Goal: Task Accomplishment & Management: Complete application form

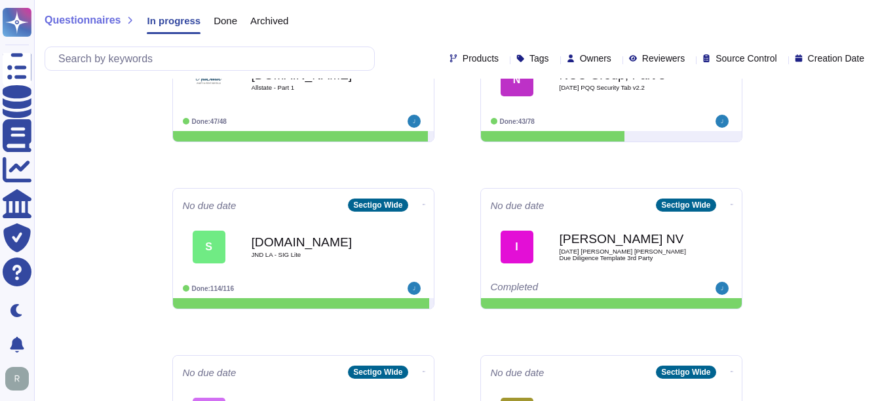
scroll to position [590, 0]
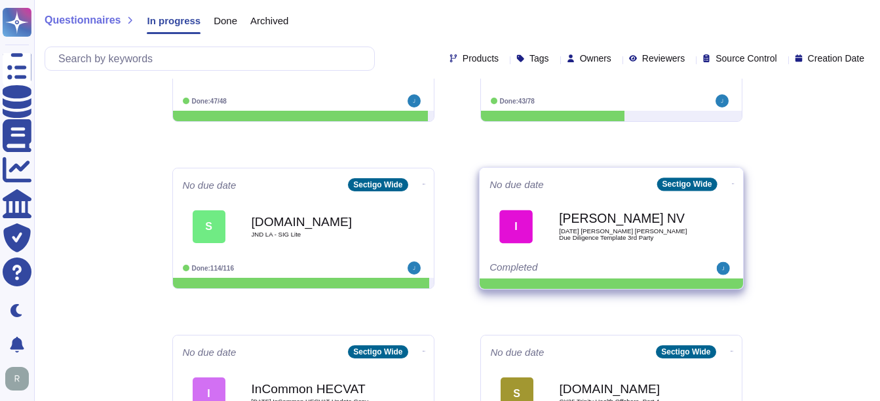
click at [587, 236] on span "[DATE] [PERSON_NAME] [PERSON_NAME] Due Diligence Template 3rd Party" at bounding box center [625, 234] width 132 height 12
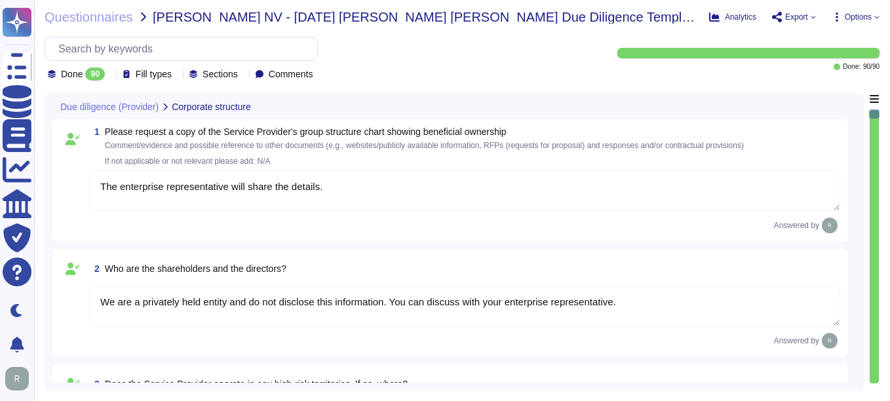
type textarea "The enterprise representative will share the details."
type textarea "We are a privately held entity and do not disclose this information. You can di…"
type textarea "No"
type textarea "Sectigo offers a comprehensive range of products and services, including: 1. Di…"
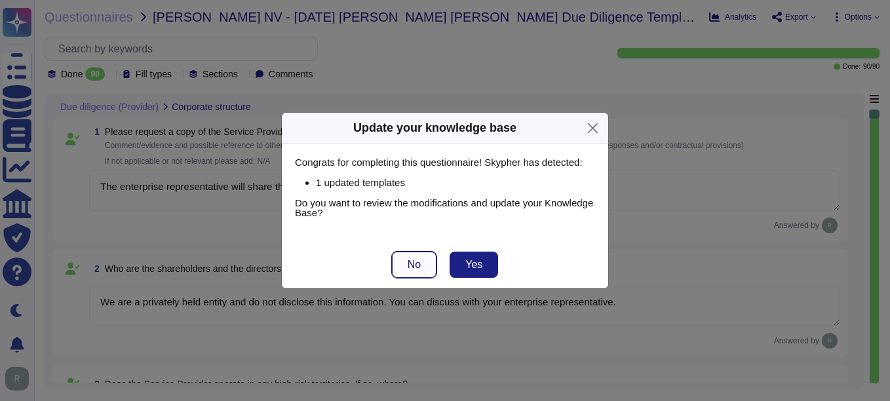
click at [431, 264] on button "No" at bounding box center [414, 265] width 45 height 26
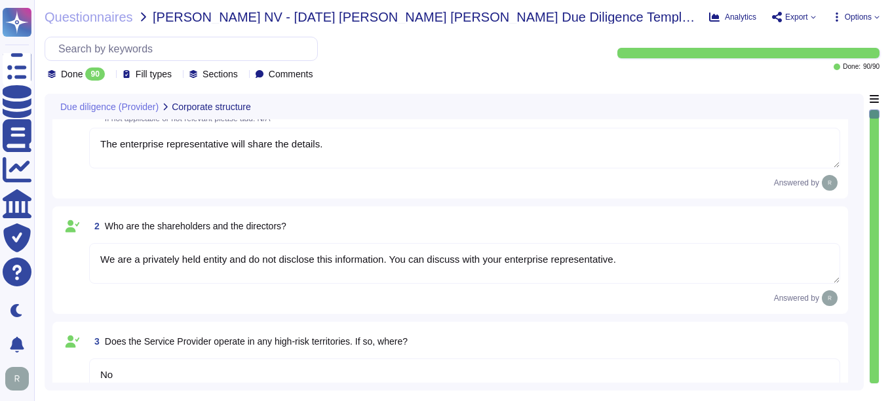
type textarea "The Service Provider's offices are located at: 1. [STREET_ADDRESS]. [STREET_ADD…"
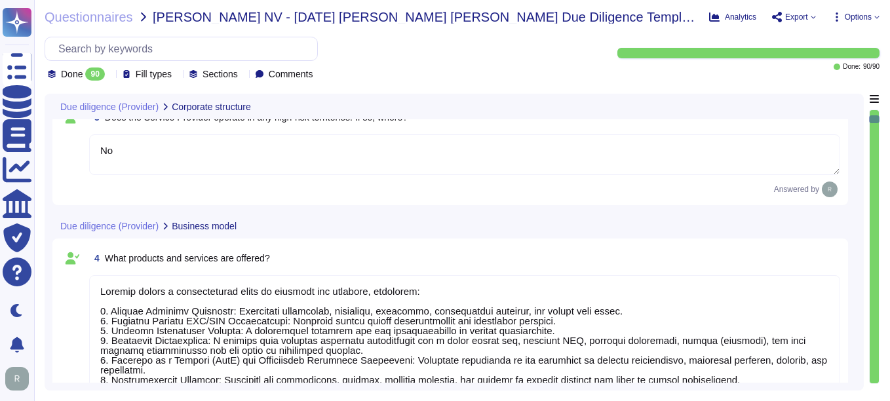
type textarea "The ICT service procured is a core part of Sectigo's activities, as the provisi…"
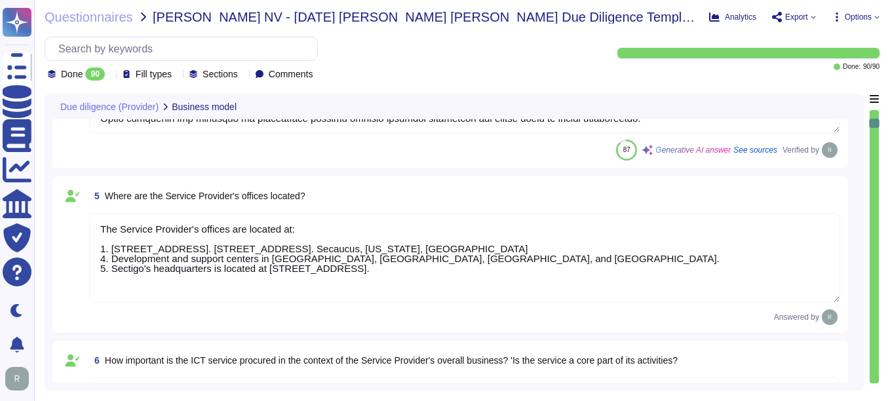
type textarea "No, the Service Provider does not intend to subcontract a part or all of the se…"
type textarea "Yes, the Service Provider has sufficient expertise, resources, and abilities to…"
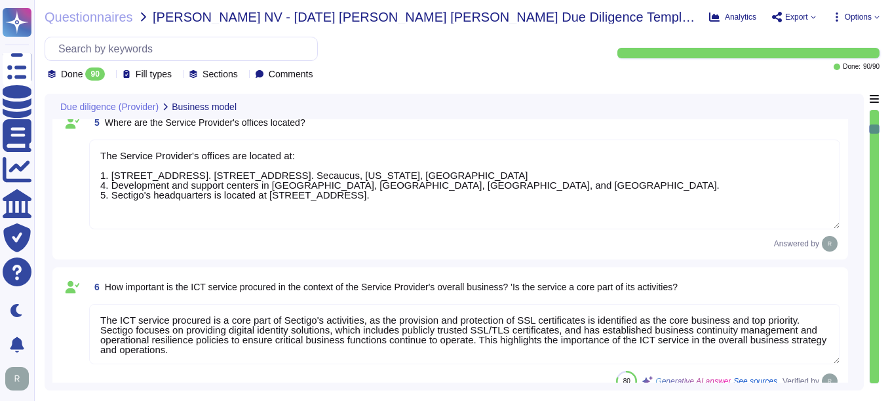
type textarea "Yes, Sectigo is responsible for its service commitments and system requirements…"
type textarea "Yes. Contract terms should be discussed with your enterprise sales representati…"
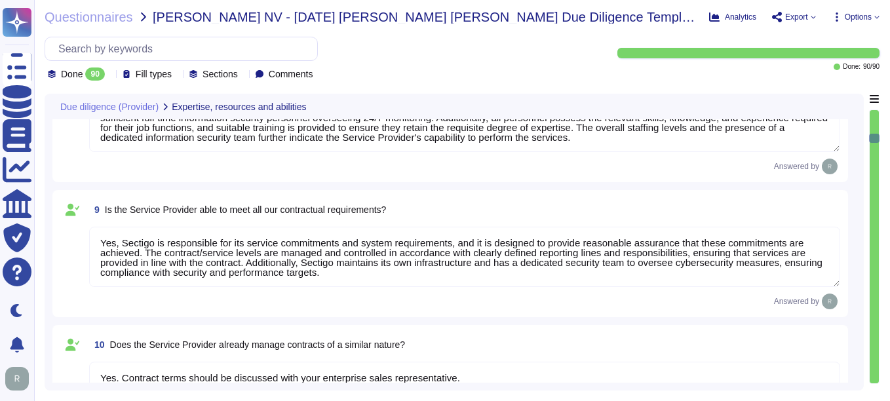
type textarea "The Service Provider has over 500 employees, including a sufficient number of f…"
type textarea "Yes, Sectigo's IT systems are designed to meet service commitments and system r…"
type textarea "Yes, Sectigo has a comprehensive risk management program that includes a formal…"
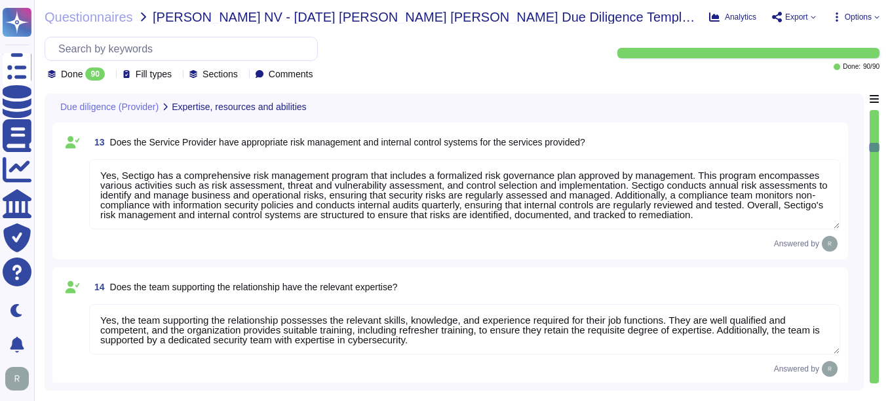
type textarea "Yes, the team supporting the relationship possesses the relevant skills, knowle…"
type textarea "Yes, the Chief Information Security Officer (CISO) oversees and implements the …"
type textarea "Yes, Sectigo has a culture that emphasizes compliance with relevant legislation…"
type textarea "Yes, our company has a business code of conduct that is applicable to all emplo…"
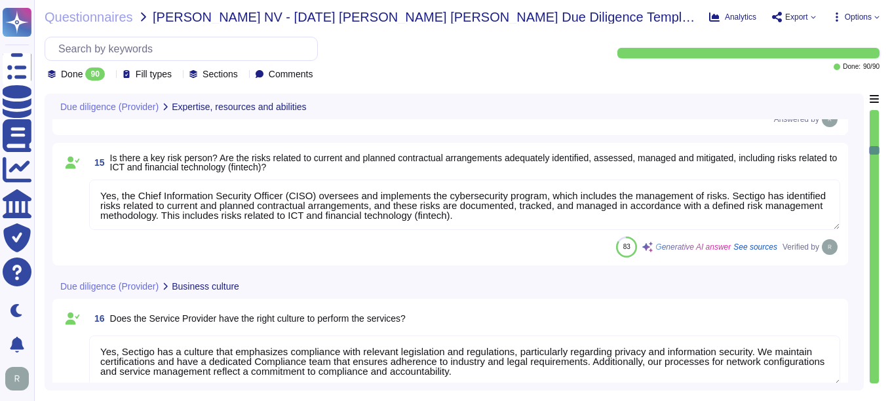
type textarea "Yes, Sectigo has an excellent reputation for supplying great security products …"
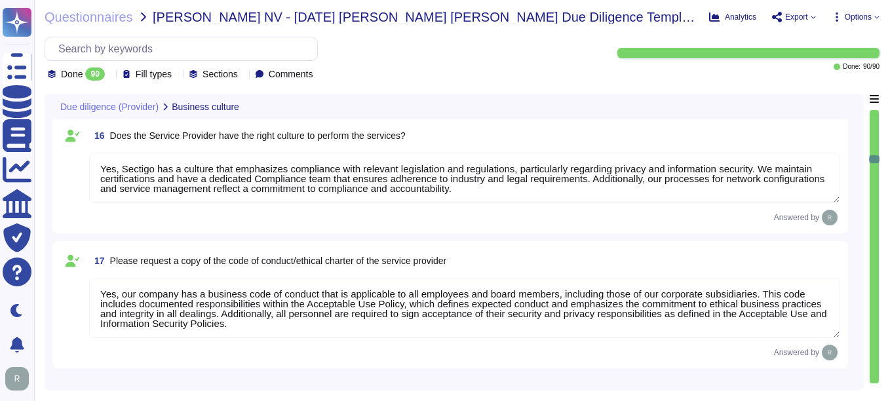
type textarea "Yes, Sectigo has demonstrated reliability through several measures, including c…"
type textarea "Our typical clients span a wide range of industries and sectors, including Fina…"
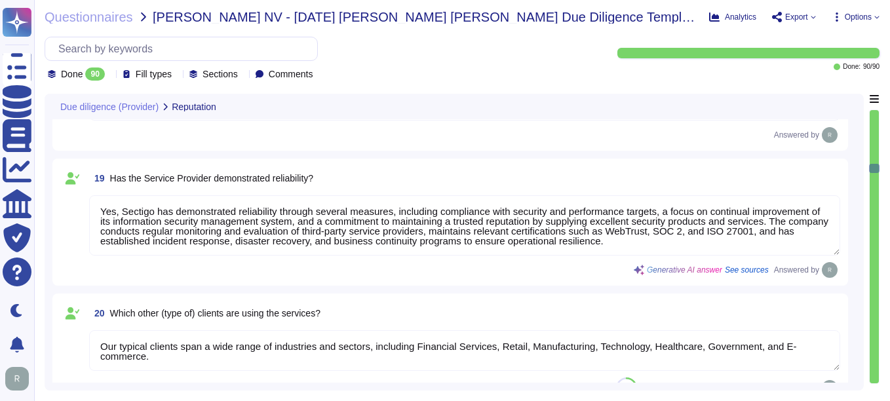
type textarea "None."
type textarea "Yes. We are privately held and do not share this information."
type textarea "We have been profitable each year, indicating a positive cash flow. However, we…"
type textarea "We are a privately held entity and do not disclose this information."
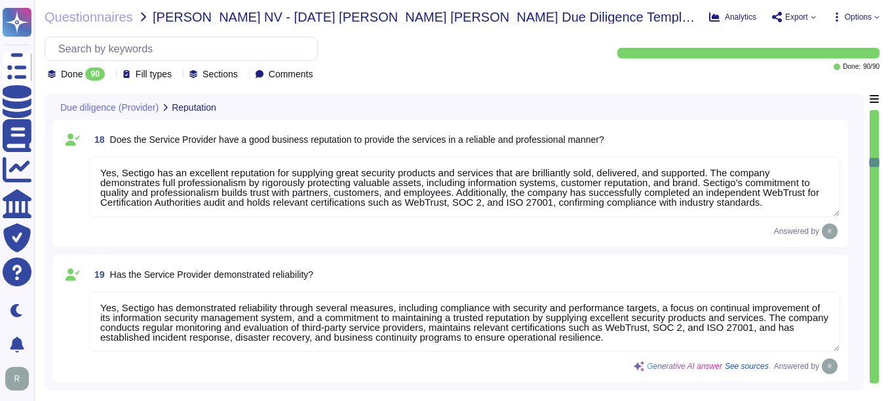
type textarea "Yes, Sectigo has a culture that emphasizes compliance with relevant legislation…"
type textarea "Yes, our company has a business code of conduct that is applicable to all emplo…"
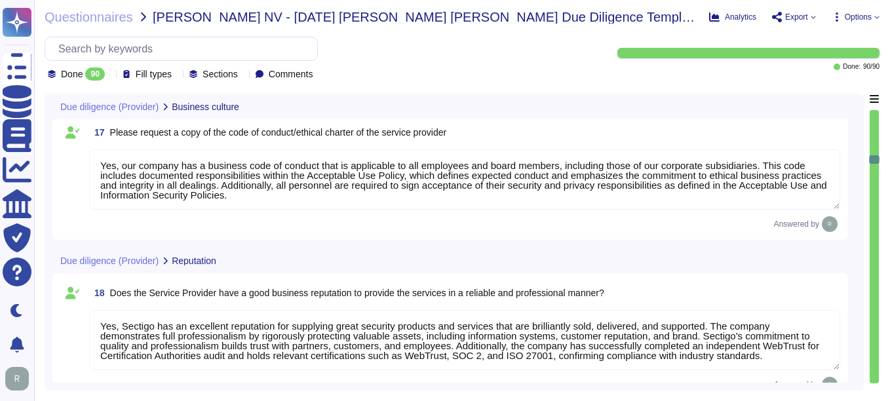
scroll to position [2163, 0]
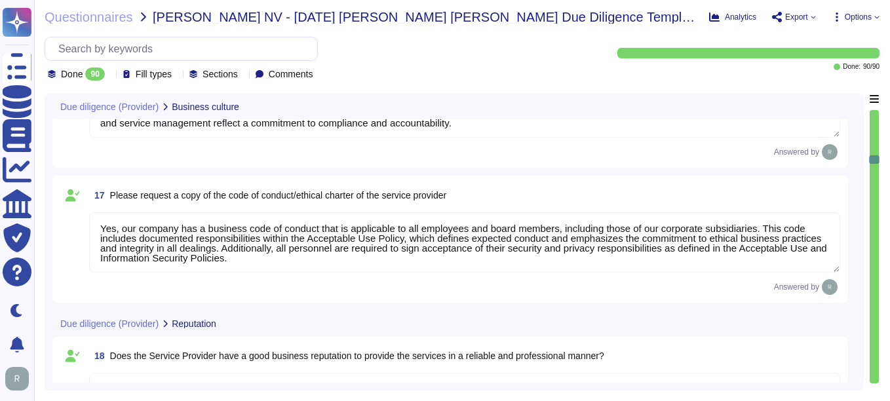
click at [570, 245] on textarea "Yes, our company has a business code of conduct that is applicable to all emplo…" at bounding box center [464, 242] width 751 height 60
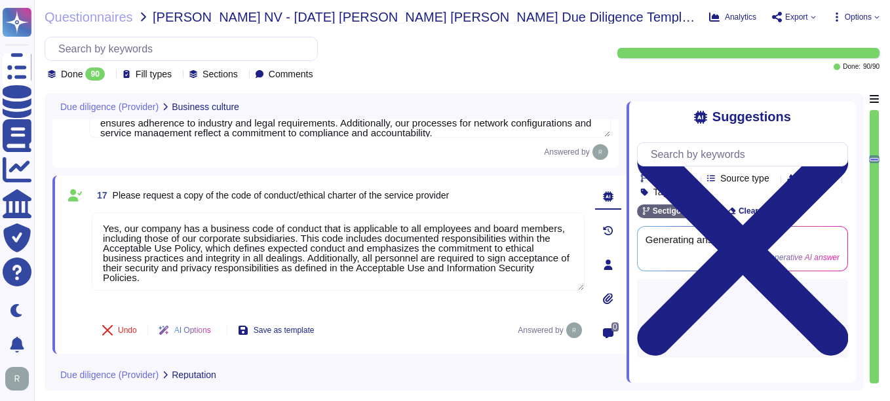
click at [604, 295] on icon at bounding box center [608, 299] width 10 height 10
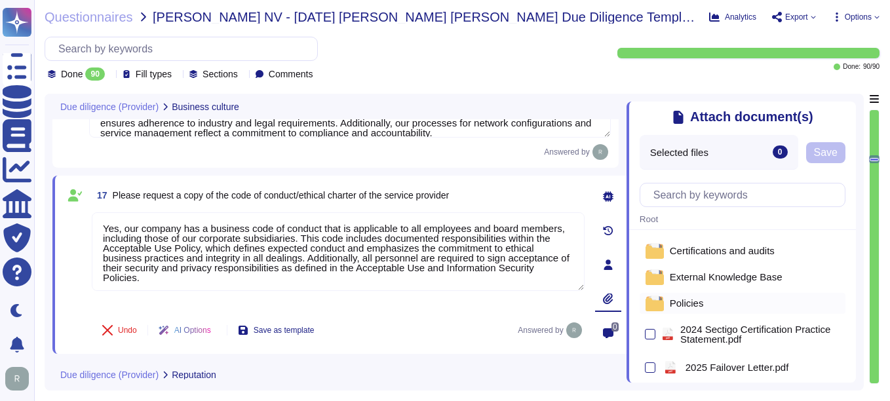
click at [687, 303] on span "Policies" at bounding box center [687, 303] width 34 height 10
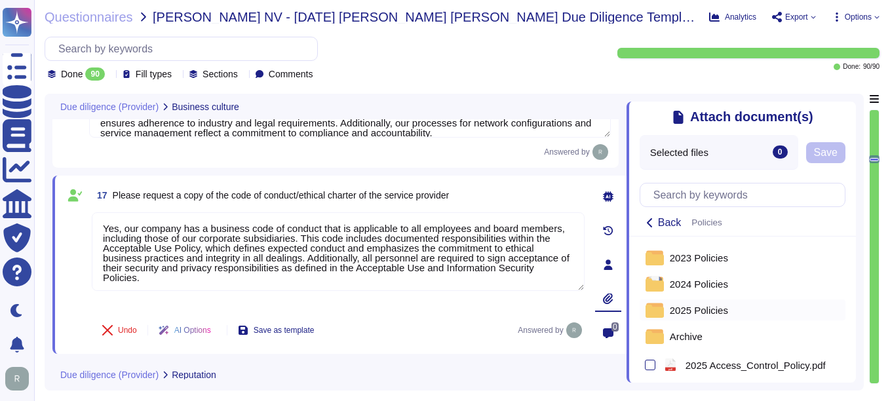
click at [705, 313] on span "2025 Policies" at bounding box center [699, 310] width 58 height 10
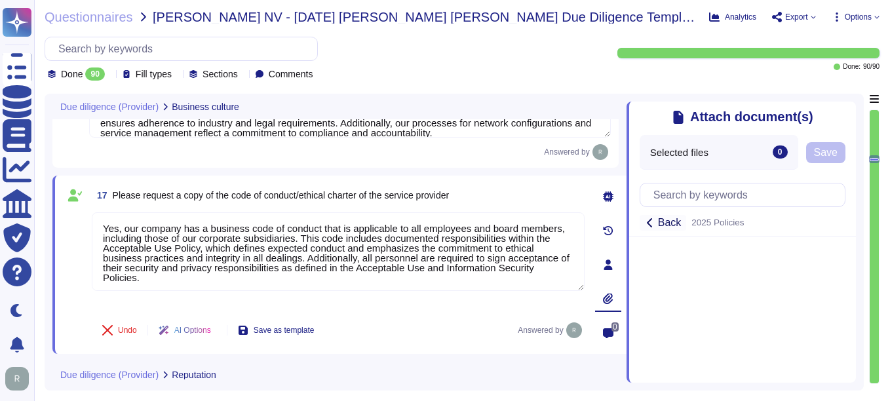
click at [648, 224] on icon at bounding box center [650, 223] width 10 height 10
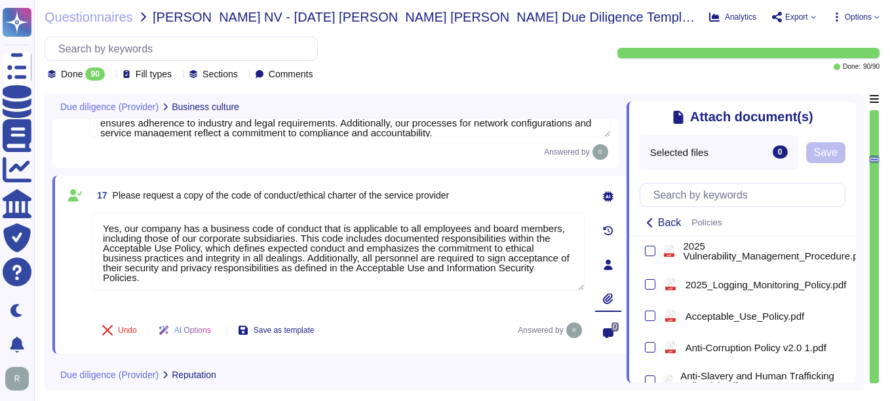
scroll to position [721, 0]
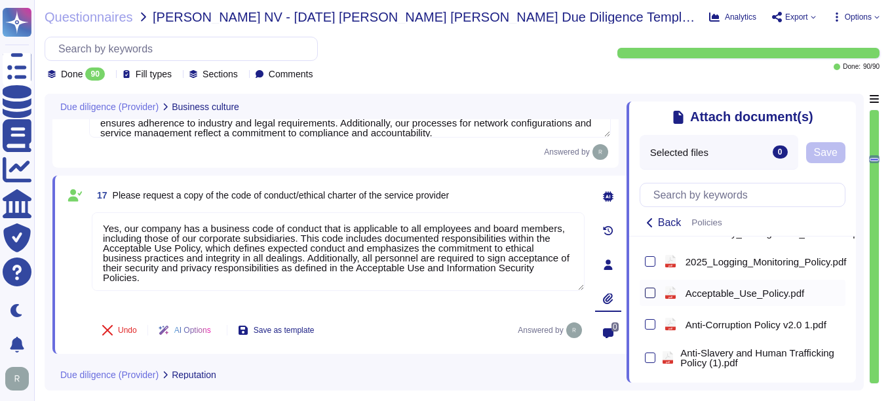
click at [648, 296] on div at bounding box center [650, 293] width 10 height 10
click at [0, 0] on input "checkbox" at bounding box center [0, 0] width 0 height 0
click at [840, 157] on span "Save" at bounding box center [828, 152] width 24 height 10
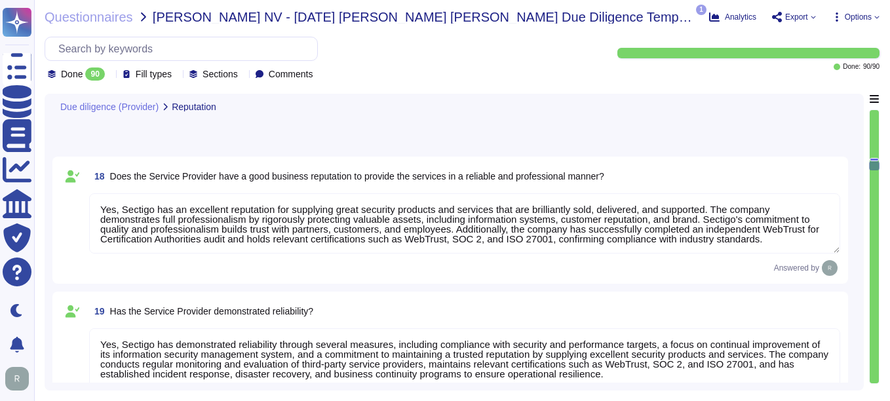
type textarea "None."
type textarea "Yes. We are privately held and do not share this information."
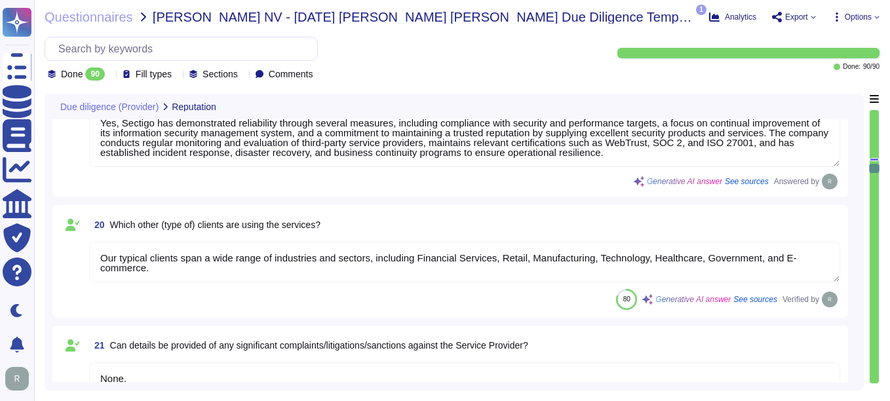
type textarea "We have been profitable each year, indicating a positive cash flow. However, we…"
type textarea "We are a privately held entity and do not disclose this information."
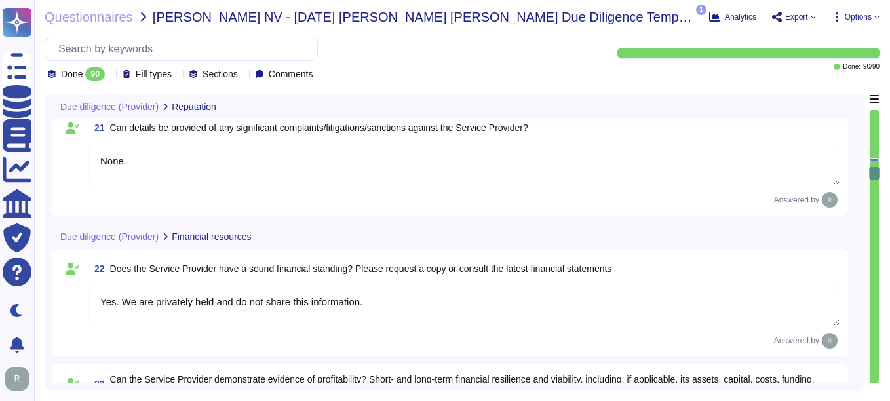
type textarea "We have been profitable each year, indicating a positive cash flow. However, we…"
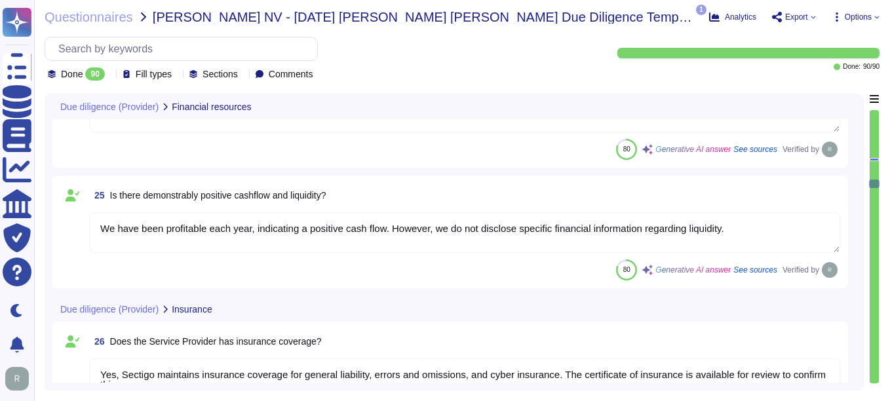
type textarea "Yes, Sectigo maintains insurance coverage for general liability, errors and omi…"
type textarea "Sectigo maintains insurance coverage for general liability, errors and omission…"
type textarea "Sectigo fully complies with all relevant legislation and regulations pertaining…"
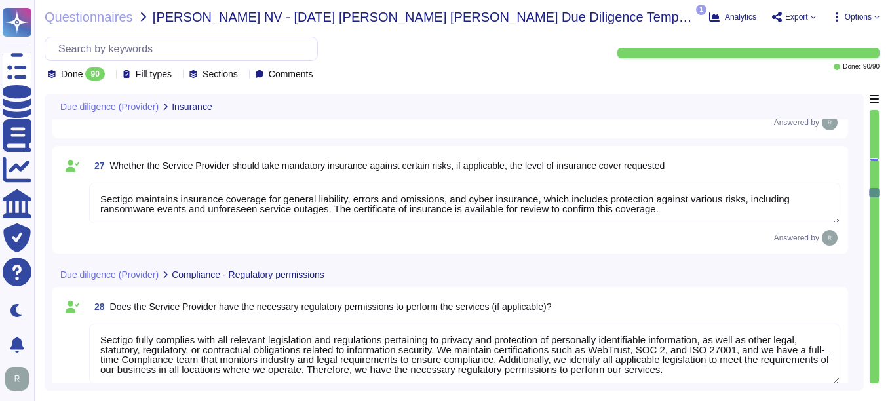
type textarea "Sectigo is compliant with the following regulatory standards for data security:…"
type textarea "Sectigo complies with all relevant legislation and regulations pertaining to pr…"
type textarea "Yes, the organization is supervised by the following regulatory bodies: CABF (C…"
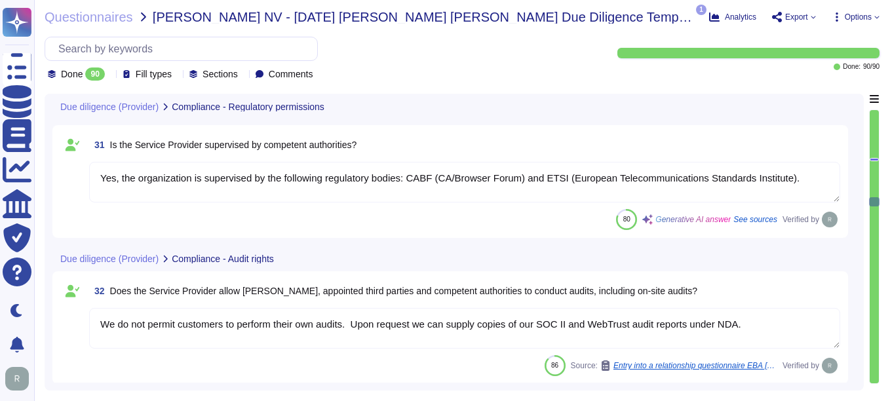
type textarea "We do not permit customers to perform their own audits. Upon request we can sup…"
type textarea "The most recent risk assessment results, including the most recent penetration …"
type textarea "Yes, we can give updates to the risk assessment to facilitate ongoing monitorin…"
type textarea "Sectigo fully complies with all relevant legislation and regulations pertaining…"
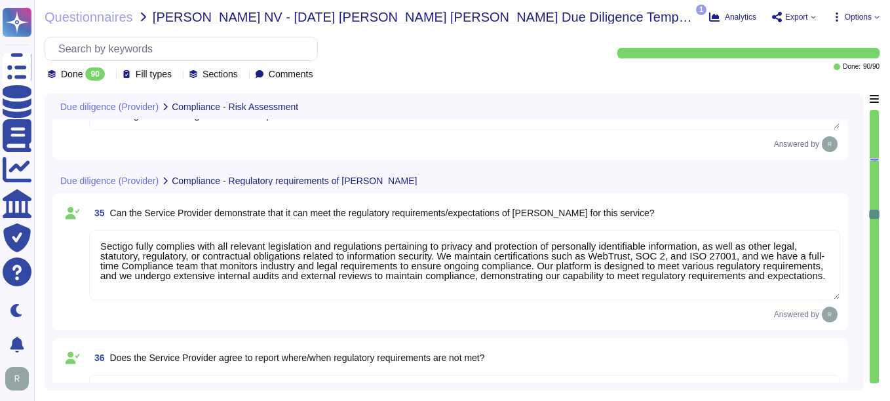
type textarea "Yes, Sectigo is committed to reporting where regulatory requirements are not me…"
type textarea "None"
type textarea "Yes, appropriate checks are in place for all employees and contractors. They ar…"
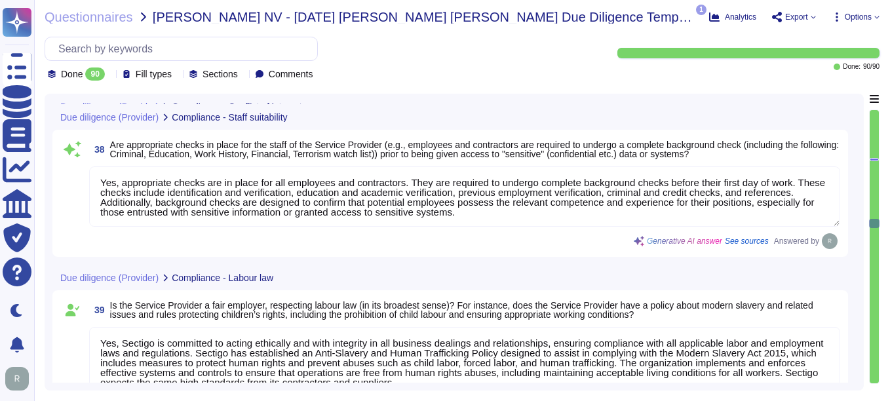
type textarea "Yes, Sectigo is committed to acting ethically and with integrity in all busines…"
type textarea "The location of the Sectigo can significantly impact various aspects of operati…"
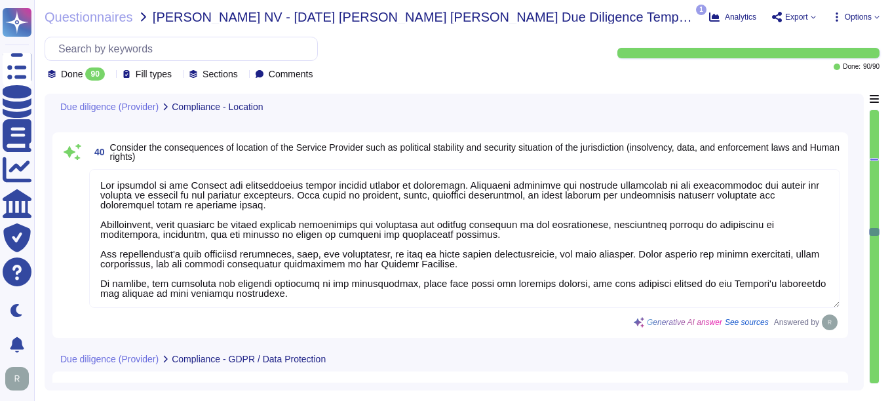
type textarea "We have implemented several measures to protect personal data in line with GDPR…"
type textarea "Yes, we subject to the same level of security requirements as those that apply …"
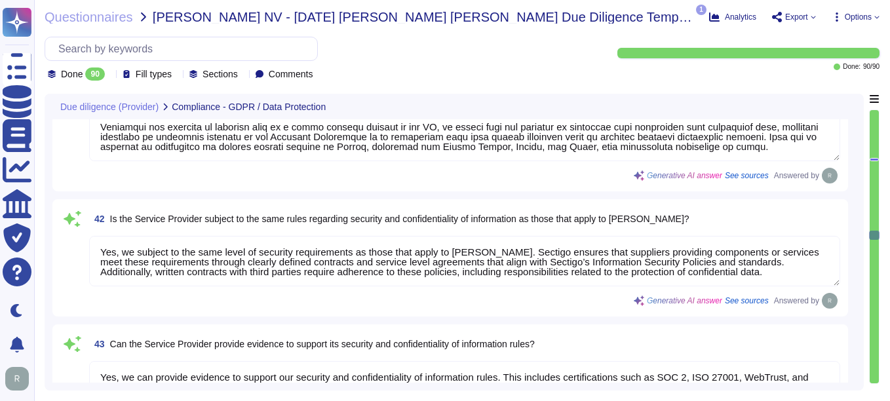
type textarea "Yes, we can provide evidence to support our security and confidentiality of inf…"
type textarea "Yes, we have a formal Incident Response Plan in place that ensures compliance w…"
type textarea "Transferring personal data to third countries is managed with strict compliance…"
type textarea "Yes, the contract allows us to assist in responding to data subject access requ…"
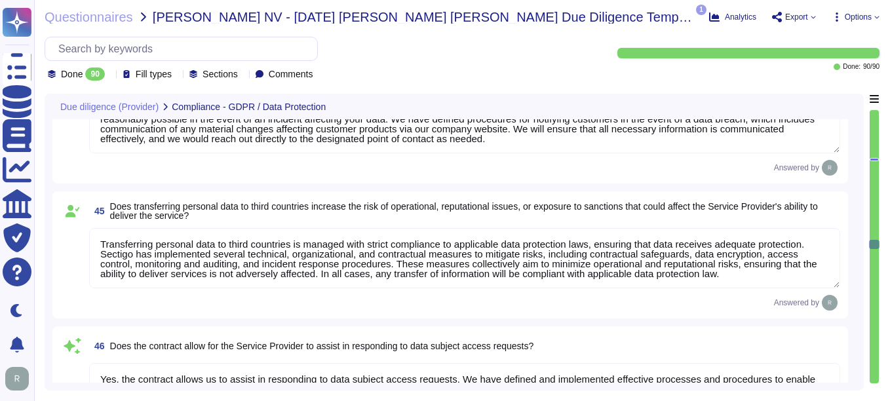
type textarea "For cyber incidents or data protection issues, you can contact the Information …"
type textarea "N/A. Sectigo does not require access to any type of sensitive data. The data in…"
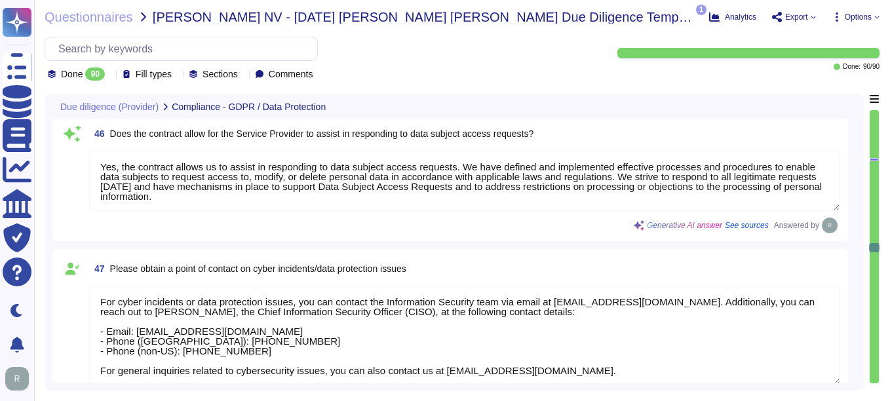
type textarea "Sectigo maintains a robust Business Continuity Management (BCM) program that ad…"
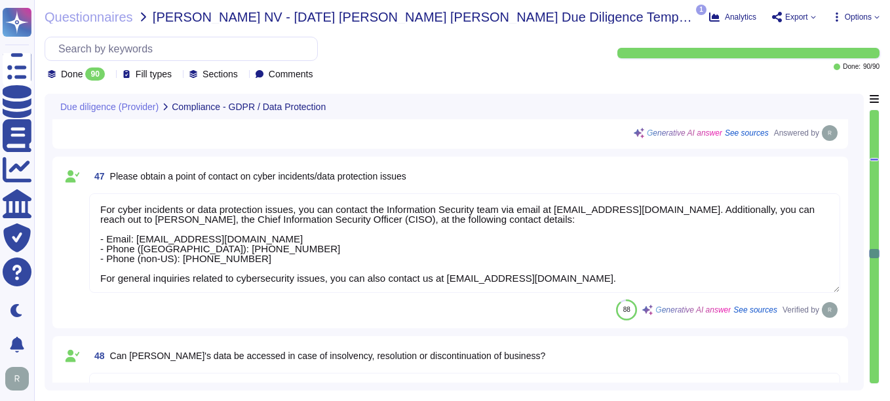
type textarea "Yes, our Business Continuity Management (BCM) program includes IT Disaster Reco…"
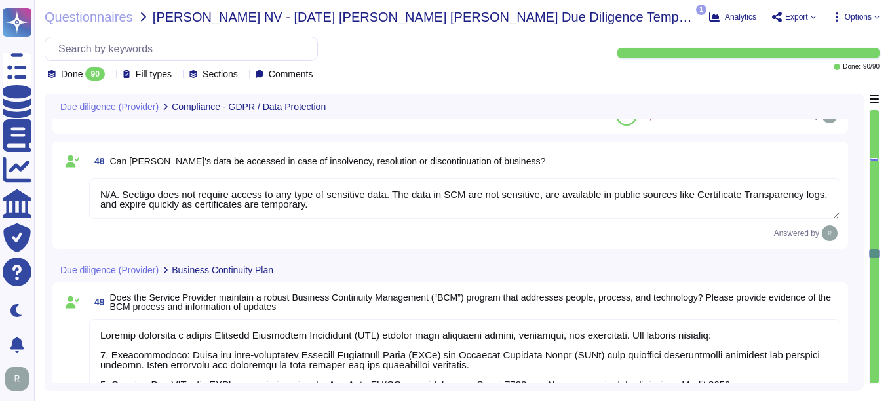
scroll to position [6751, 0]
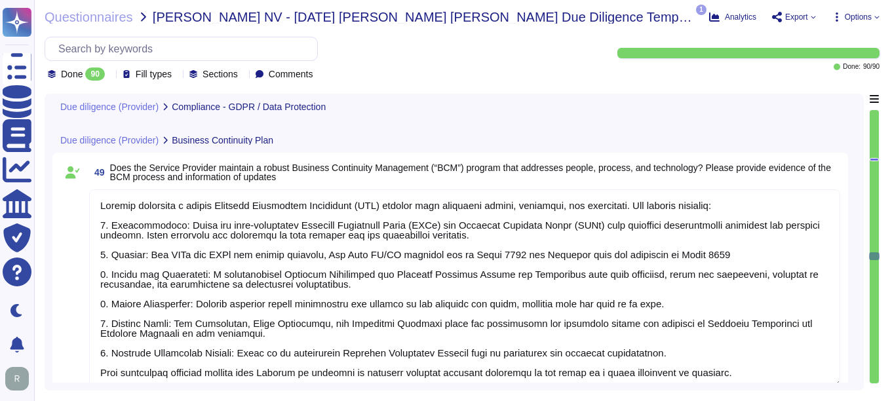
type textarea "Please refer the attachment"
type textarea "Yes. Our Last BC/DR exercise was in [DATE] and Failover test was conducted in […"
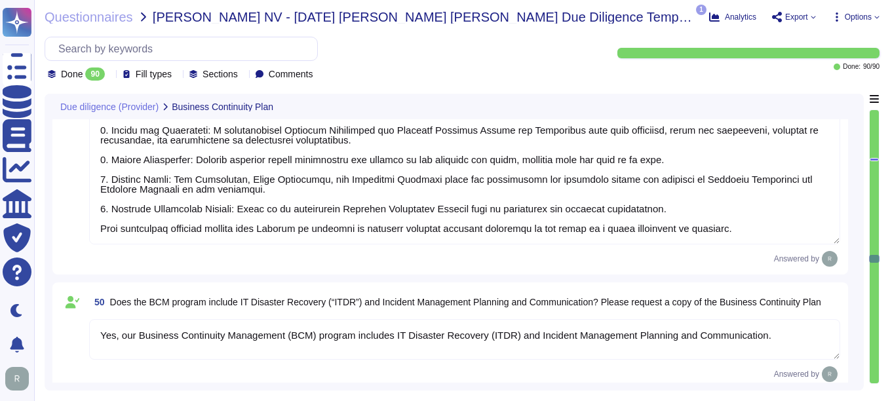
type textarea "Yes, we have a full-time Compliance team that monitors industry and legal requi…"
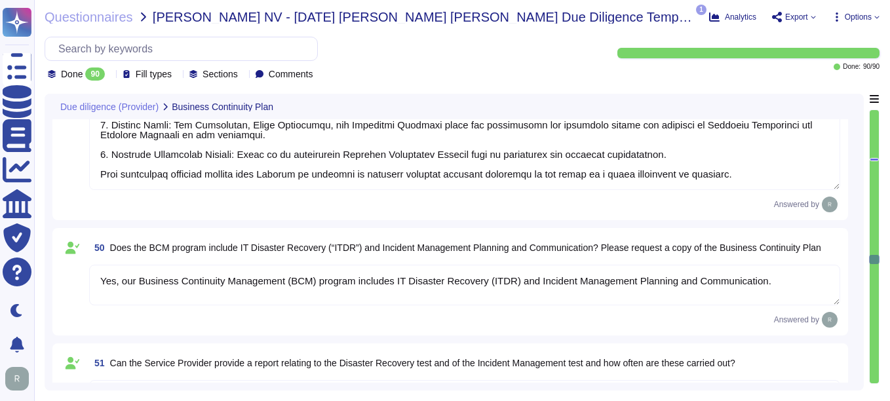
scroll to position [6948, 0]
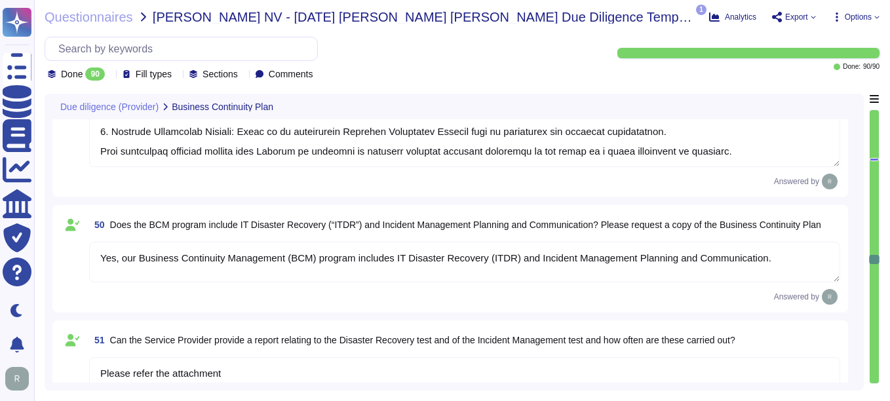
click at [787, 257] on textarea "Yes, our Business Continuity Management (BCM) program includes IT Disaster Reco…" at bounding box center [464, 262] width 751 height 41
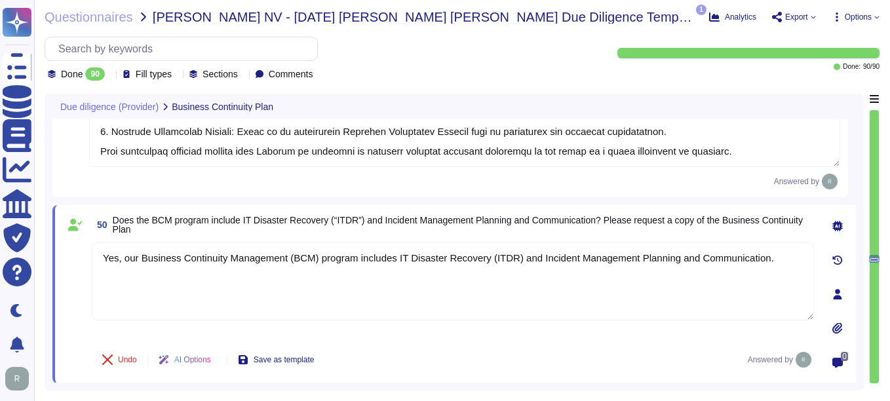
click at [838, 326] on icon at bounding box center [837, 327] width 10 height 11
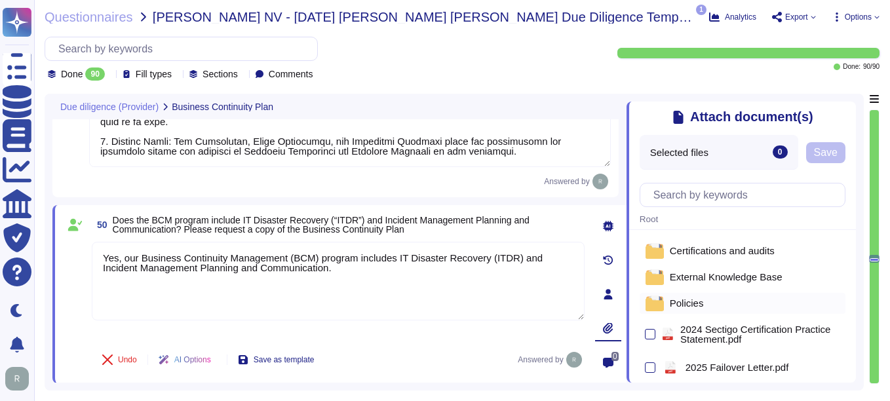
click at [693, 305] on span "Policies" at bounding box center [687, 303] width 34 height 10
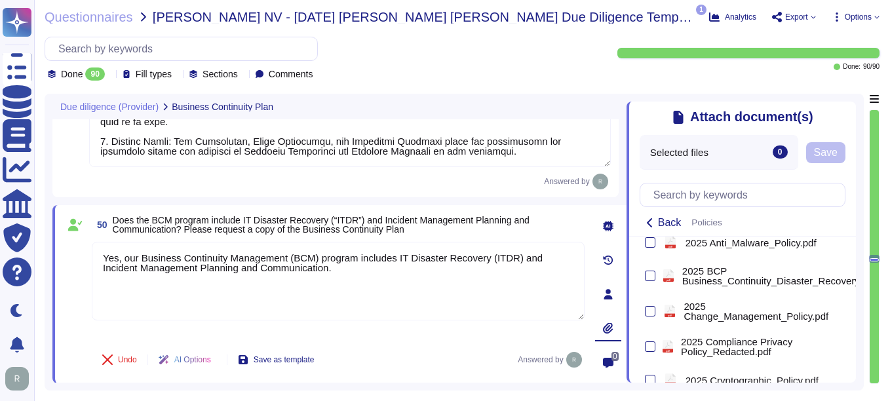
scroll to position [131, 0]
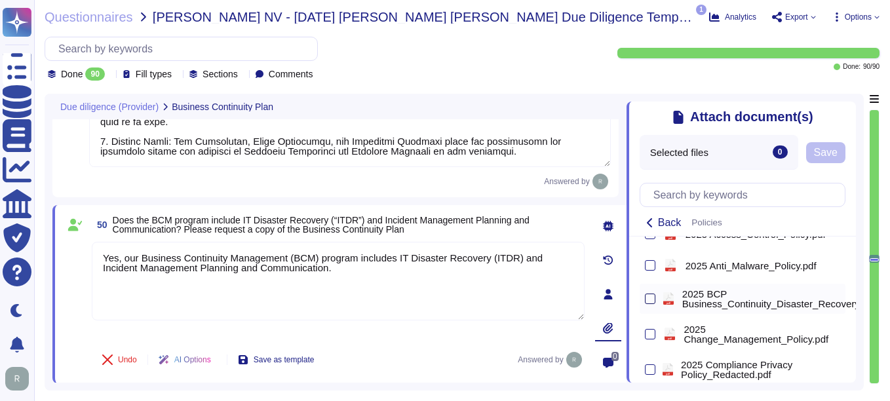
click at [648, 302] on div at bounding box center [650, 299] width 10 height 10
click at [0, 0] on input "checkbox" at bounding box center [0, 0] width 0 height 0
click at [870, 157] on div at bounding box center [874, 246] width 9 height 273
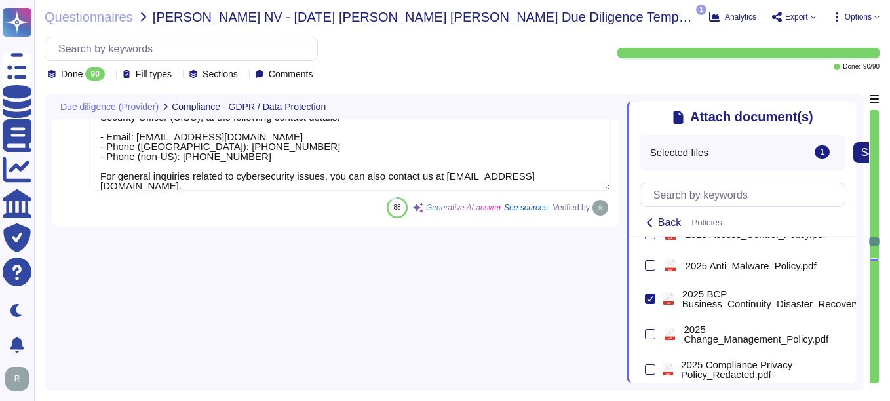
type textarea "We have implemented several measures to protect personal data in line with GDPR…"
type textarea "Yes, we subject to the same level of security requirements as those that apply …"
type textarea "Yes, we can provide evidence to support our security and confidentiality of inf…"
type textarea "Yes, we have a formal Incident Response Plan in place that ensures compliance w…"
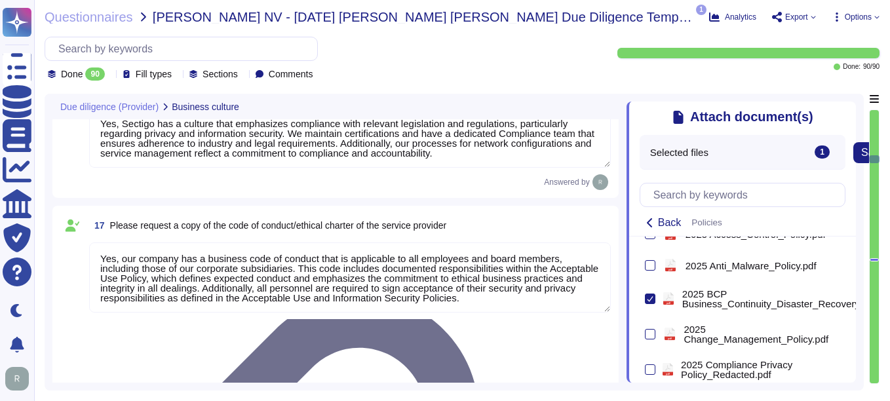
type textarea "Yes, Sectigo has a culture that emphasizes compliance with relevant legislation…"
type textarea "Yes, our company has a business code of conduct that is applicable to all emplo…"
type textarea "Yes, Sectigo has an excellent reputation for supplying great security products …"
type textarea "Yes, Sectigo has demonstrated reliability through several measures, including c…"
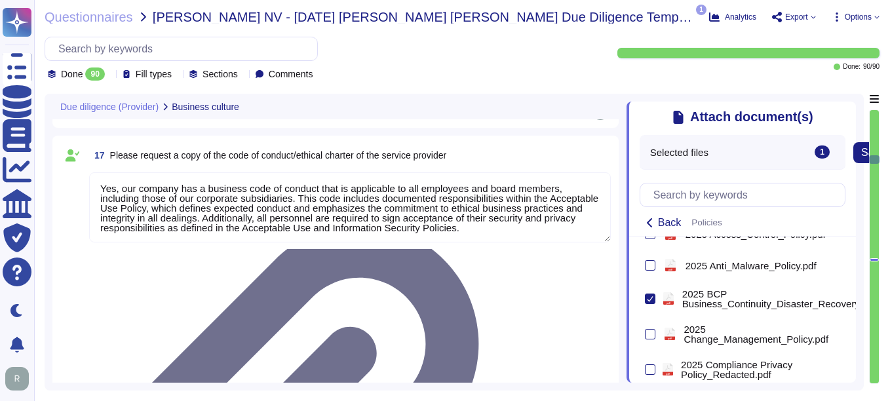
type textarea "Our typical clients span a wide range of industries and sectors, including Fina…"
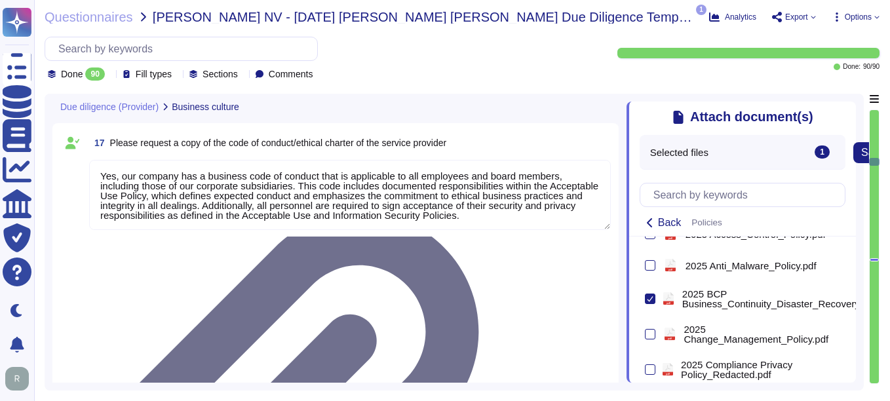
type textarea "None."
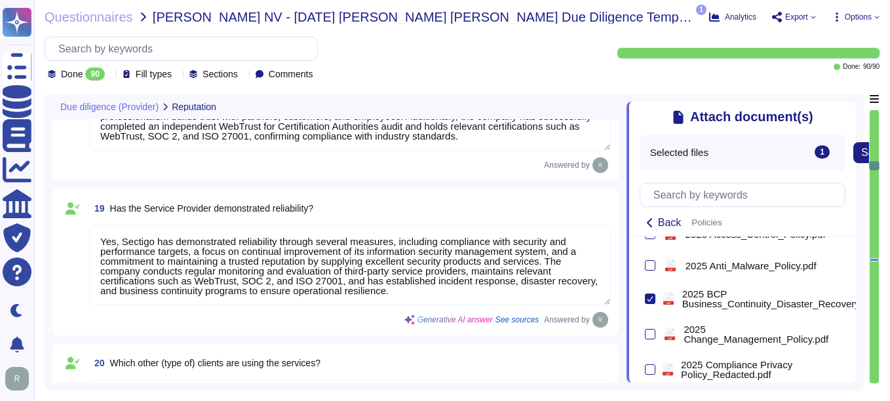
type textarea "Yes. We are privately held and do not share this information."
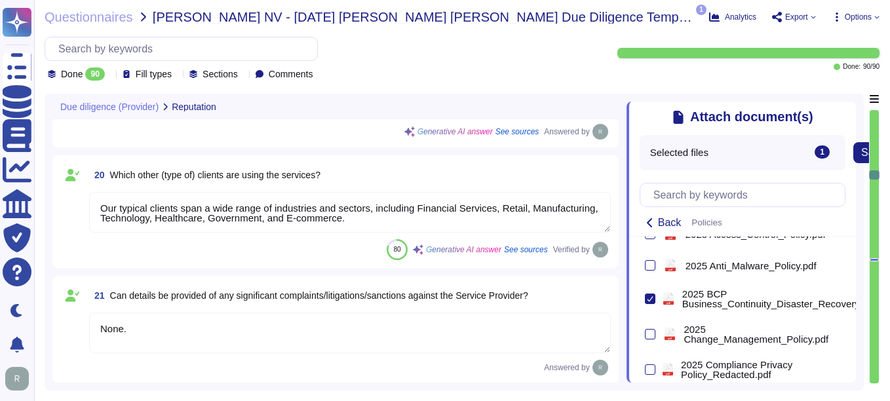
type textarea "We have been profitable each year, indicating a positive cash flow. However, we…"
type textarea "We are a privately held entity and do not disclose this information."
type textarea "We have been profitable each year, indicating a positive cash flow. However, we…"
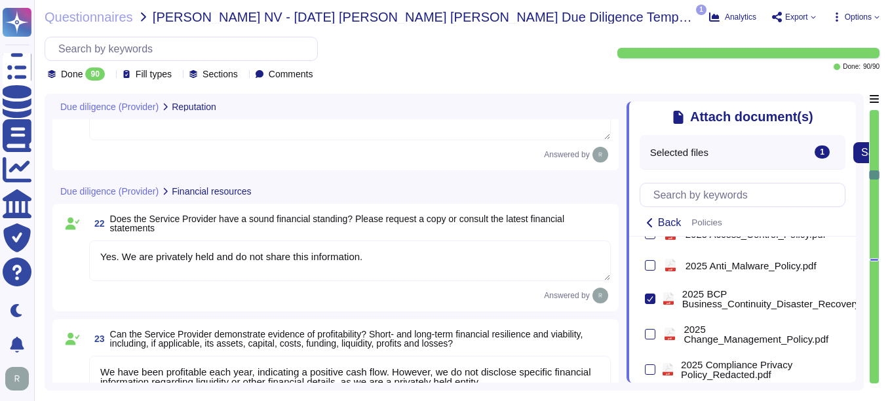
type textarea "Yes, Sectigo maintains insurance coverage for general liability, errors and omi…"
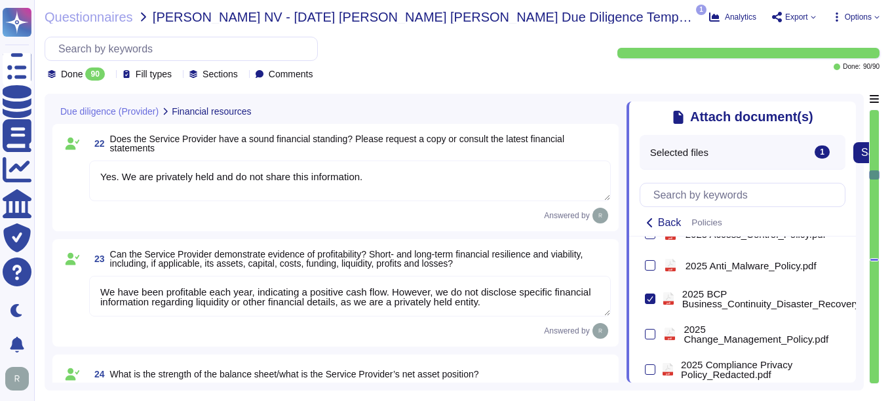
scroll to position [3077, 0]
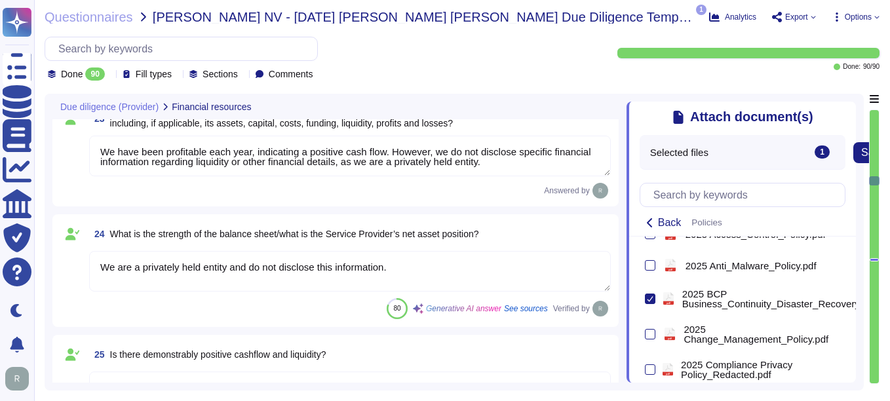
type textarea "Sectigo maintains insurance coverage for general liability, errors and omission…"
click at [848, 109] on icon at bounding box center [848, 109] width 0 height 0
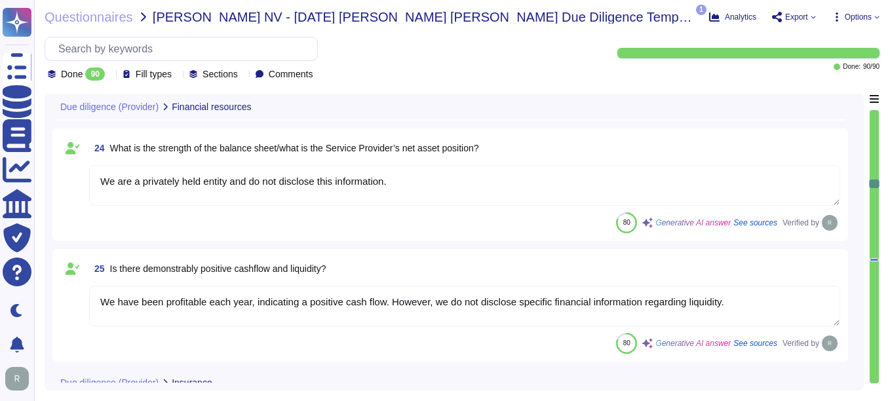
type textarea "Sectigo fully complies with all relevant legislation and regulations pertaining…"
type textarea "Sectigo is compliant with the following regulatory standards for data security:…"
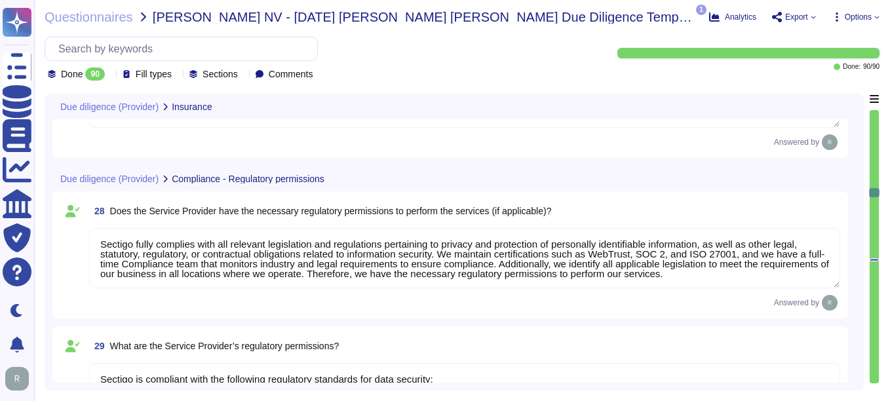
type textarea "Sectigo complies with all relevant legislation and regulations pertaining to pr…"
type textarea "Yes, the organization is supervised by the following regulatory bodies: CABF (C…"
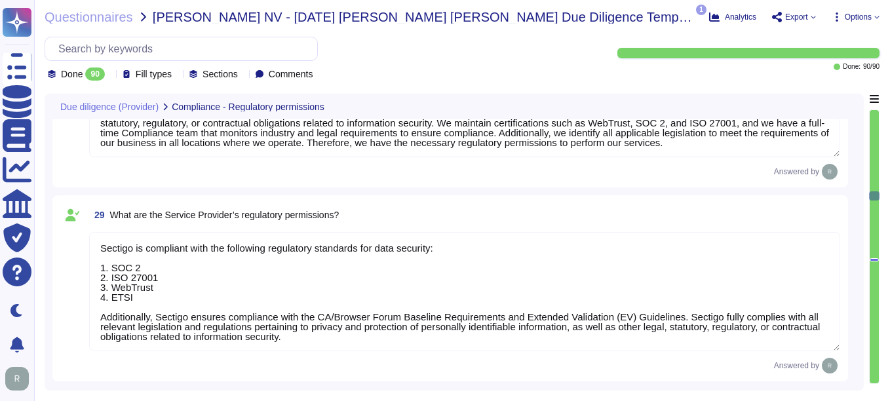
type textarea "We do not permit customers to perform their own audits. Upon request we can sup…"
type textarea "The most recent risk assessment results, including the most recent penetration …"
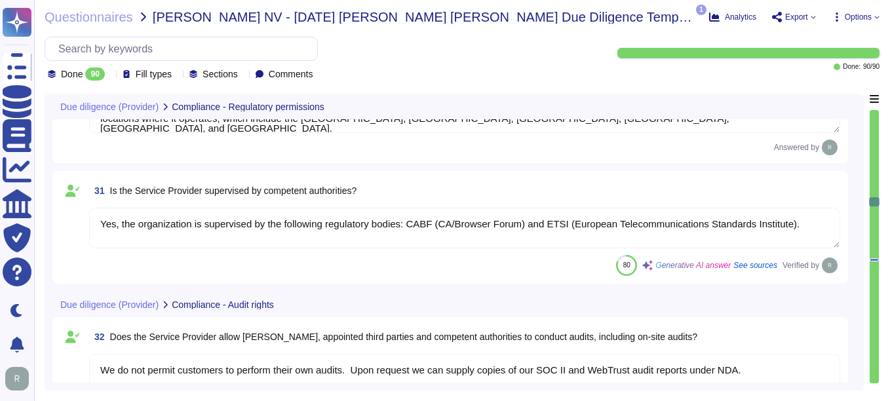
type textarea "Yes, we can give updates to the risk assessment to facilitate ongoing monitorin…"
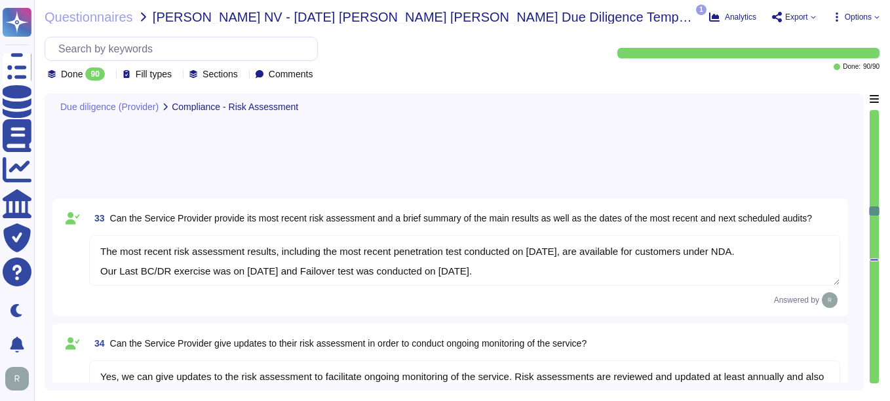
type textarea "Sectigo fully complies with all relevant legislation and regulations pertaining…"
type textarea "Yes, Sectigo is committed to reporting where regulatory requirements are not me…"
type textarea "None"
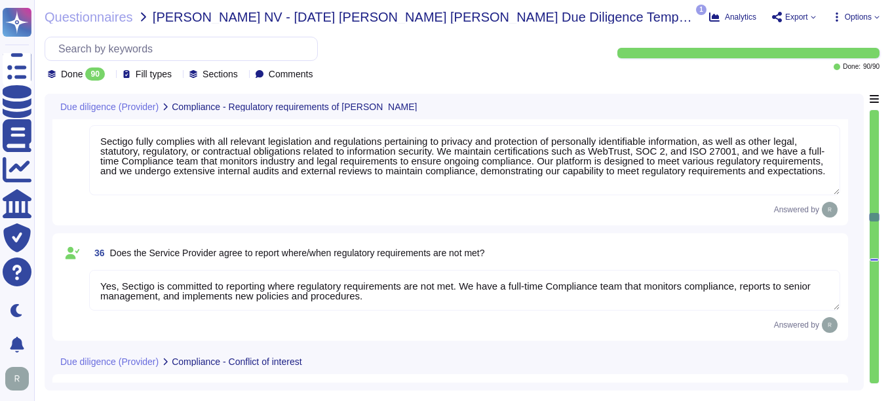
type textarea "Yes, appropriate checks are in place for all employees and contractors. They ar…"
type textarea "Yes, Sectigo is committed to acting ethically and with integrity in all busines…"
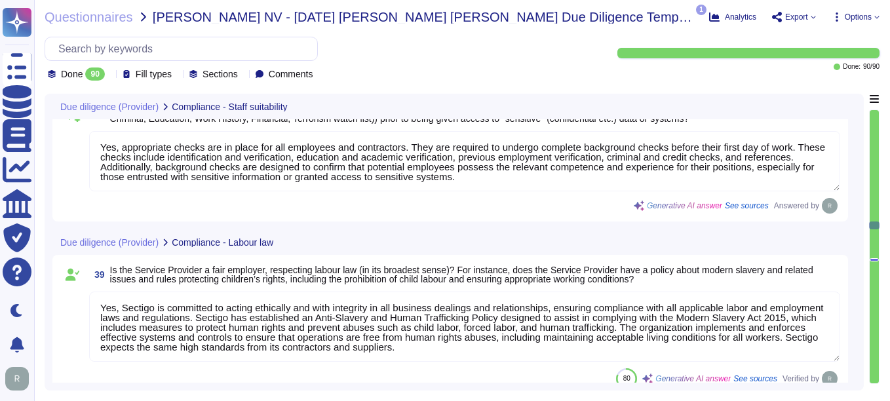
type textarea "The location of the Sectigo can significantly impact various aspects of operati…"
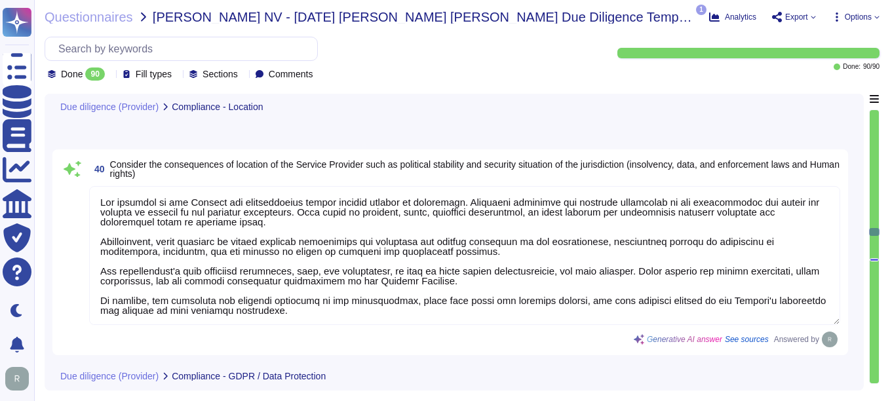
type textarea "We have implemented several measures to protect personal data in line with GDPR…"
type textarea "Yes, we subject to the same level of security requirements as those that apply …"
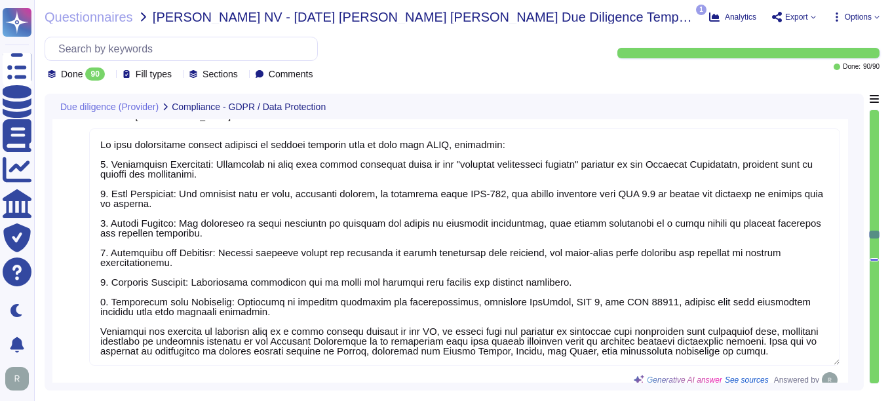
type textarea "Yes, we can provide evidence to support our security and confidentiality of inf…"
type textarea "Yes, we have a formal Incident Response Plan in place that ensures compliance w…"
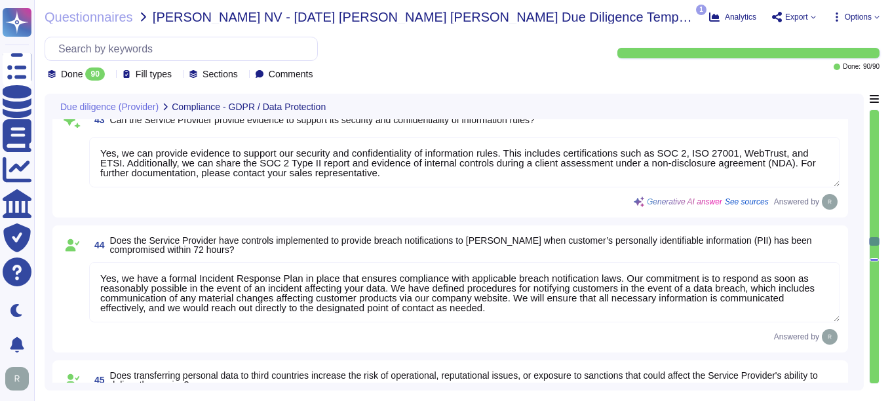
type textarea "Transferring personal data to third countries is managed with strict compliance…"
type textarea "Yes, the contract allows us to assist in responding to data subject access requ…"
type textarea "For cyber incidents or data protection issues, you can contact the Information …"
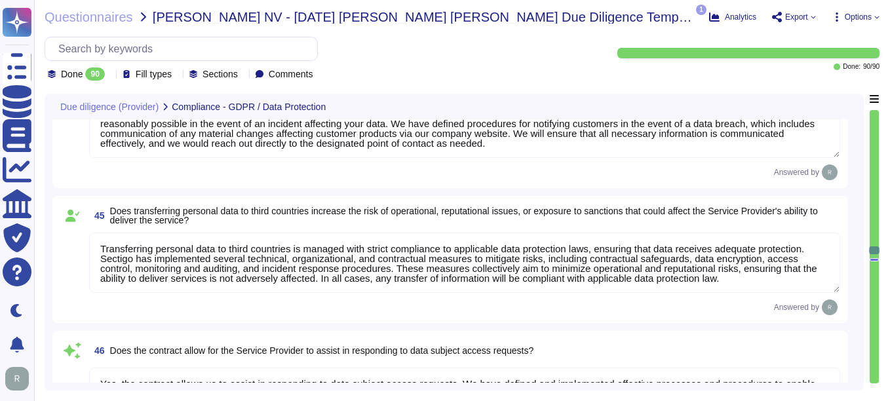
type textarea "N/A. Sectigo does not require access to any type of sensitive data. The data in…"
type textarea "Sectigo maintains a robust Business Continuity Management (BCM) program that ad…"
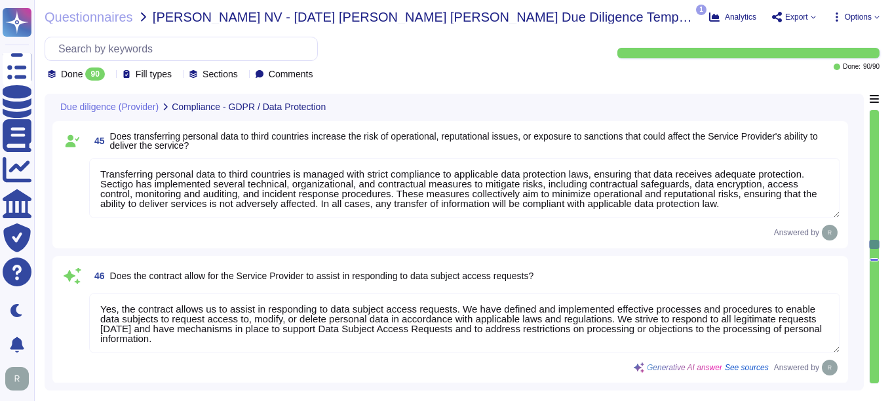
type textarea "Yes, we subject to the same level of security requirements as those that apply …"
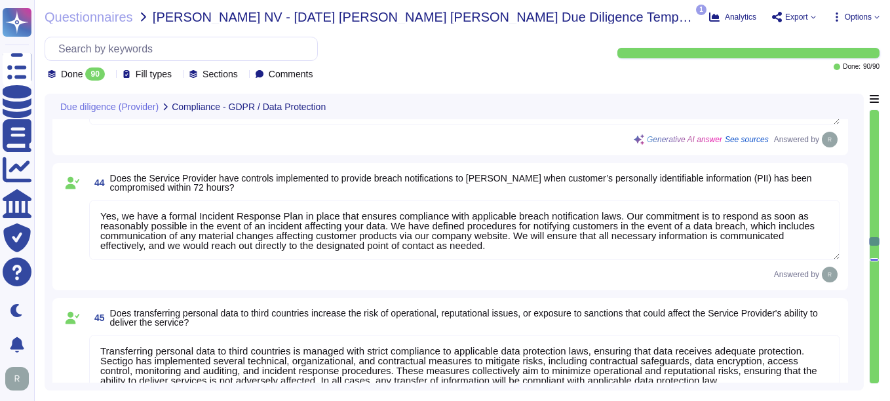
type textarea "We have implemented several measures to protect personal data in line with GDPR…"
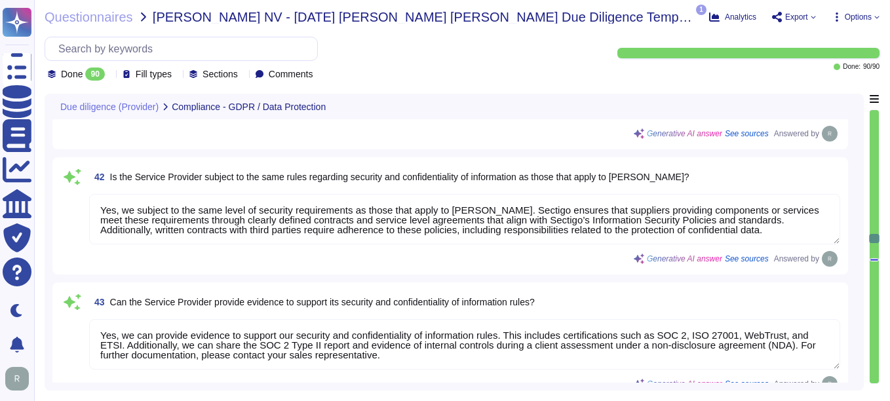
scroll to position [5830, 0]
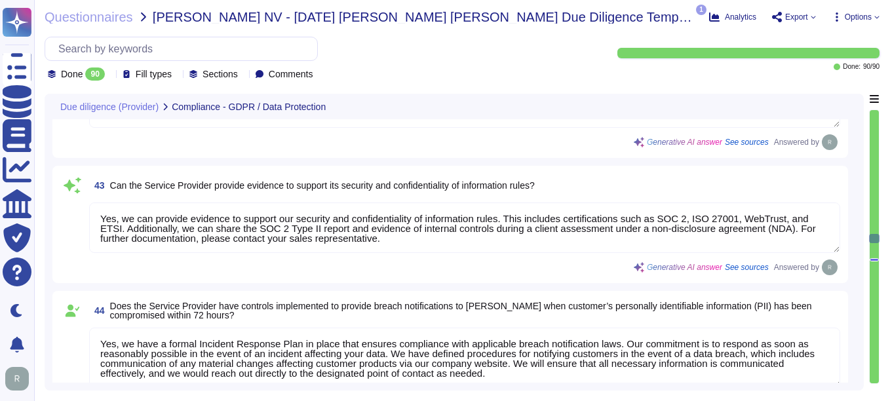
type textarea "Yes, the contract allows us to assist in responding to data subject access requ…"
type textarea "For cyber incidents or data protection issues, you can contact the Information …"
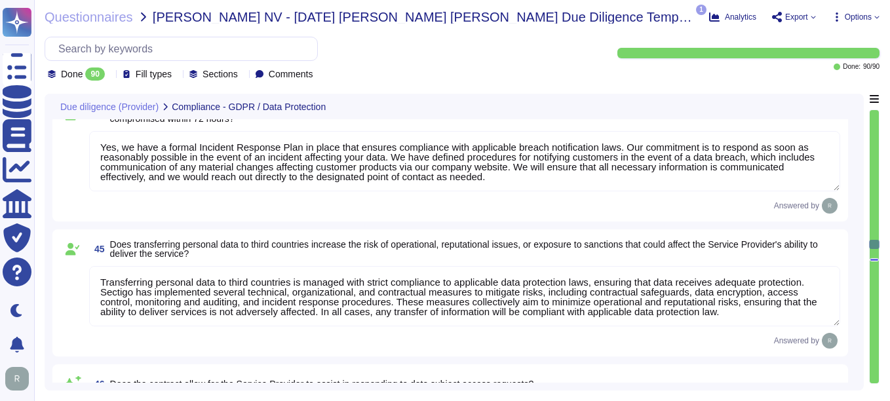
type textarea "N/A. Sectigo does not require access to any type of sensitive data. The data in…"
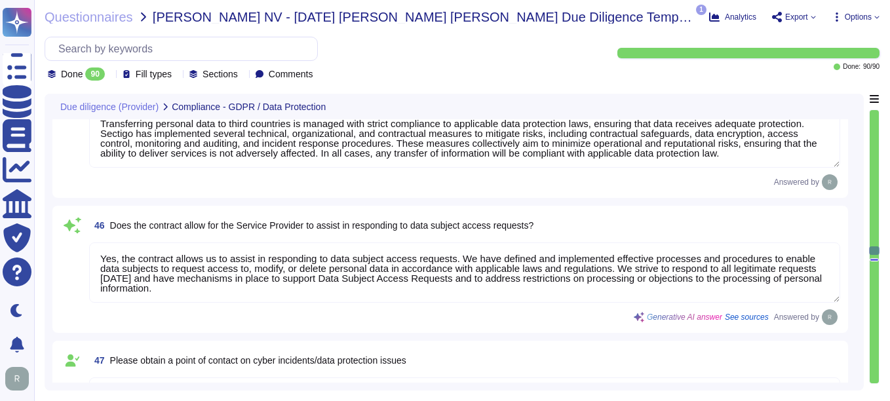
type textarea "Sectigo maintains a robust Business Continuity Management (BCM) program that ad…"
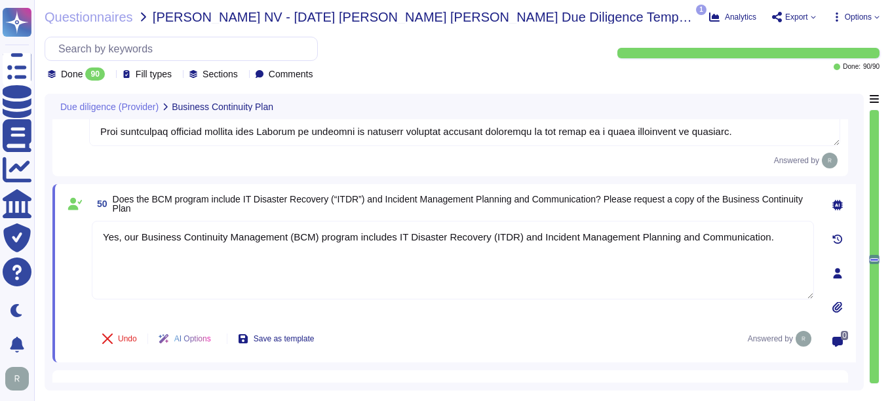
type textarea "Yes, our Business Continuity Management (BCM) program includes IT Disaster Reco…"
type textarea "Please refer the attachment"
type textarea "Yes. Our Last BC/DR exercise was in [DATE] and Failover test was conducted in […"
type textarea "Yes, we have a full-time Compliance team that monitors industry and legal requi…"
type textarea "Yes, we have a comprehensive Information Security/Cybersecurity Program that in…"
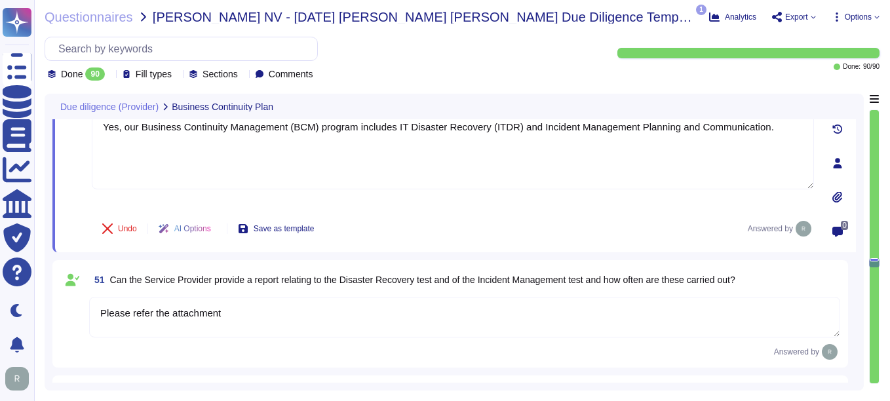
scroll to position [7069, 0]
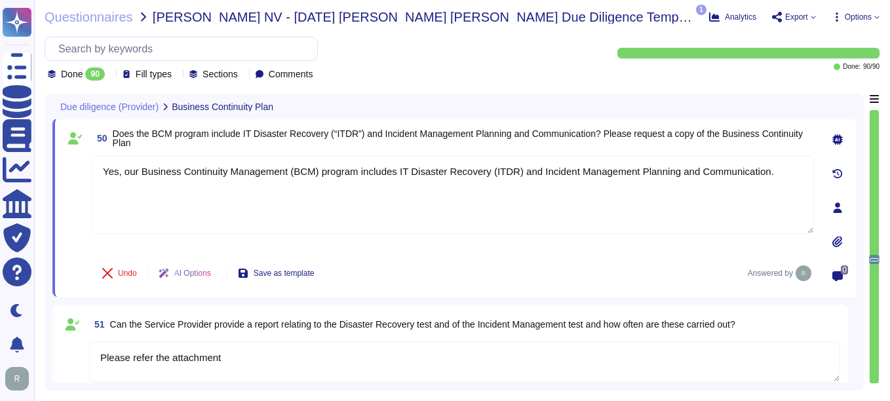
click at [839, 241] on icon at bounding box center [837, 242] width 10 height 10
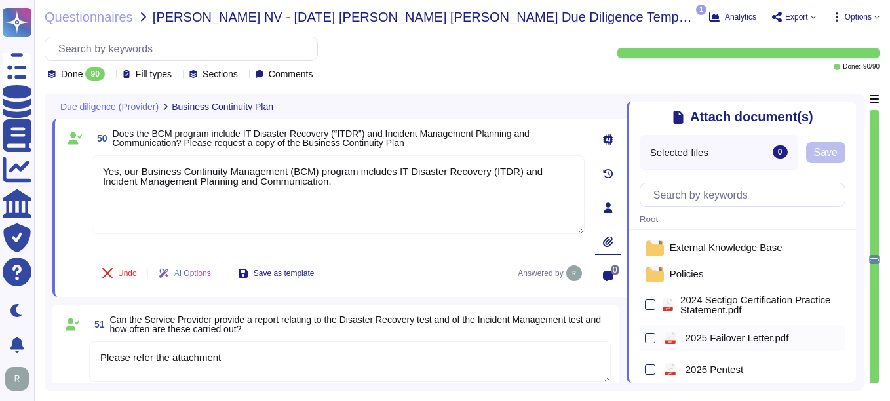
scroll to position [0, 0]
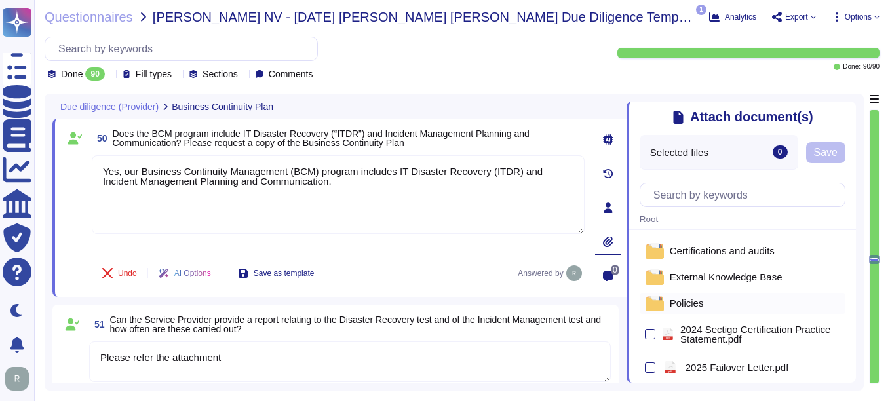
click at [692, 308] on span "Policies" at bounding box center [687, 303] width 34 height 10
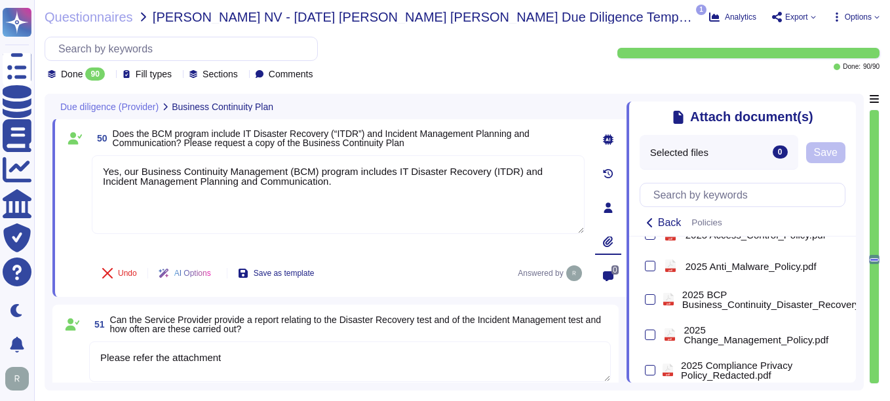
scroll to position [131, 0]
click at [652, 299] on div at bounding box center [650, 299] width 10 height 10
click at [0, 0] on input "checkbox" at bounding box center [0, 0] width 0 height 0
click at [863, 157] on span "Save" at bounding box center [873, 152] width 24 height 10
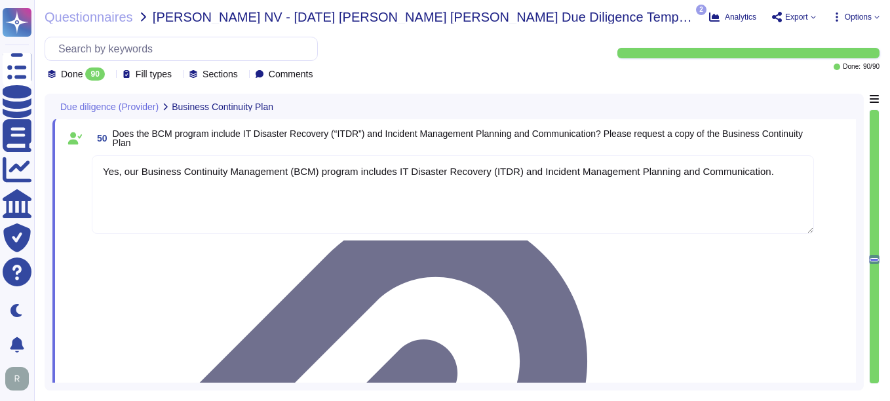
type textarea "Yes, we have a comprehensive Information Security/Cybersecurity Program that in…"
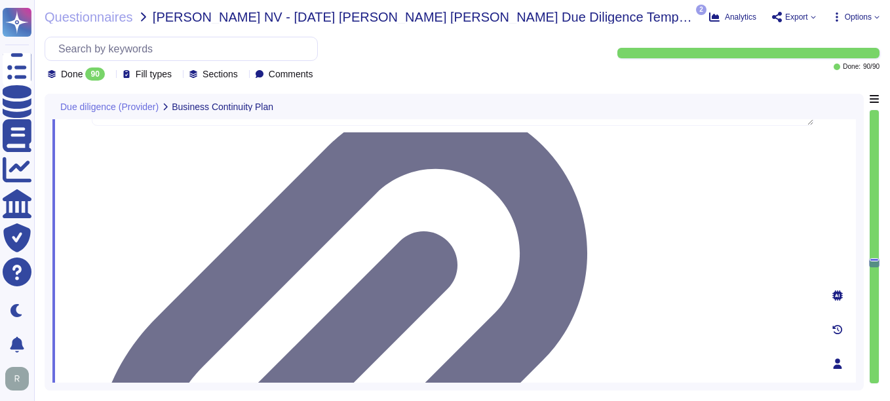
scroll to position [7200, 0]
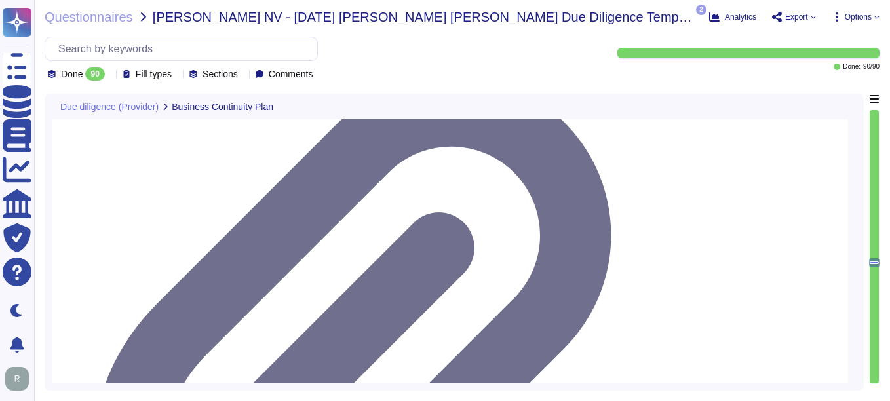
type textarea "Yes, we have a comprehensive Information Security/Cybersecurity Program that in…"
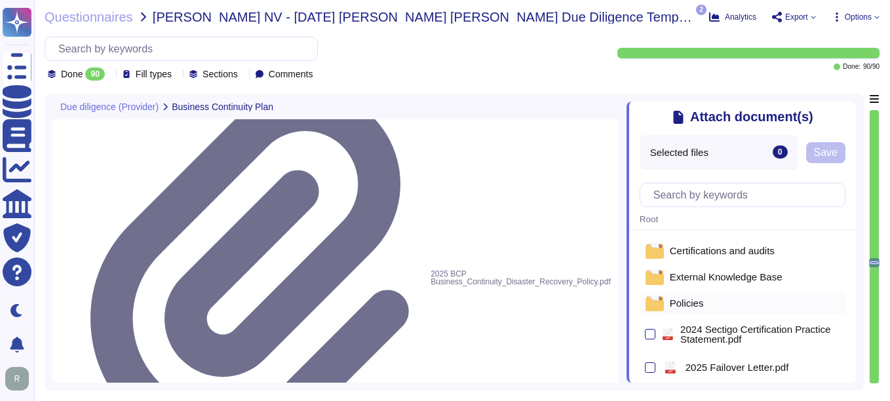
click at [705, 302] on div "Policies" at bounding box center [743, 303] width 206 height 21
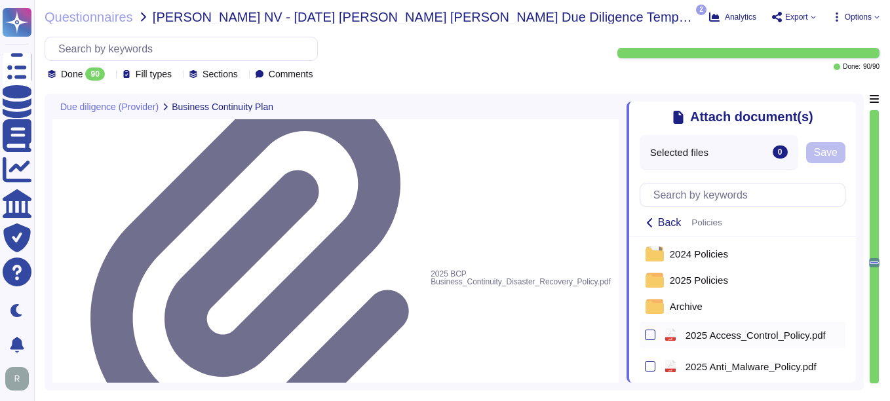
scroll to position [0, 0]
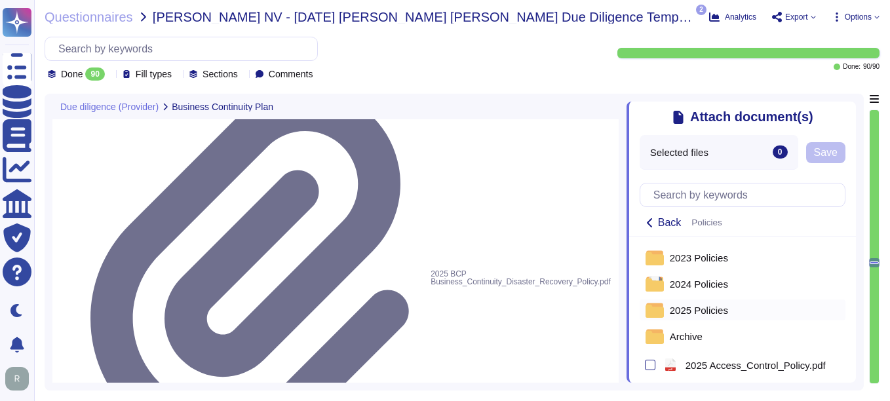
click at [707, 309] on span "2025 Policies" at bounding box center [699, 310] width 58 height 10
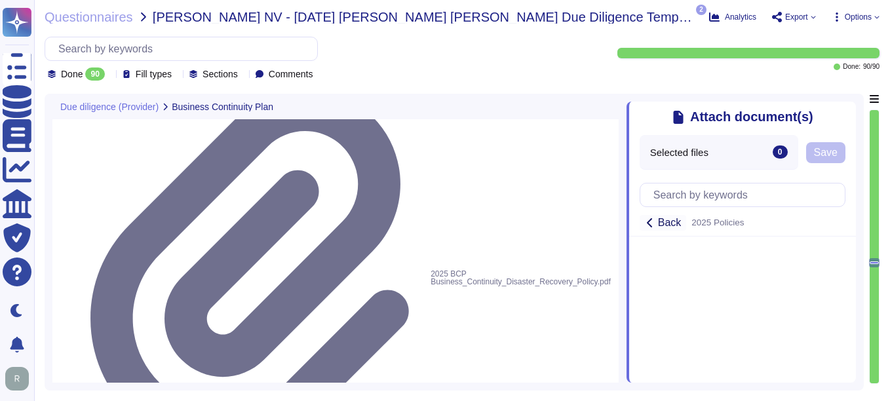
click at [663, 225] on span "Back" at bounding box center [670, 223] width 24 height 10
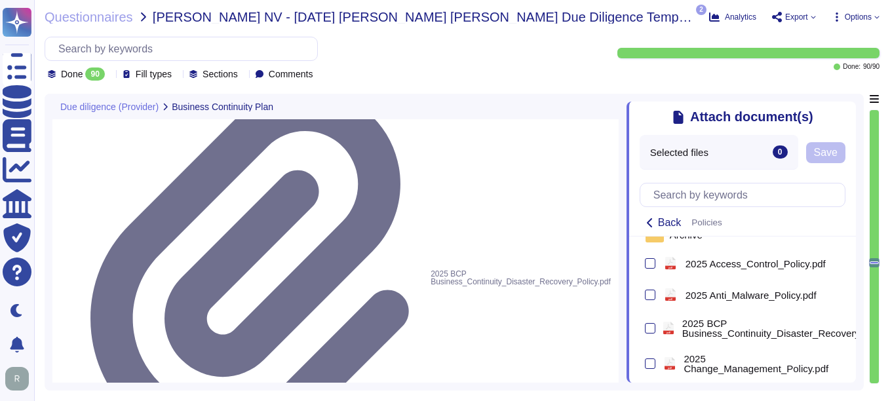
scroll to position [131, 0]
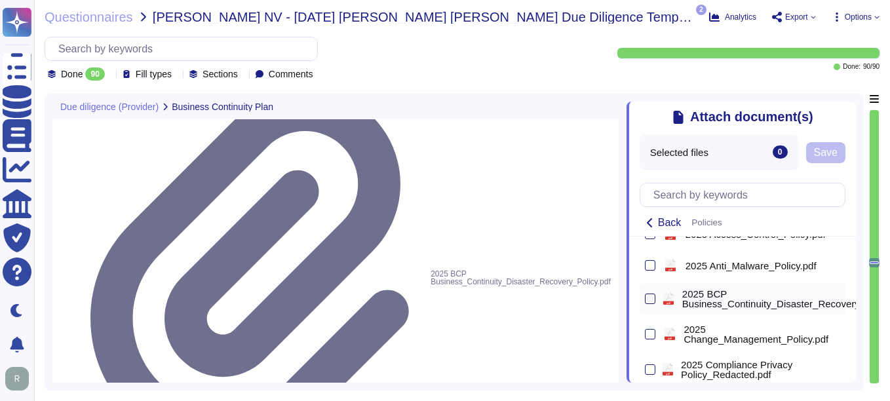
click at [651, 303] on div at bounding box center [650, 299] width 10 height 10
click at [0, 0] on input "checkbox" at bounding box center [0, 0] width 0 height 0
click at [866, 155] on span "Save" at bounding box center [873, 152] width 24 height 10
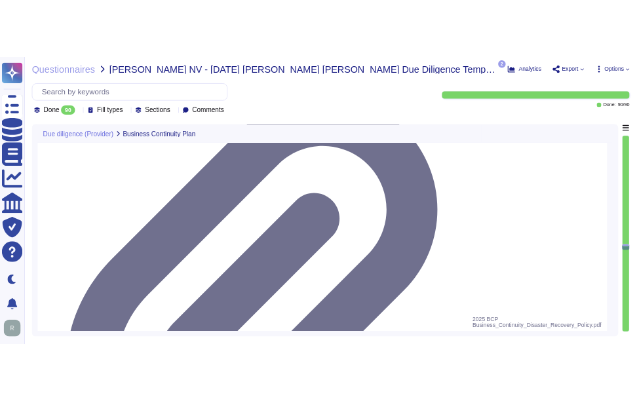
scroll to position [7200, 0]
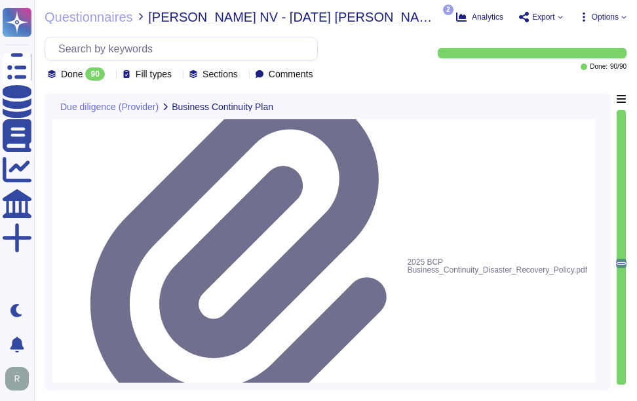
drag, startPoint x: 113, startPoint y: 174, endPoint x: 368, endPoint y: 188, distance: 254.7
paste textarea "Additionally, the Incident Response Plan is also tested annually."
drag, startPoint x: 174, startPoint y: 210, endPoint x: 94, endPoint y: 214, distance: 80.1
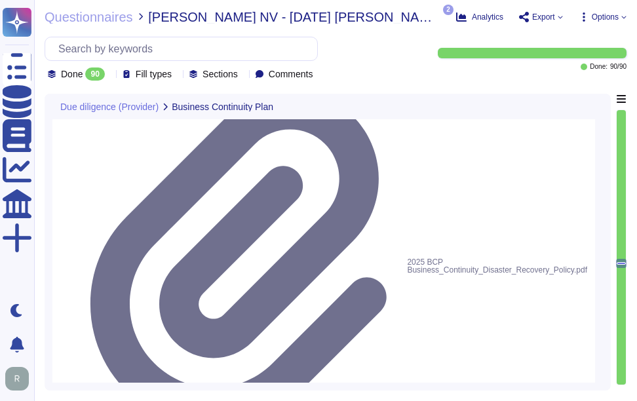
type textarea "The Incident Response Plan is tested annually. Please refer the attachment"
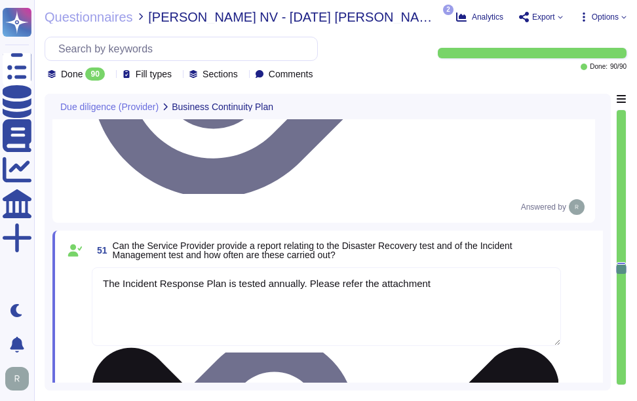
type textarea "Yes, independent third parties regularly perform penetration tests and vulnerab…"
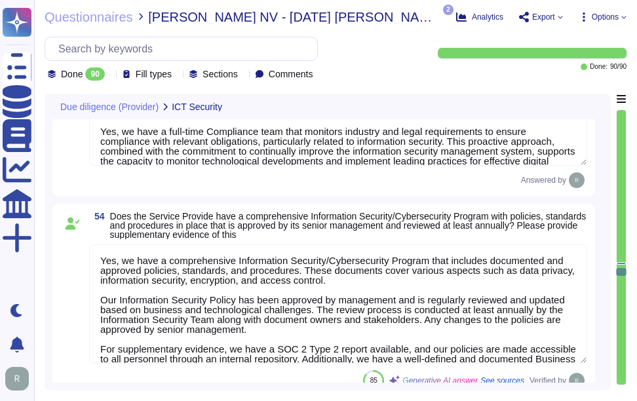
type textarea "Our organization undergoes annual audits for ISO 27001 and SOC 2 Type 2, ensuri…"
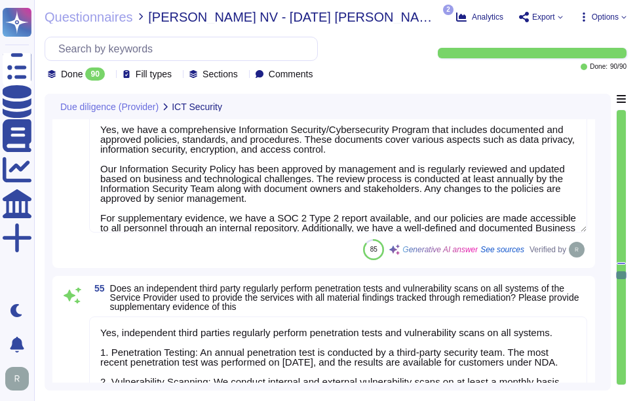
type textarea "Yes, a password policy is in place for all systems, encouraging users to employ…"
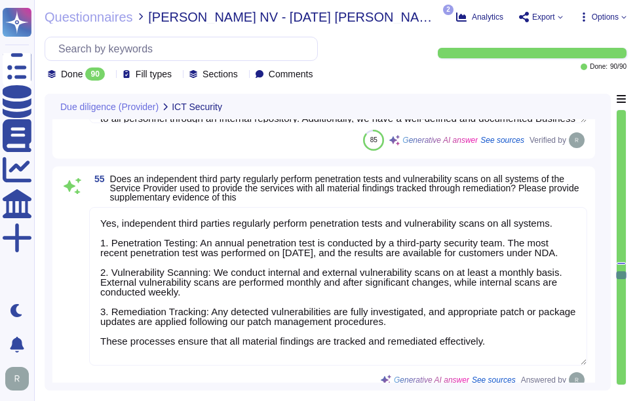
scroll to position [7855, 0]
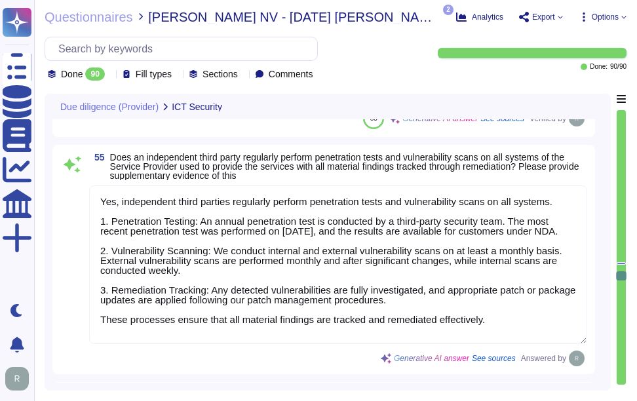
click at [268, 275] on textarea "Yes, independent third parties regularly perform penetration tests and vulnerab…" at bounding box center [338, 264] width 498 height 159
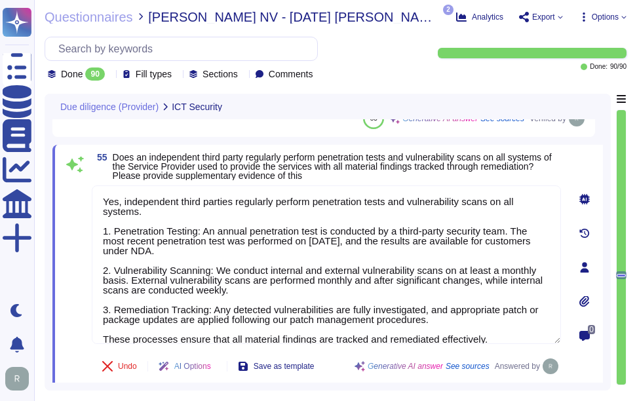
click at [585, 296] on div at bounding box center [585, 301] width 26 height 26
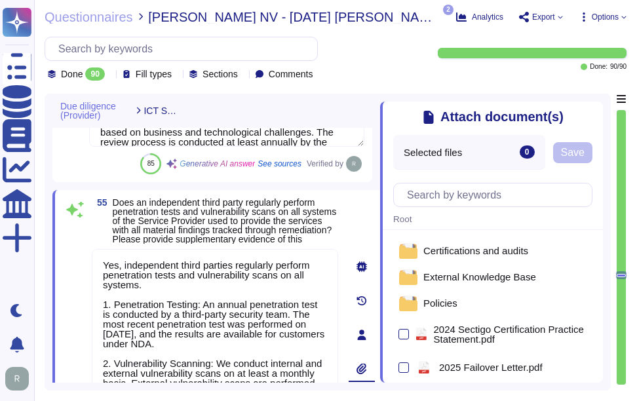
scroll to position [66, 0]
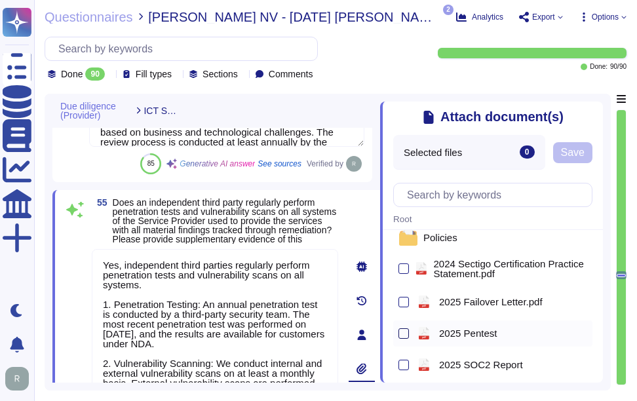
click at [400, 338] on div at bounding box center [404, 333] width 10 height 10
click at [0, 0] on input "checkbox" at bounding box center [0, 0] width 0 height 0
click at [580, 146] on button "Save" at bounding box center [572, 152] width 39 height 21
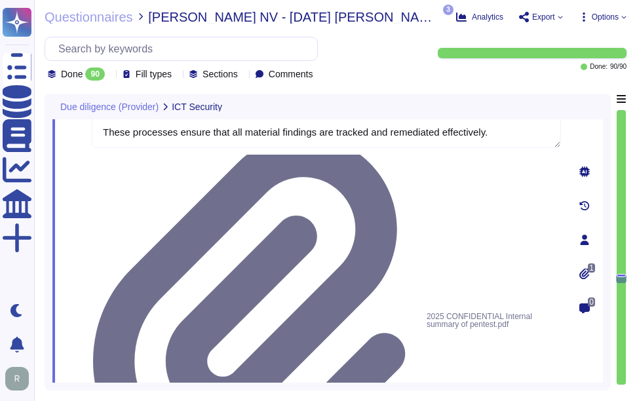
scroll to position [8052, 0]
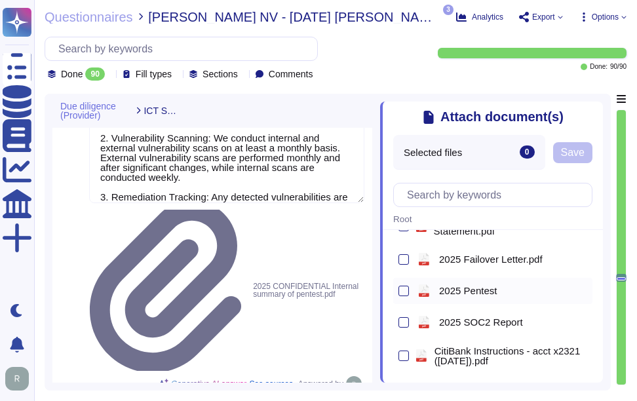
scroll to position [131, 0]
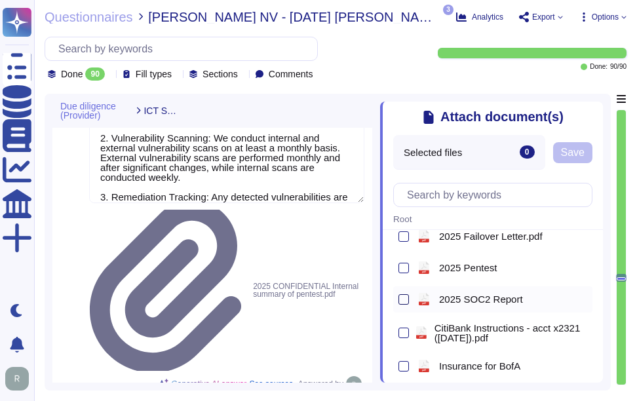
click at [401, 301] on div at bounding box center [404, 299] width 10 height 10
click at [0, 0] on input "checkbox" at bounding box center [0, 0] width 0 height 0
click at [575, 158] on span "Save" at bounding box center [573, 152] width 24 height 10
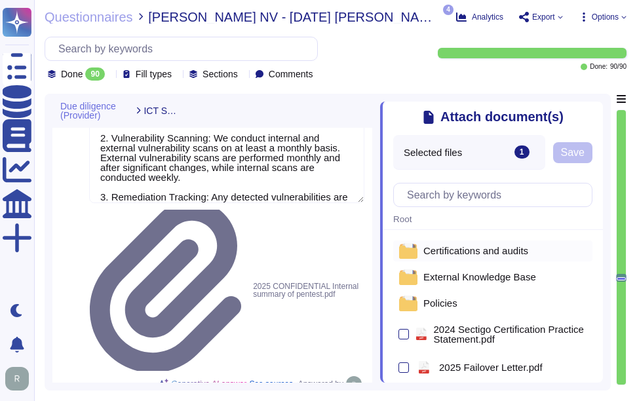
click at [477, 252] on span "Certifications and audits" at bounding box center [475, 251] width 105 height 10
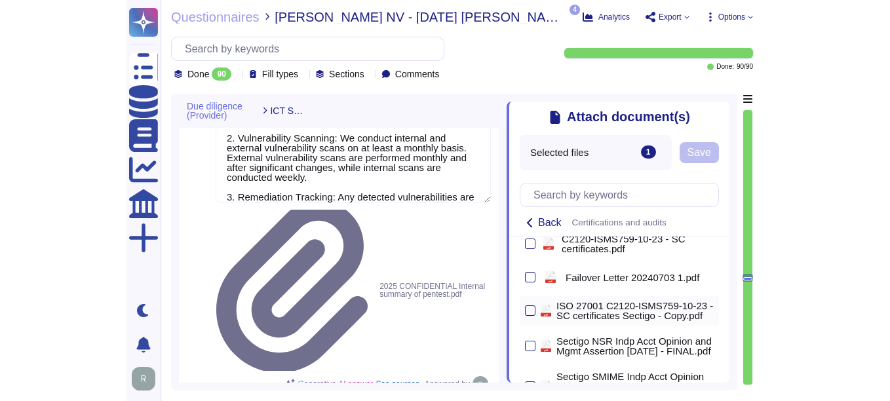
scroll to position [70, 0]
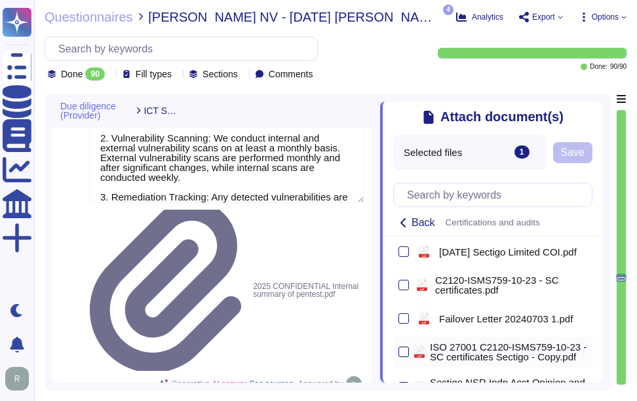
click at [402, 357] on div at bounding box center [404, 352] width 10 height 10
click at [0, 0] on input "checkbox" at bounding box center [0, 0] width 0 height 0
click at [582, 158] on span "Save" at bounding box center [573, 152] width 24 height 10
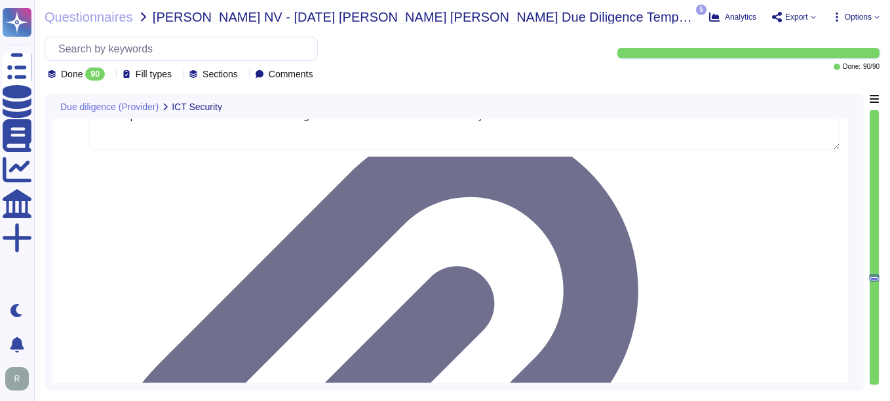
scroll to position [0, 0]
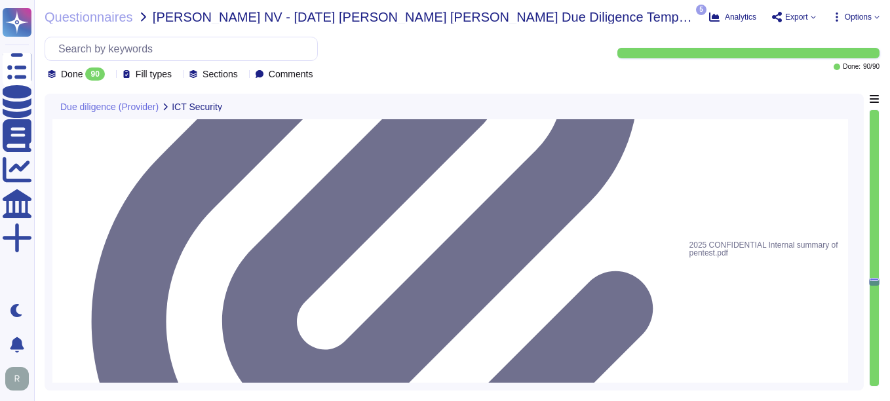
type textarea "Yes, we are trained on Cybersecurity Awareness at least annually. Supplementary…"
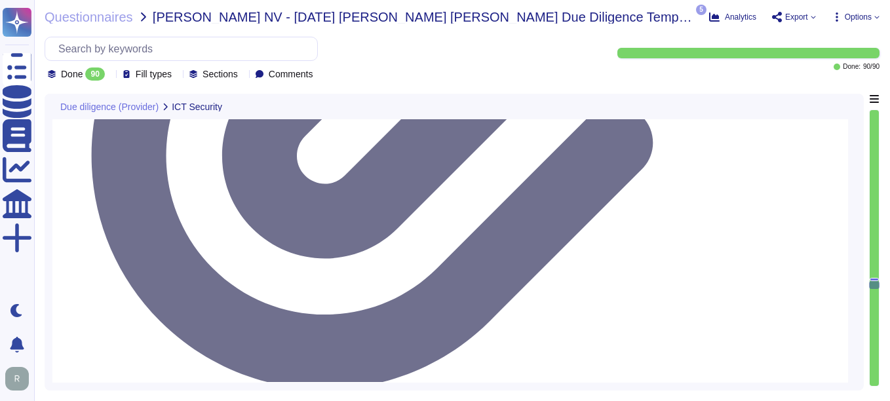
scroll to position [8445, 0]
type textarea "Yes, we test backup integrity and related restoration procedures at least annua…"
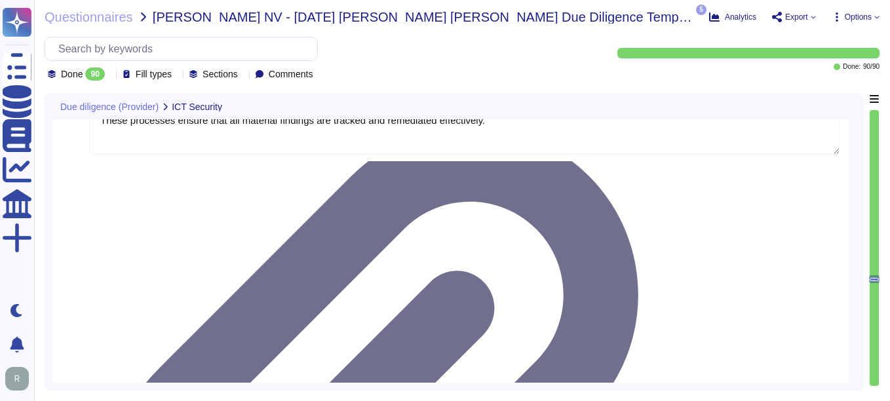
type textarea "Yes, we have a comprehensive Information Security/Cybersecurity Program that in…"
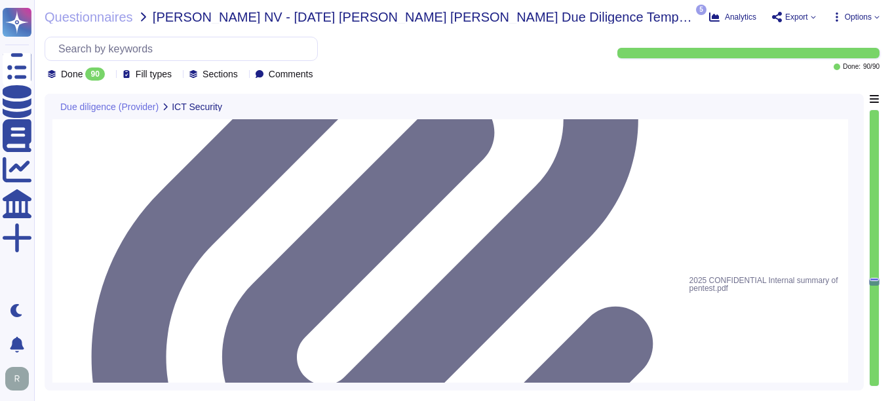
scroll to position [8244, 0]
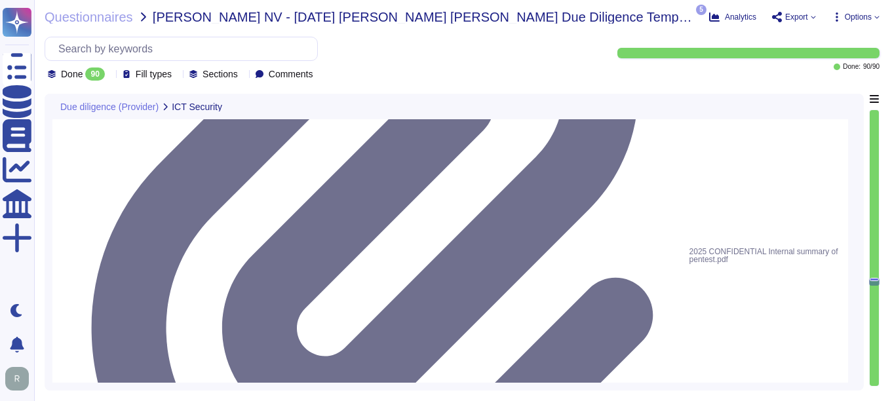
type textarea "Yes, we are trained on Cybersecurity Awareness at least annually. Supplementary…"
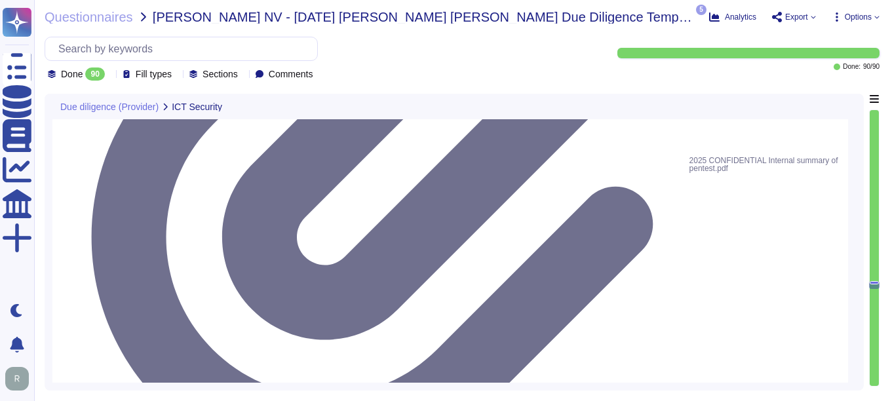
scroll to position [8375, 0]
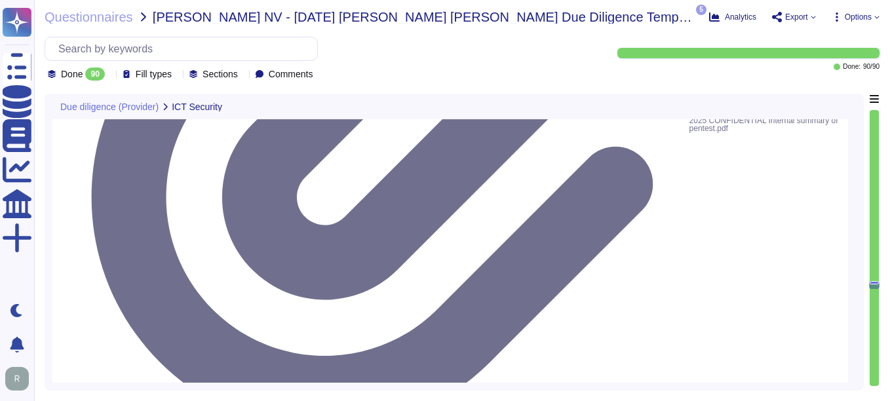
type textarea "Yes, we test backup integrity and related restoration procedures at least annua…"
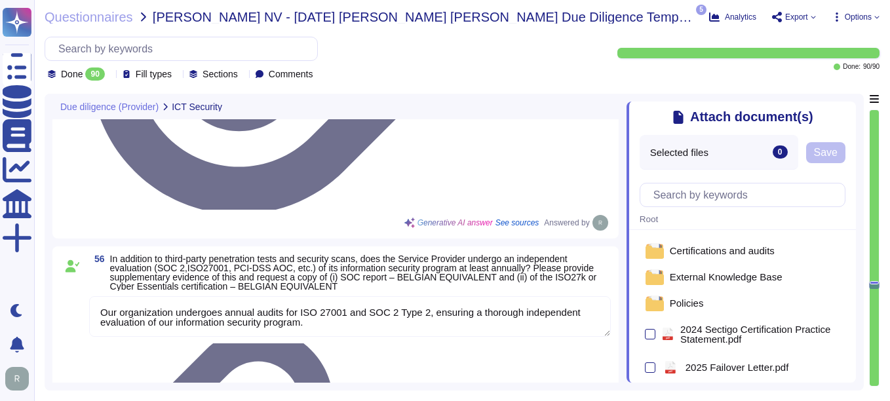
type textarea "Yes, we test backup integrity and related restoration procedures at least annua…"
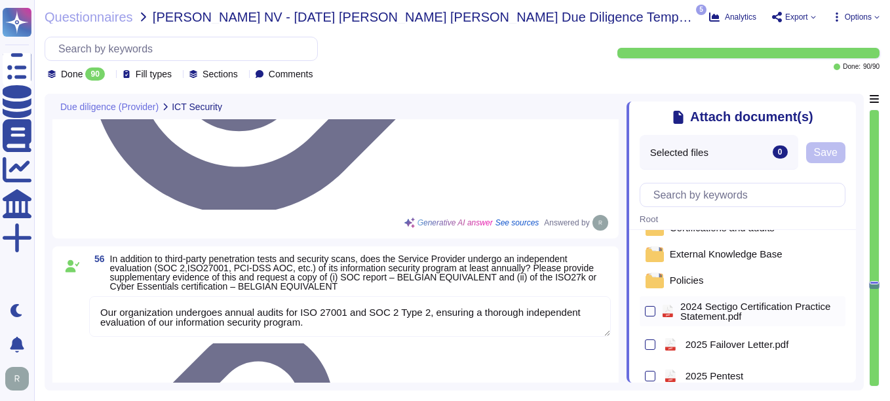
scroll to position [0, 0]
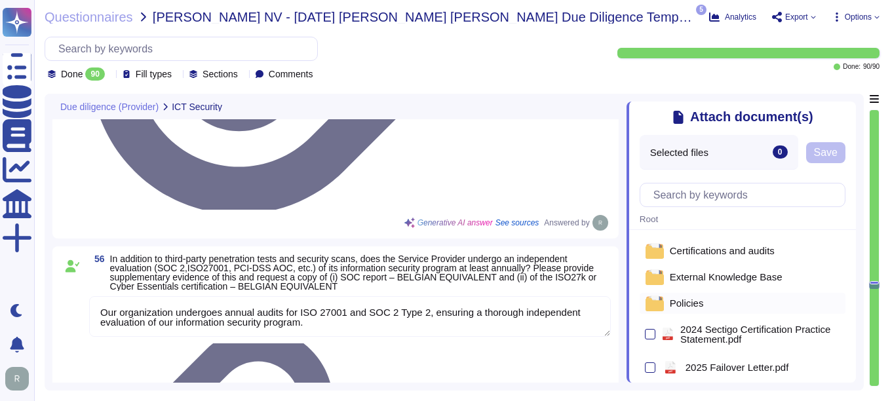
click at [699, 307] on span "Policies" at bounding box center [687, 303] width 34 height 10
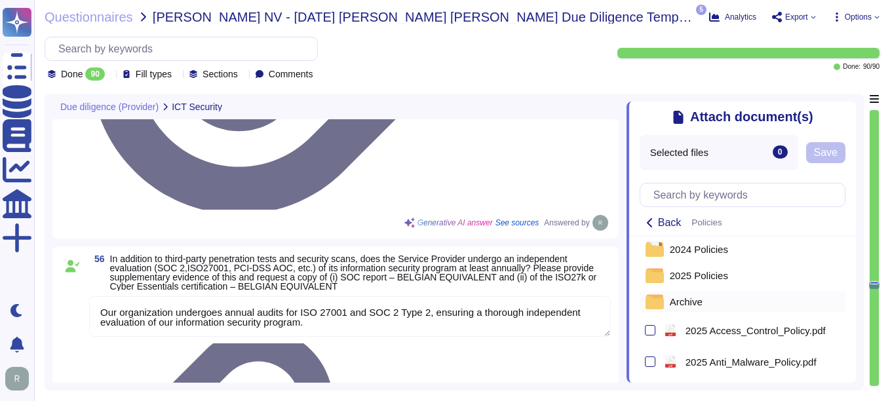
scroll to position [66, 0]
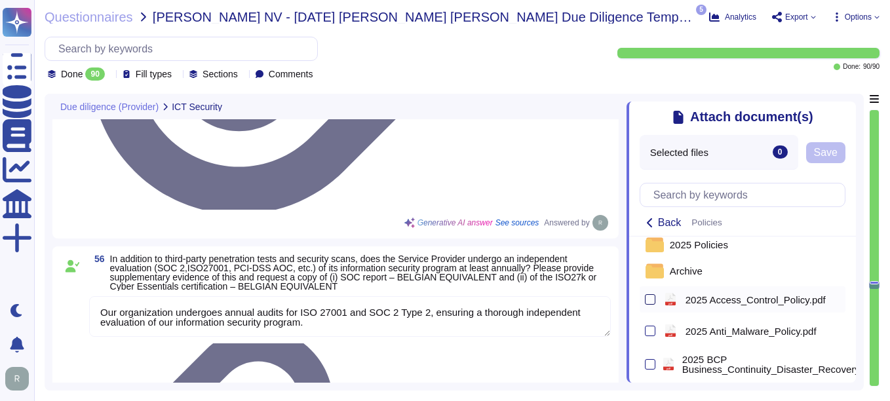
click at [647, 305] on div at bounding box center [650, 299] width 10 height 10
click at [0, 0] on input "checkbox" at bounding box center [0, 0] width 0 height 0
click at [827, 158] on span "Save" at bounding box center [826, 152] width 24 height 10
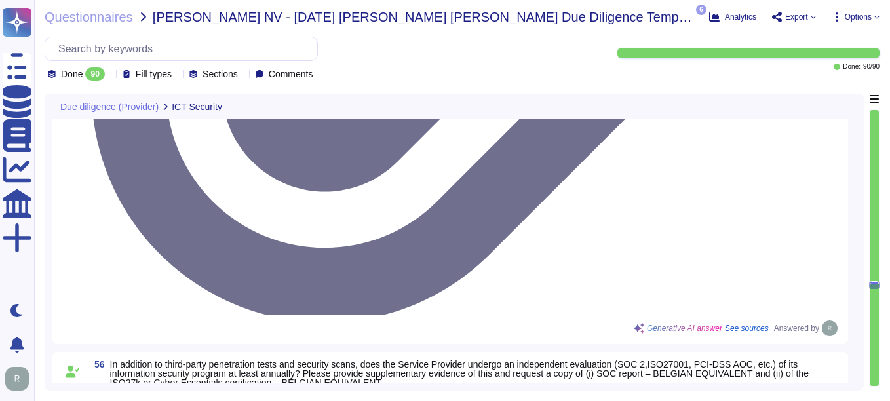
scroll to position [8506, 0]
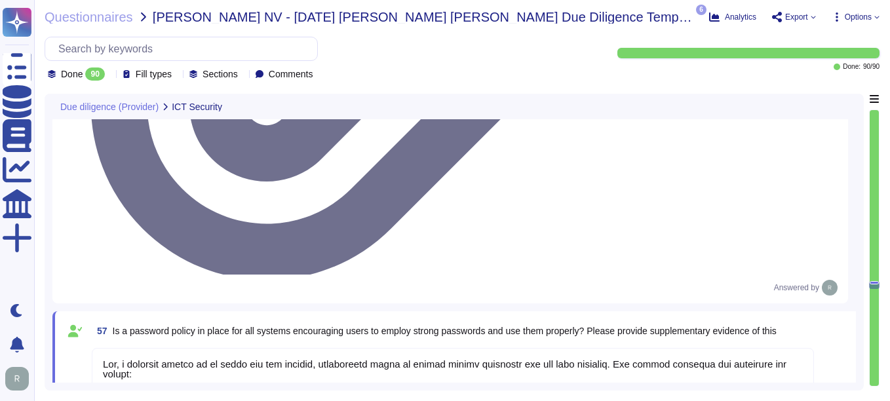
type textarea "Yes, we monitors cyber threat intelligence feeds and takes remedial actions bas…"
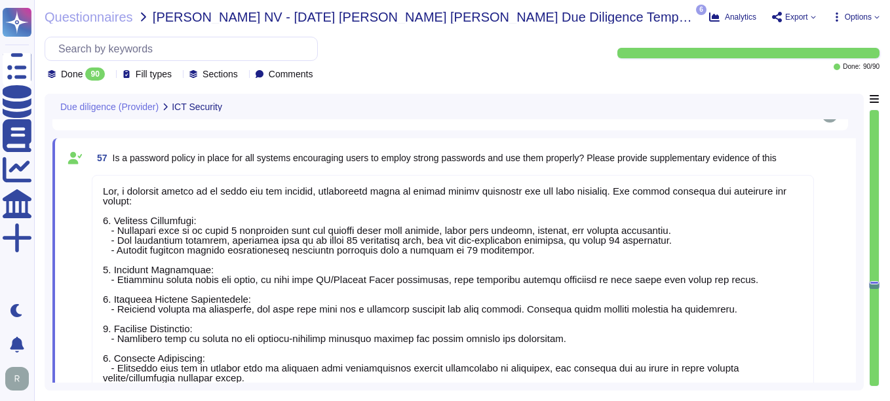
scroll to position [8703, 0]
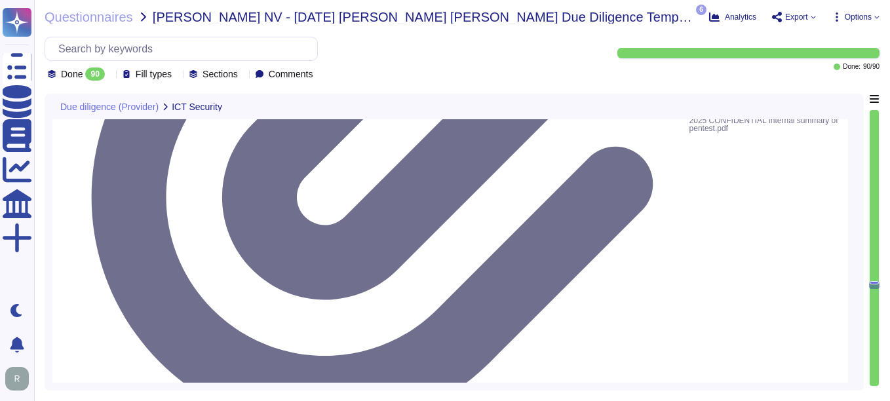
type textarea "Yes, independent third parties regularly perform penetration tests and vulnerab…"
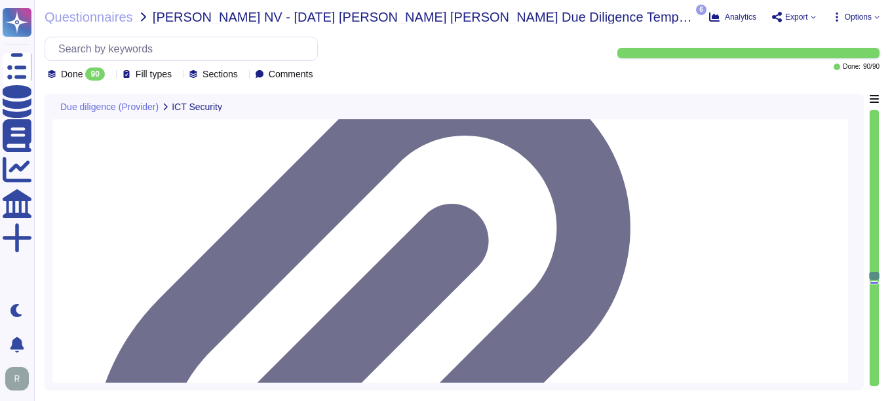
type textarea "Yes, we have a full-time Compliance team that monitors industry and legal requi…"
type textarea "Yes, we have a comprehensive Information Security/Cybersecurity Program that in…"
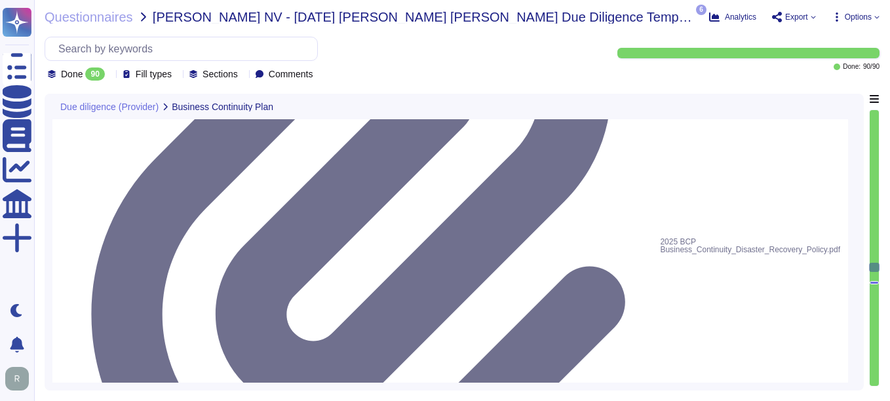
type textarea "Sectigo maintains a robust Business Continuity Management (BCM) program that ad…"
type textarea "Yes, our Business Continuity Management (BCM) program includes IT Disaster Reco…"
type textarea "The Incident Response Plan is tested annually. Please refer the attachment"
type textarea "Yes. Our Last BC/DR exercise was in [DATE] and Failover test was conducted in […"
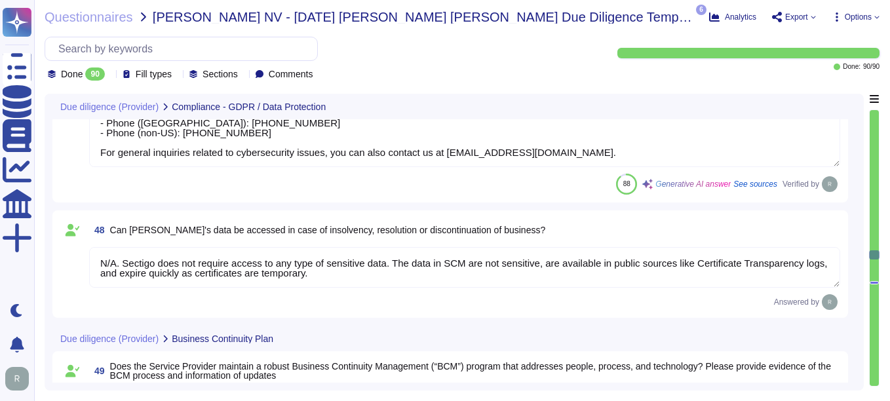
type textarea "Transferring personal data to third countries is managed with strict compliance…"
type textarea "Yes, the contract allows us to assist in responding to data subject access requ…"
type textarea "For cyber incidents or data protection issues, you can contact the Information …"
type textarea "N/A. Sectigo does not require access to any type of sensitive data. The data in…"
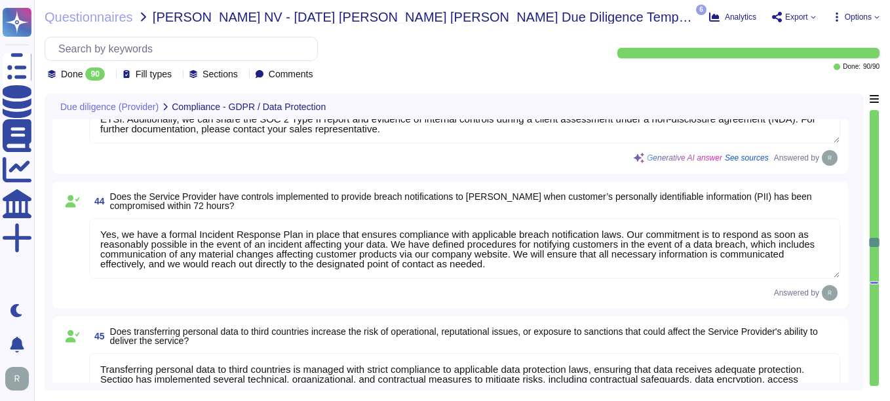
type textarea "We have implemented several measures to protect personal data in line with GDPR…"
type textarea "Yes, we subject to the same level of security requirements as those that apply …"
type textarea "Yes, we can provide evidence to support our security and confidentiality of inf…"
type textarea "Yes, we have a formal Incident Response Plan in place that ensures compliance w…"
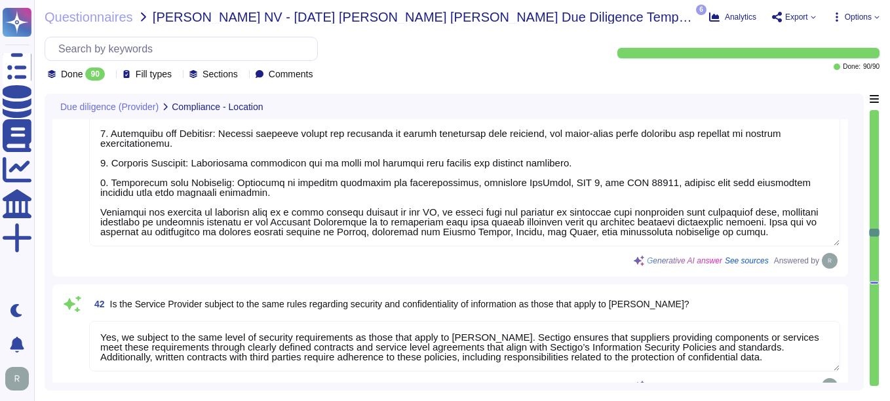
type textarea "The location of the Sectigo can significantly impact various aspects of operati…"
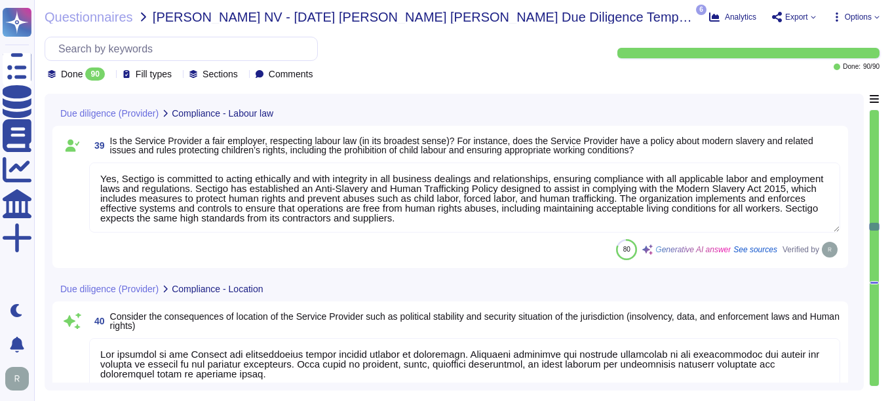
type textarea "Yes, appropriate checks are in place for all employees and contractors. They ar…"
type textarea "Yes, Sectigo is committed to acting ethically and with integrity in all busines…"
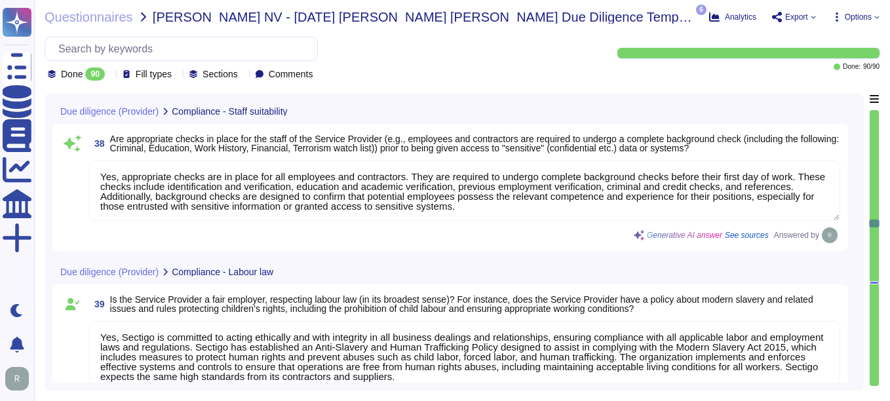
type textarea "None"
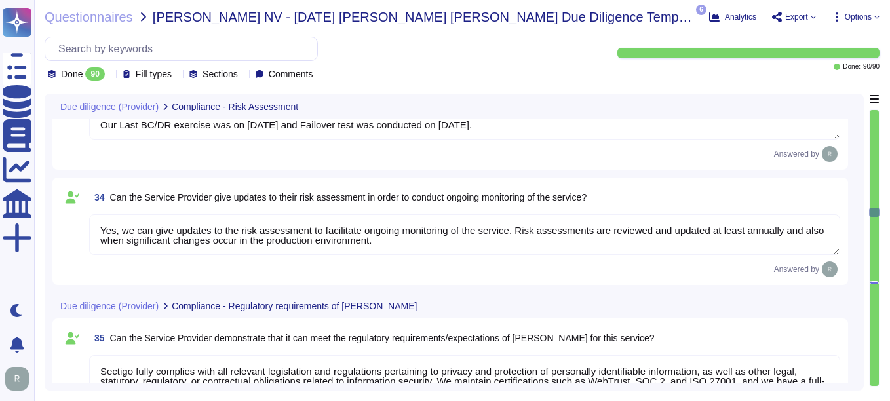
type textarea "The most recent risk assessment results, including the most recent penetration …"
type textarea "Yes, we can give updates to the risk assessment to facilitate ongoing monitorin…"
type textarea "Sectigo fully complies with all relevant legislation and regulations pertaining…"
type textarea "Yes, Sectigo is committed to reporting where regulatory requirements are not me…"
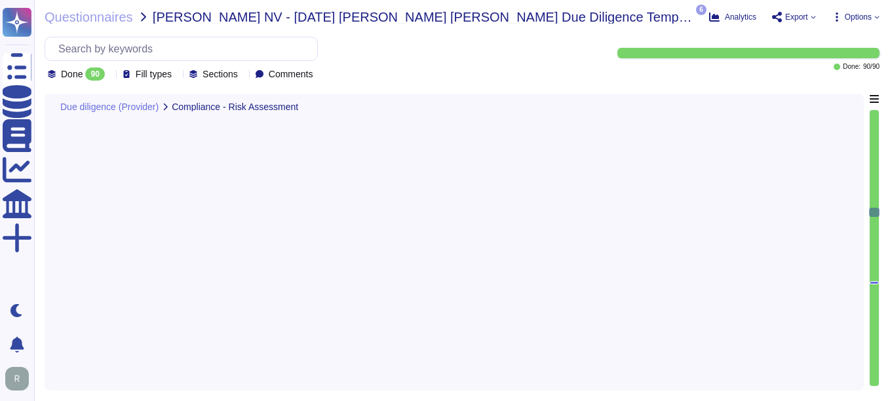
scroll to position [3908, 0]
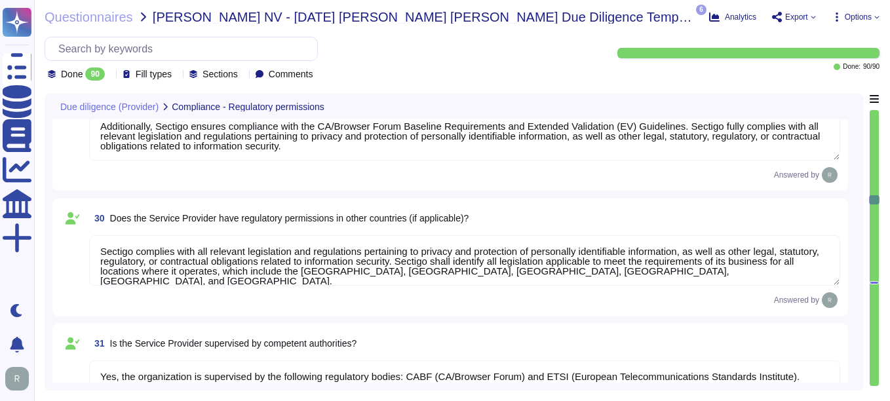
type textarea "Sectigo fully complies with all relevant legislation and regulations pertaining…"
type textarea "Sectigo is compliant with the following regulatory standards for data security:…"
type textarea "Sectigo complies with all relevant legislation and regulations pertaining to pr…"
type textarea "Yes, the organization is supervised by the following regulatory bodies: CABF (C…"
type textarea "We do not permit customers to perform their own audits. Upon request we can sup…"
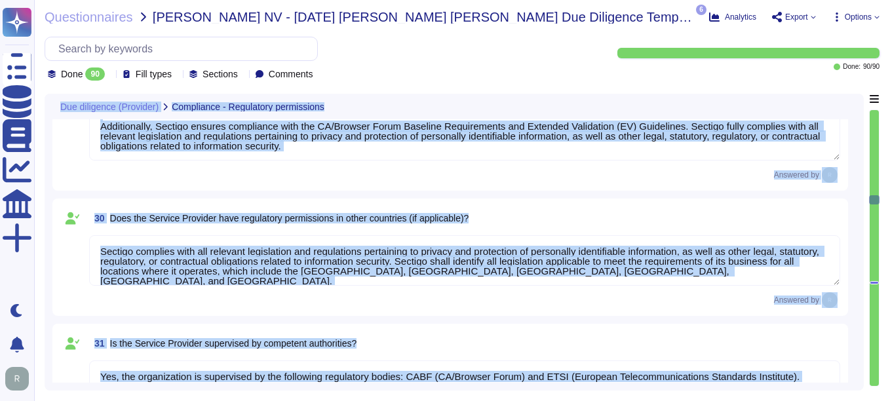
drag, startPoint x: 874, startPoint y: 197, endPoint x: 886, endPoint y: 65, distance: 132.9
click at [886, 65] on div "Questionnaires [PERSON_NAME] NV - [DATE] [PERSON_NAME] [PERSON_NAME] Due Dilige…" at bounding box center [462, 200] width 856 height 401
click at [880, 195] on div "Questionnaires [PERSON_NAME] NV - [DATE] [PERSON_NAME] [PERSON_NAME] Due Dilige…" at bounding box center [462, 200] width 856 height 401
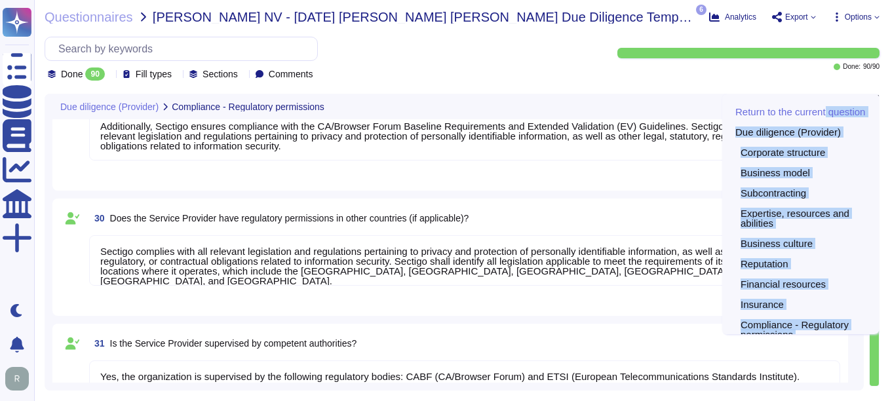
drag, startPoint x: 878, startPoint y: 197, endPoint x: 873, endPoint y: 100, distance: 97.1
click at [873, 100] on div "Return to the current question Due diligence (Provider) Corporate structure Bus…" at bounding box center [874, 242] width 10 height 297
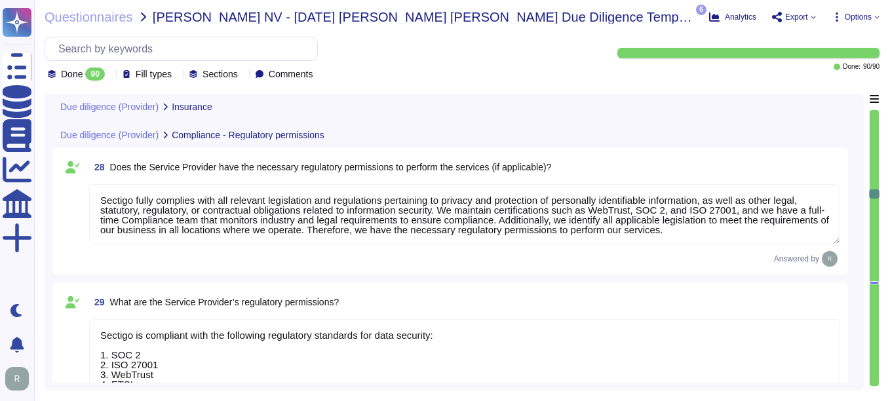
type textarea "Yes, Sectigo maintains insurance coverage for general liability, errors and omi…"
type textarea "Sectigo maintains insurance coverage for general liability, errors and omission…"
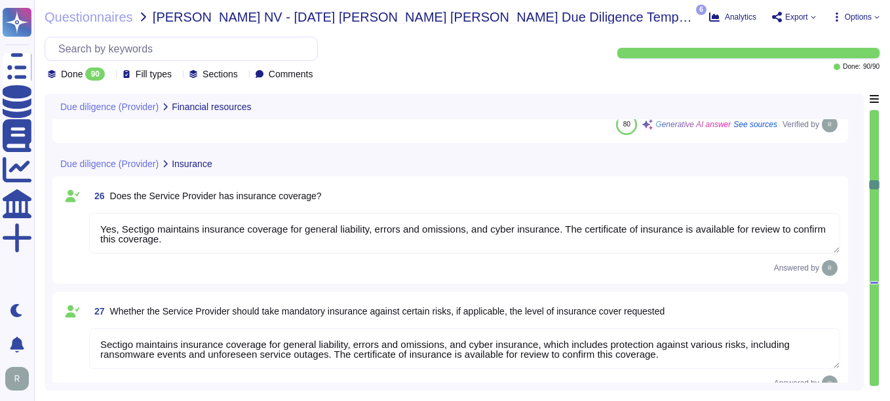
type textarea "Yes. We are privately held and do not share this information."
type textarea "We have been profitable each year, indicating a positive cash flow. However, we…"
type textarea "We are a privately held entity and do not disclose this information."
type textarea "We have been profitable each year, indicating a positive cash flow. However, we…"
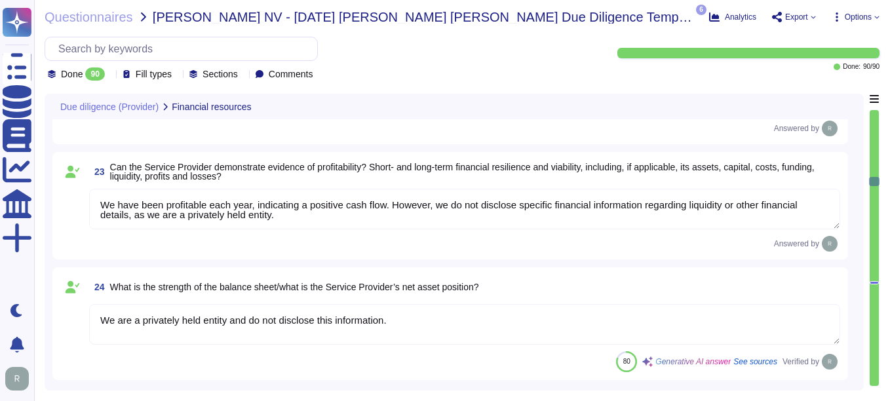
scroll to position [2744, 0]
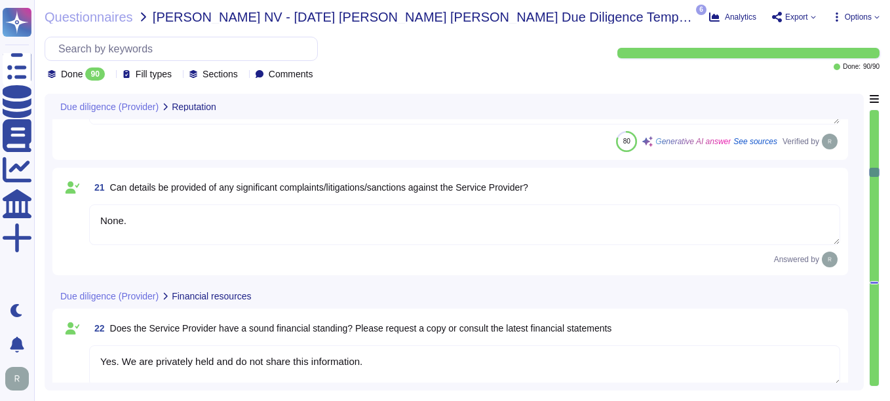
type textarea "Yes, Sectigo has an excellent reputation for supplying great security products …"
type textarea "Yes, Sectigo has demonstrated reliability through several measures, including c…"
type textarea "Our typical clients span a wide range of industries and sectors, including Fina…"
type textarea "None."
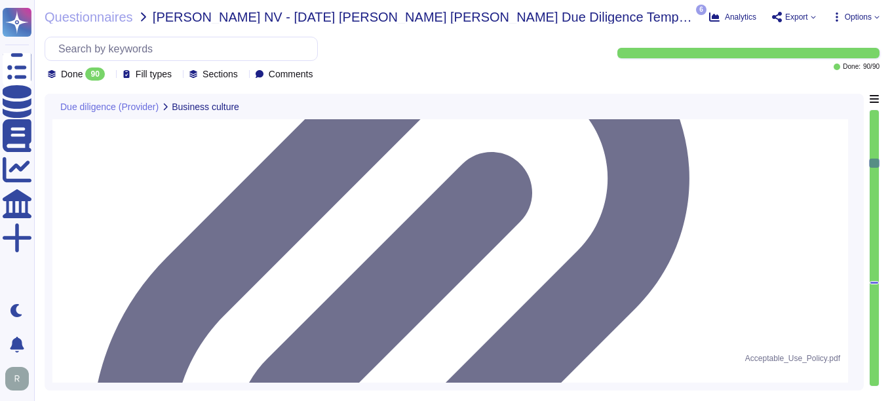
scroll to position [2200, 0]
type textarea "Yes, Sectigo has a culture that emphasizes compliance with relevant legislation…"
type textarea "Yes, our company has a business code of conduct that is applicable to all emplo…"
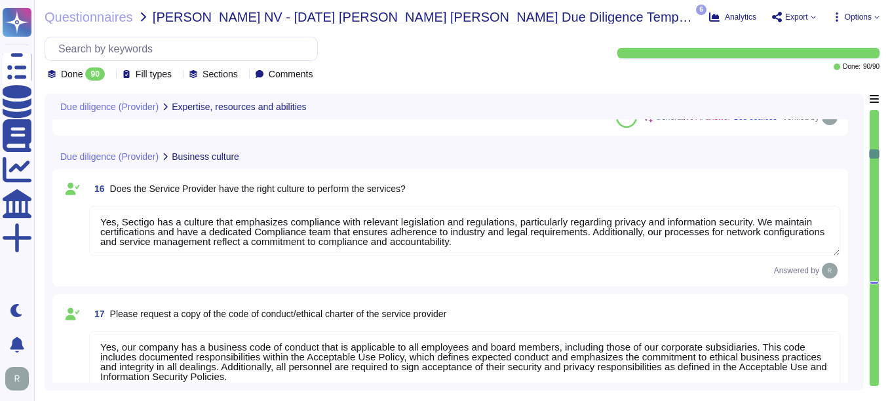
type textarea "Yes, Sectigo's IT systems are designed to meet service commitments and system r…"
type textarea "Yes, Sectigo has a comprehensive risk management program that includes a formal…"
type textarea "Yes, the team supporting the relationship possesses the relevant skills, knowle…"
type textarea "Yes, the Chief Information Security Officer (CISO) oversees and implements the …"
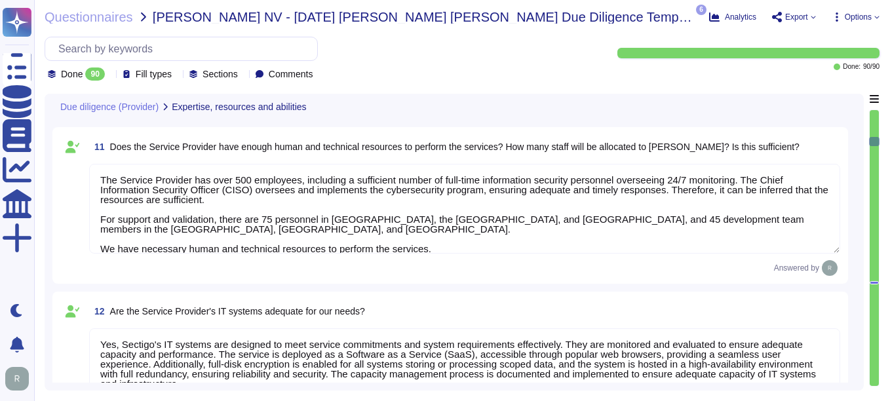
type textarea "Yes, the Service Provider has sufficient expertise, resources, and abilities to…"
type textarea "Yes, Sectigo is responsible for its service commitments and system requirements…"
type textarea "Yes. Contract terms should be discussed with your enterprise sales representati…"
type textarea "The Service Provider has over 500 employees, including a sufficient number of f…"
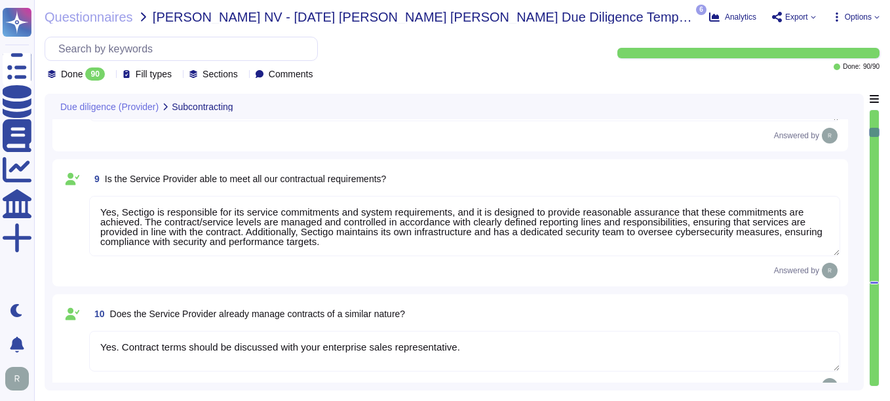
type textarea "No, the Service Provider does not intend to subcontract a part or all of the se…"
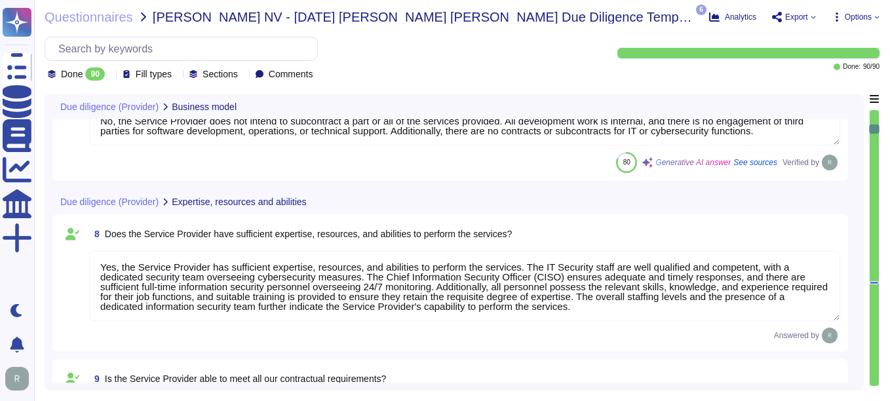
type textarea "The Service Provider's offices are located at: 1. [STREET_ADDRESS]. [STREET_ADD…"
type textarea "The ICT service procured is a core part of Sectigo's activities, as the provisi…"
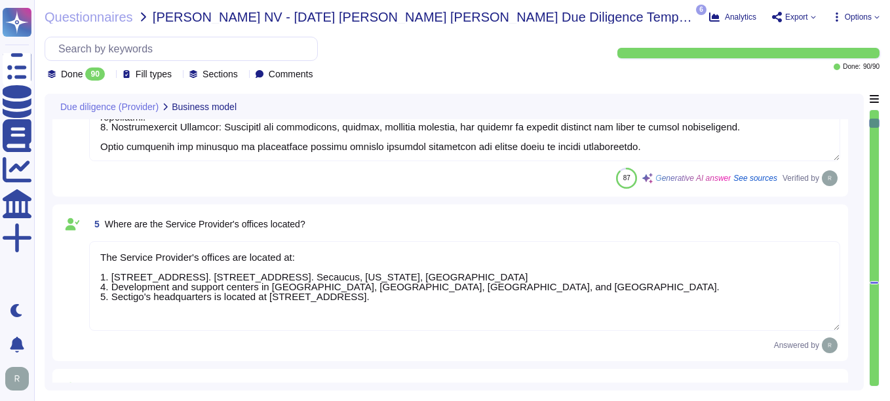
type textarea "Sectigo offers a comprehensive range of products and services, including: 1. Di…"
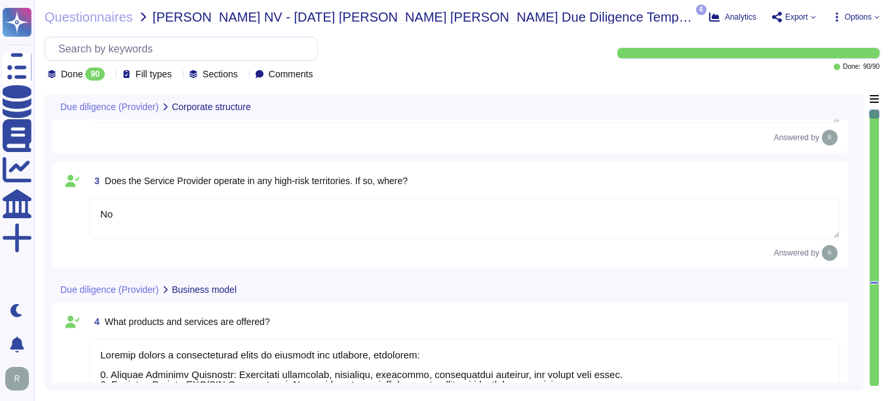
type textarea "The enterprise representative will share the details."
type textarea "We are a privately held entity and do not disclose this information. You can di…"
type textarea "No"
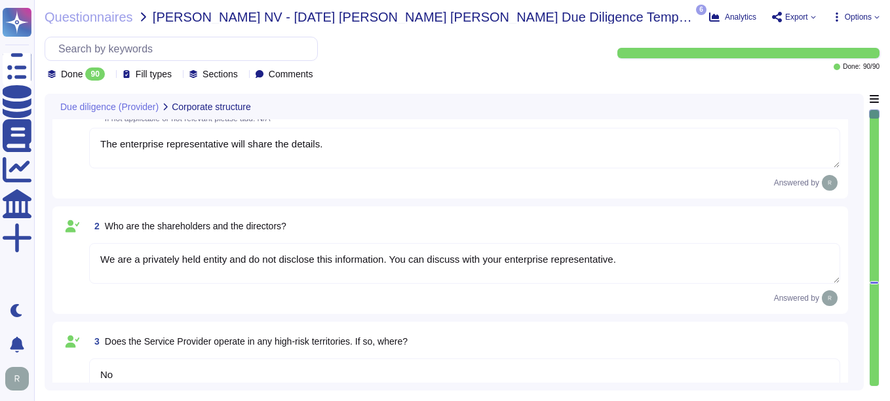
scroll to position [66, 0]
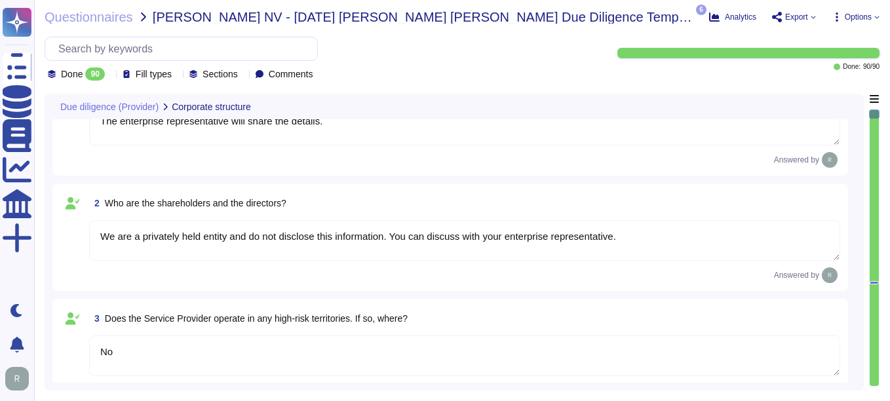
type textarea "The Service Provider's offices are located at: 1. [STREET_ADDRESS]. [STREET_ADD…"
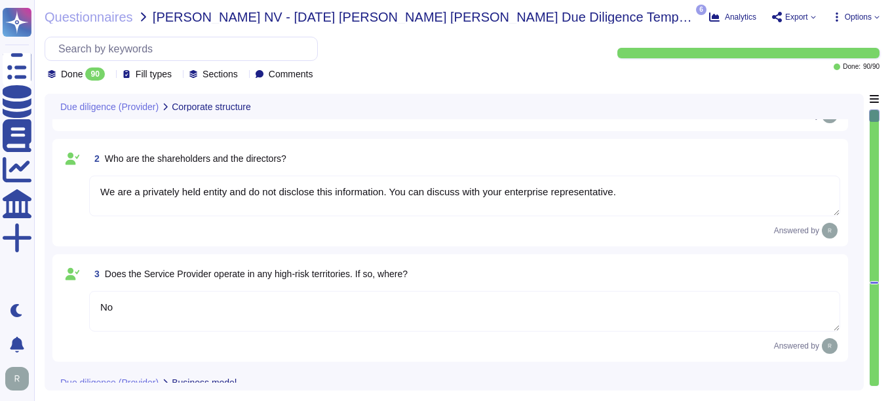
scroll to position [131, 0]
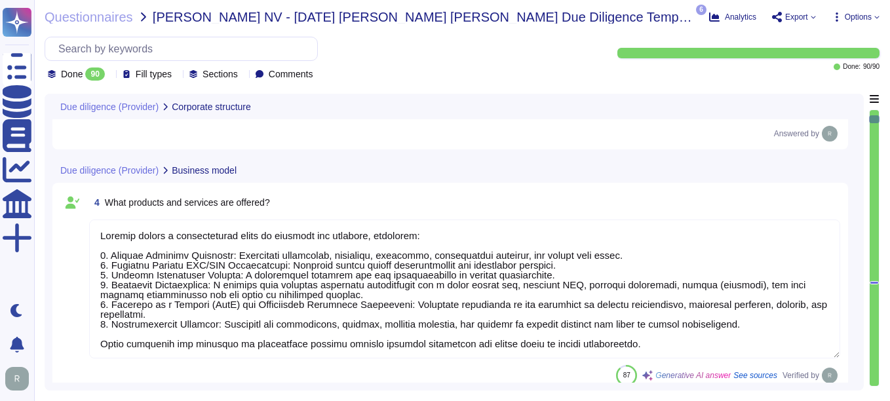
type textarea "The ICT service procured is a core part of Sectigo's activities, as the provisi…"
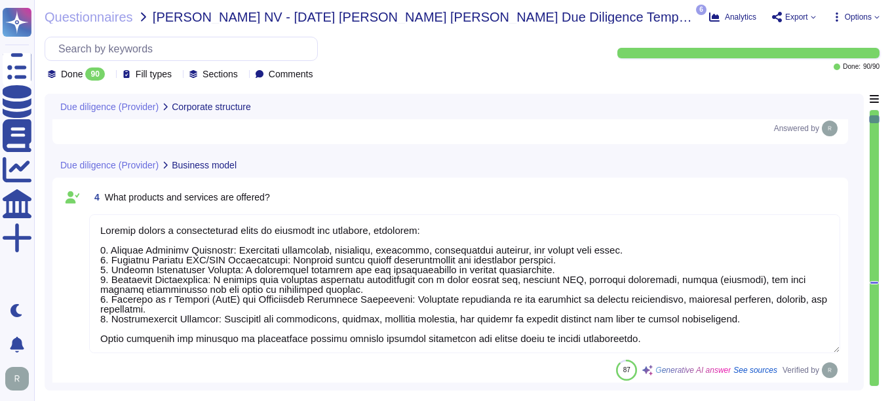
scroll to position [1, 0]
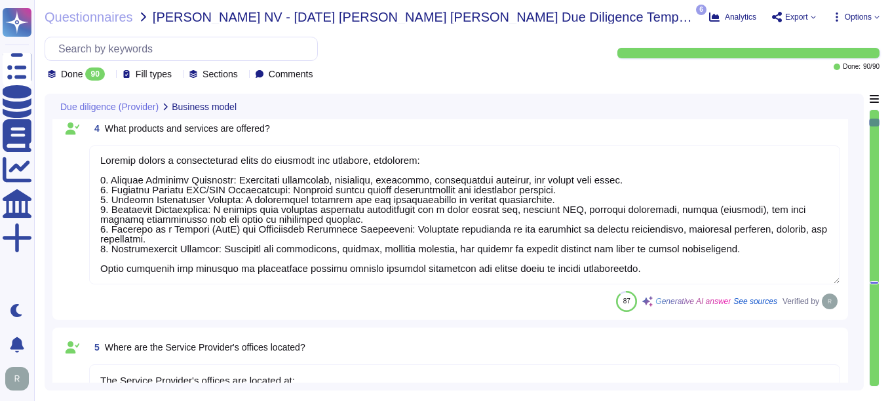
type textarea "No, the Service Provider does not intend to subcontract a part or all of the se…"
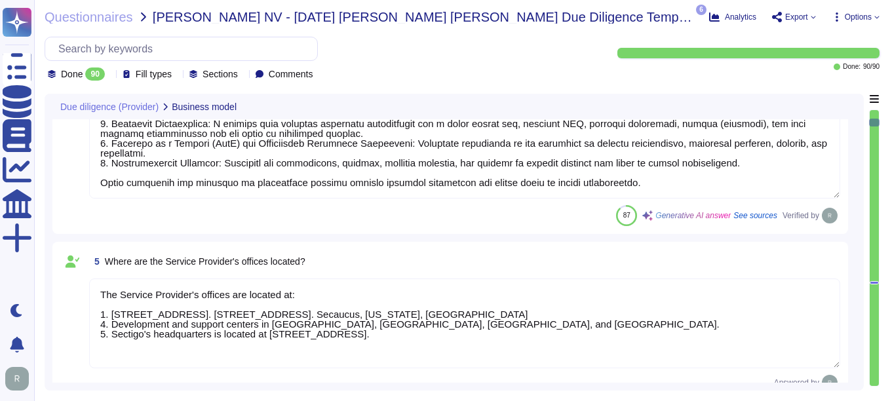
scroll to position [524, 0]
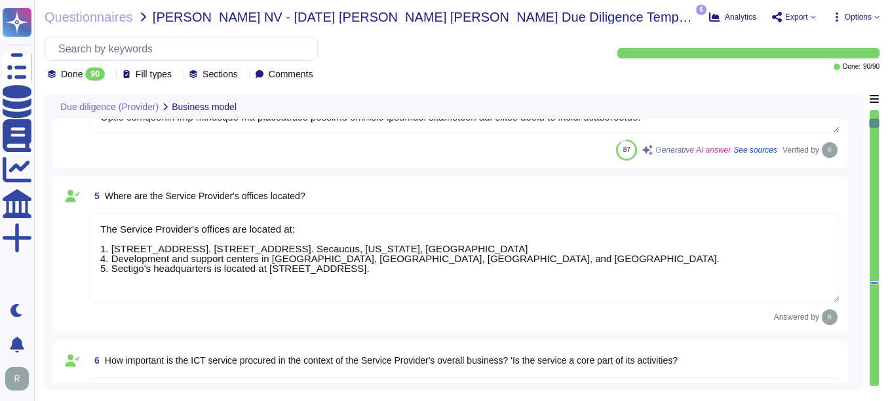
type textarea "Yes, the Service Provider has sufficient expertise, resources, and abilities to…"
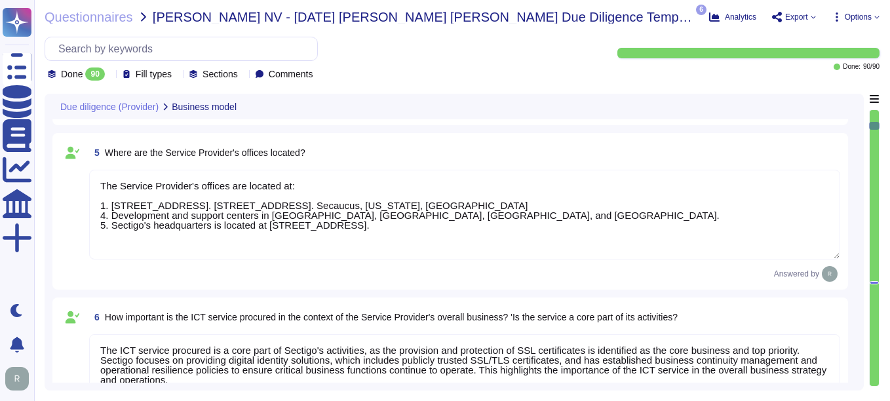
type textarea "Yes, Sectigo is responsible for its service commitments and system requirements…"
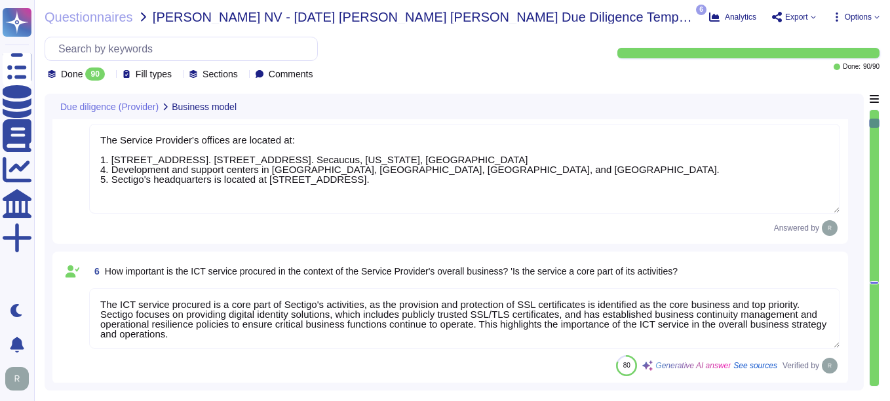
scroll to position [655, 0]
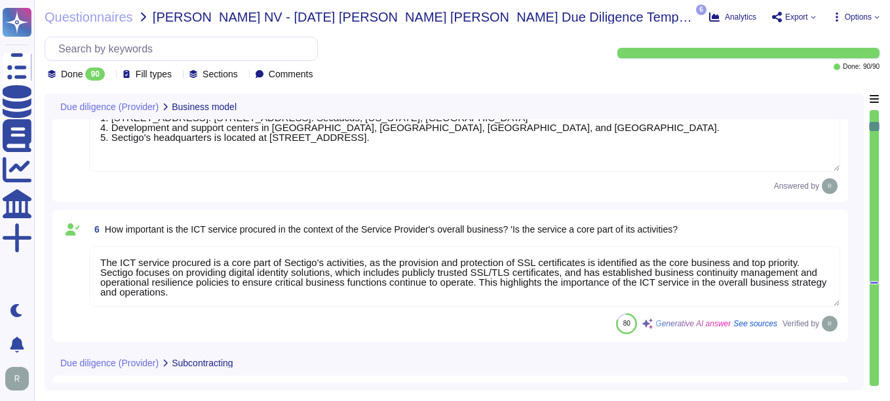
type textarea "Yes, Sectigo is responsible for its service commitments and system requirements…"
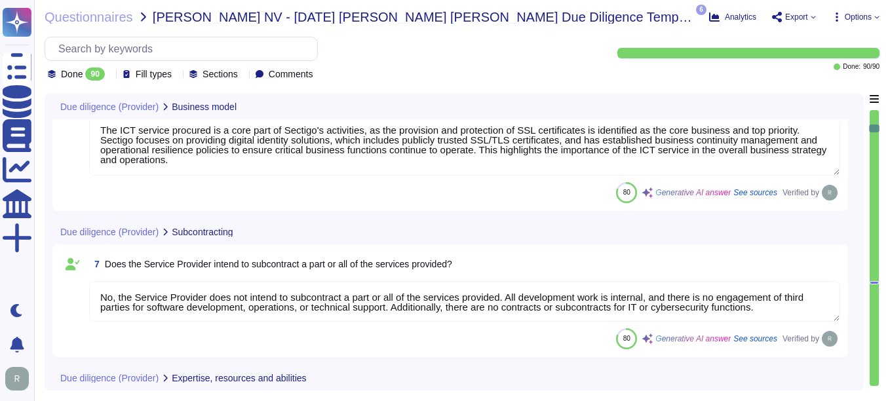
type textarea "Yes. Contract terms should be discussed with your enterprise sales representati…"
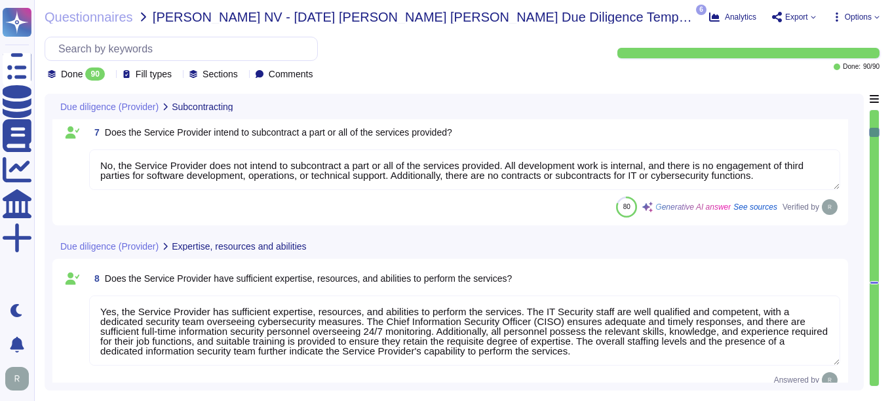
scroll to position [918, 0]
type textarea "The Service Provider has over 500 employees, including a sufficient number of f…"
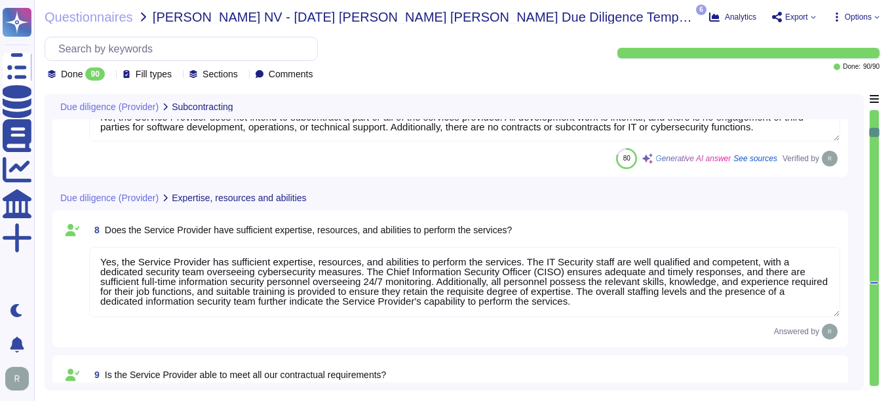
scroll to position [983, 0]
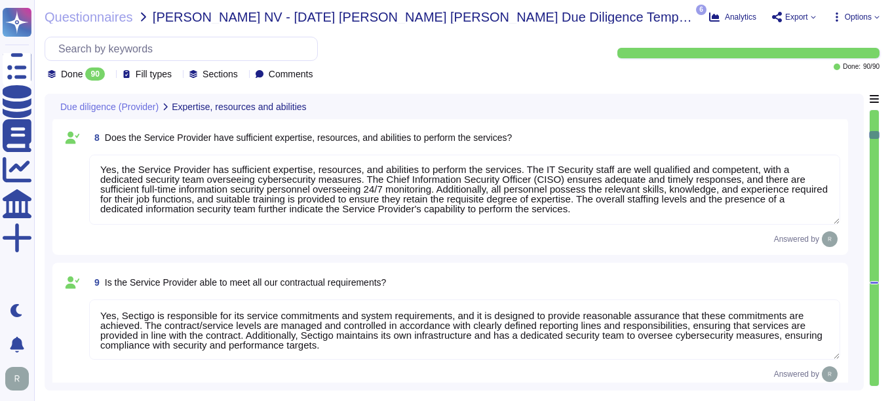
type textarea "Yes, Sectigo's IT systems are designed to meet service commitments and system r…"
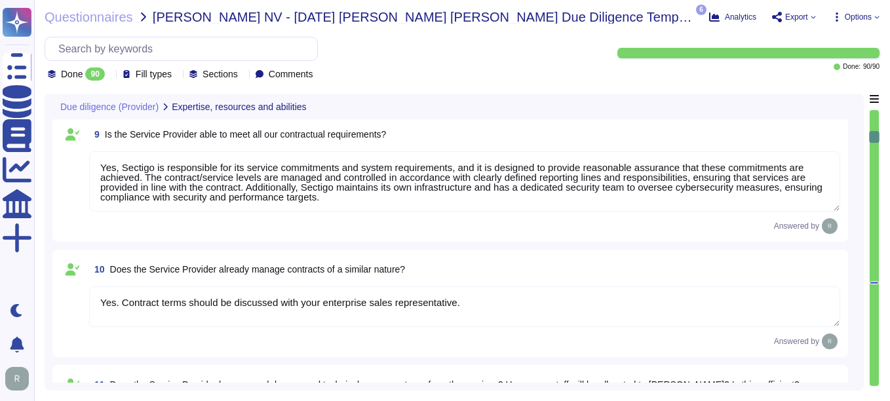
type textarea "Yes, Sectigo has a comprehensive risk management program that includes a formal…"
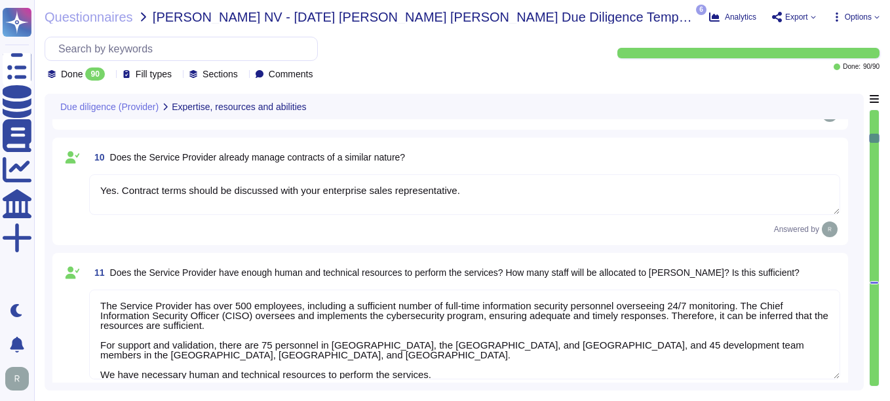
scroll to position [1311, 0]
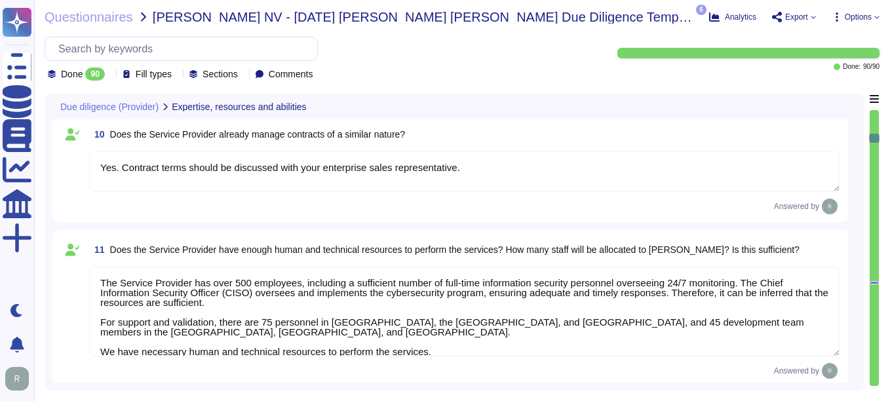
type textarea "Yes, the team supporting the relationship possesses the relevant skills, knowle…"
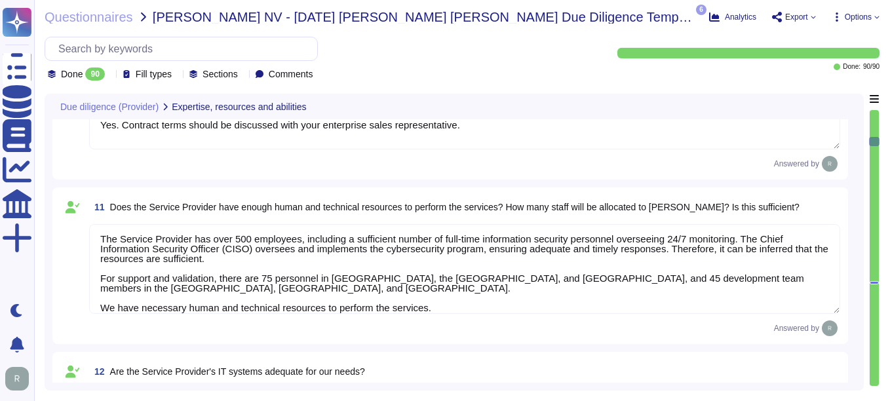
scroll to position [1376, 0]
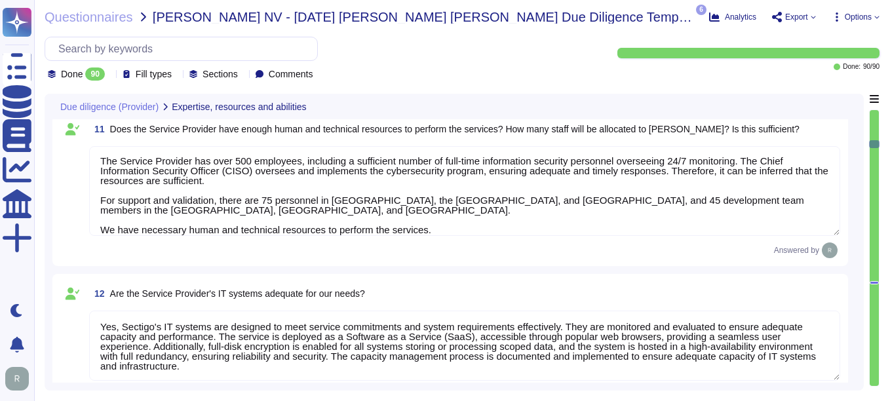
type textarea "Yes, the Chief Information Security Officer (CISO) oversees and implements the …"
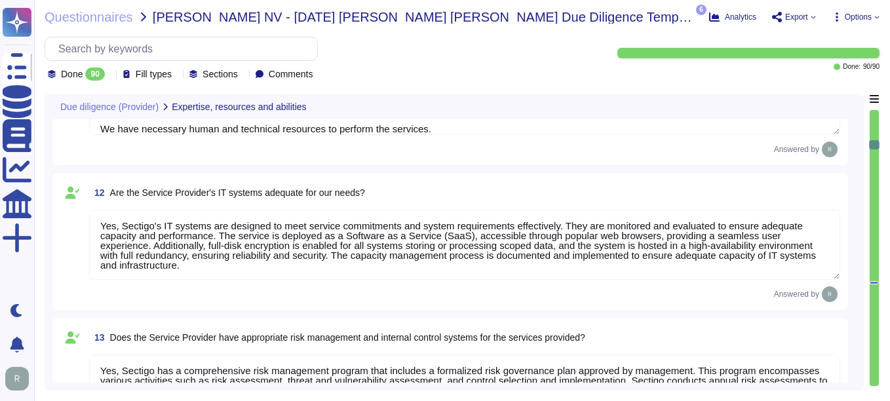
scroll to position [1573, 0]
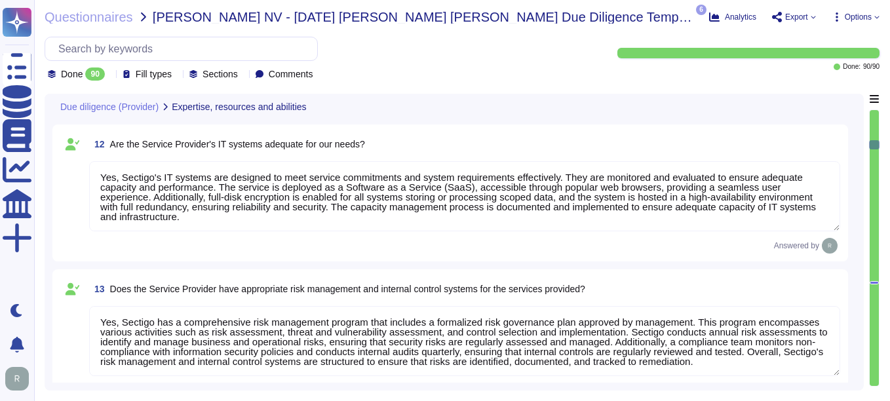
type textarea "Yes, Sectigo has a culture that emphasizes compliance with relevant legislation…"
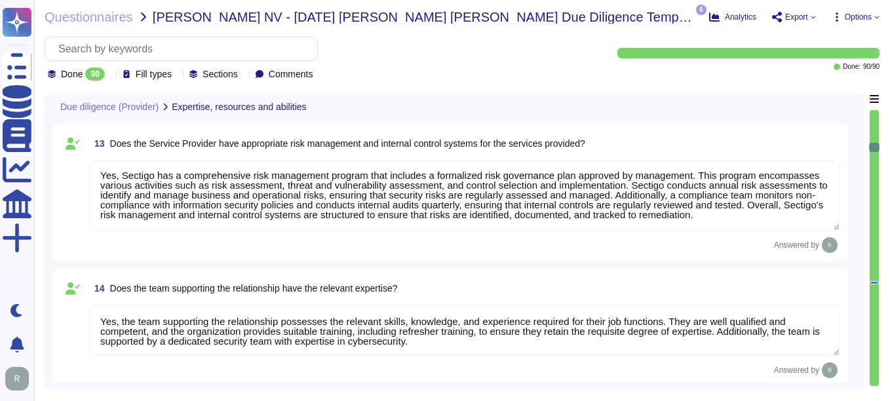
type textarea "Yes, our company has a business code of conduct that is applicable to all emplo…"
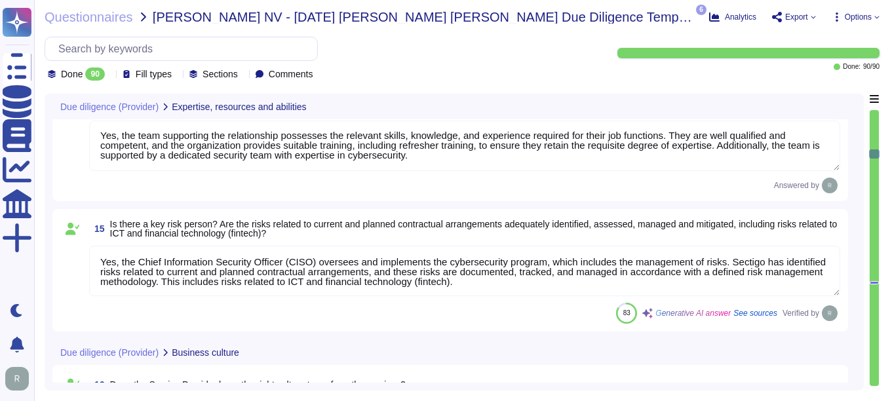
type textarea "Yes, Sectigo has an excellent reputation for supplying great security products …"
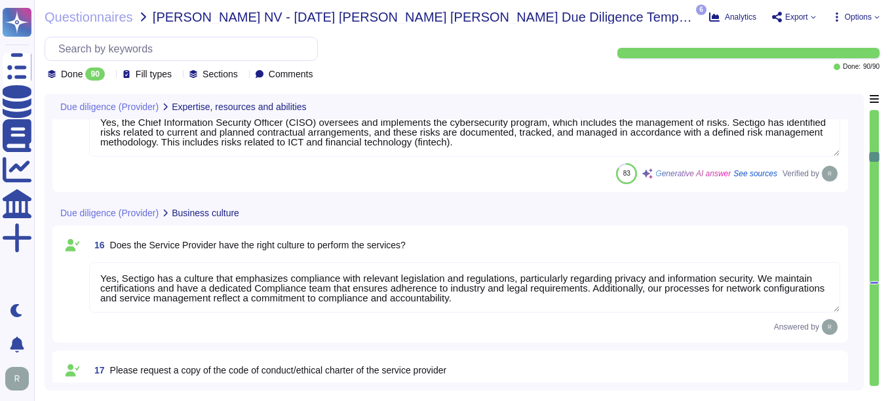
scroll to position [2032, 0]
type textarea "Yes, Sectigo has demonstrated reliability through several measures, including c…"
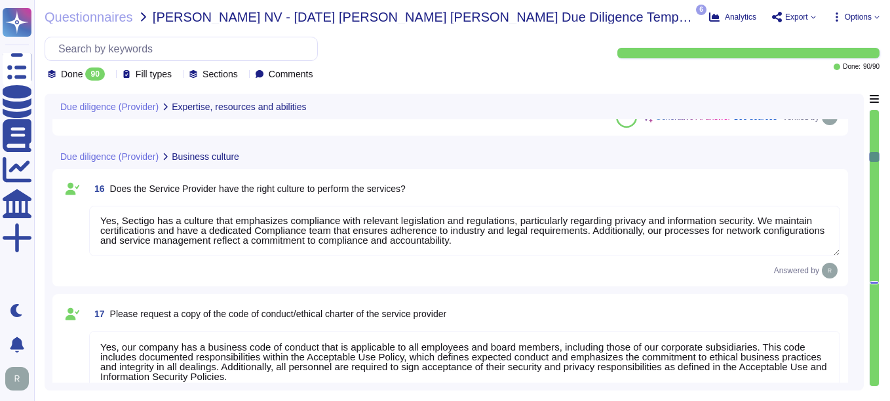
scroll to position [2097, 0]
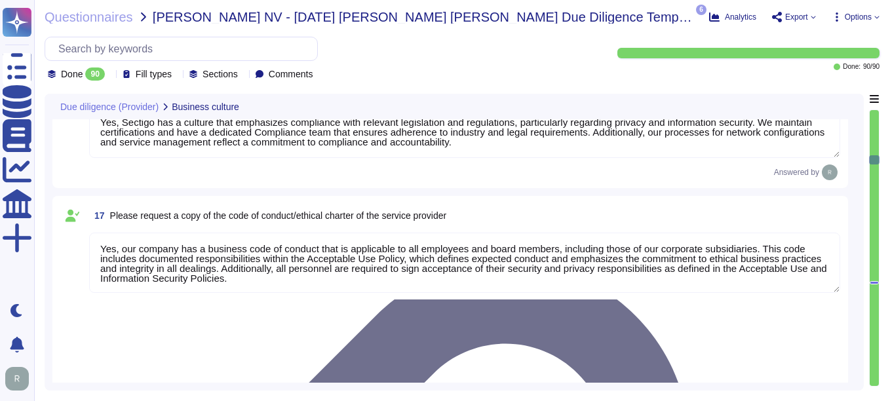
type textarea "Our typical clients span a wide range of industries and sectors, including Fina…"
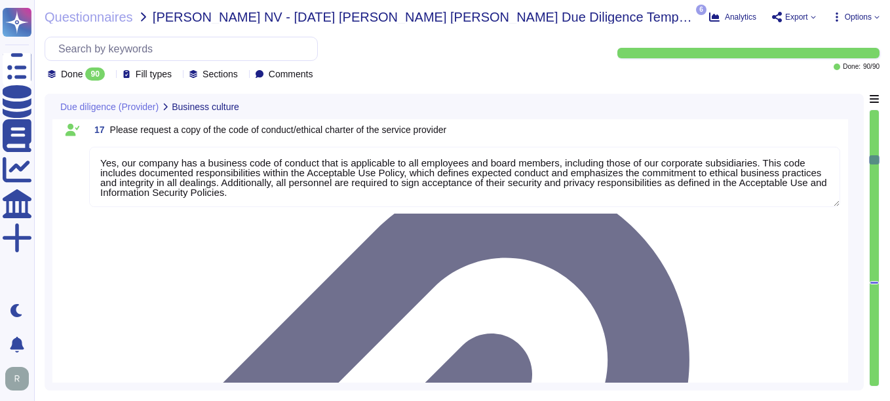
type textarea "None."
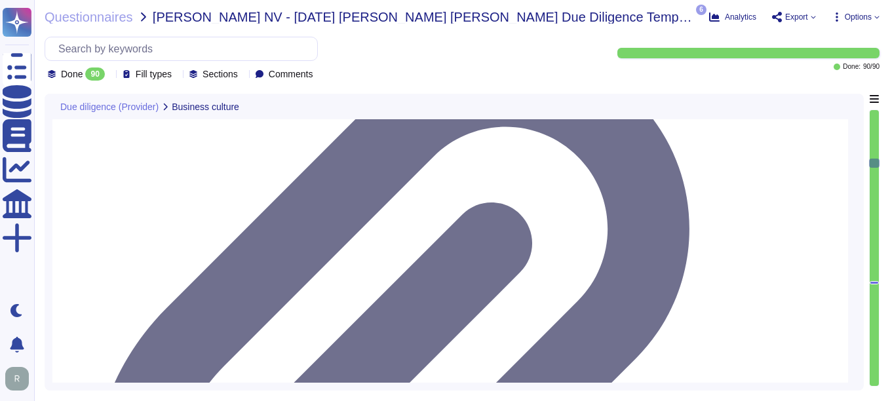
type textarea "Yes. We are privately held and do not share this information."
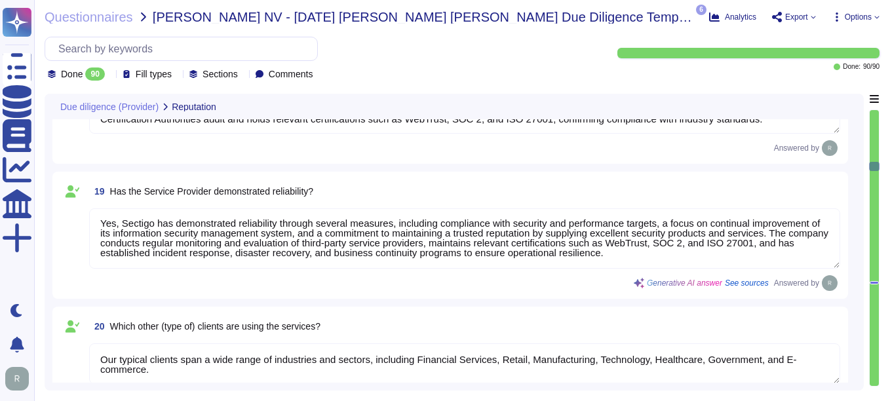
type textarea "We have been profitable each year, indicating a positive cash flow. However, we…"
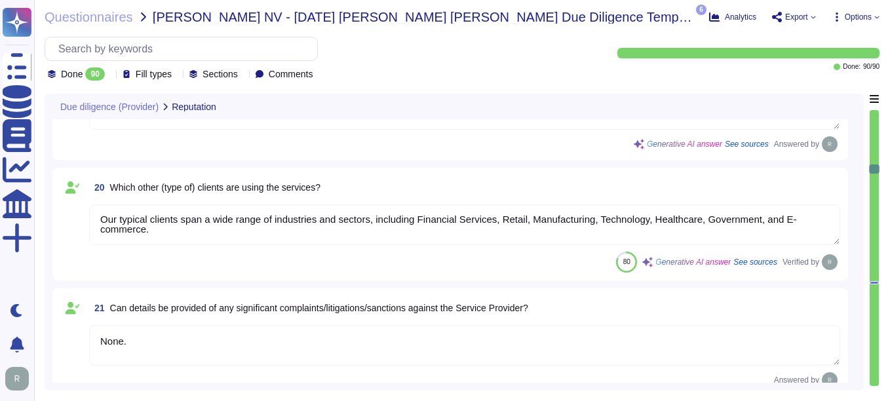
type textarea "We are a privately held entity and do not disclose this information."
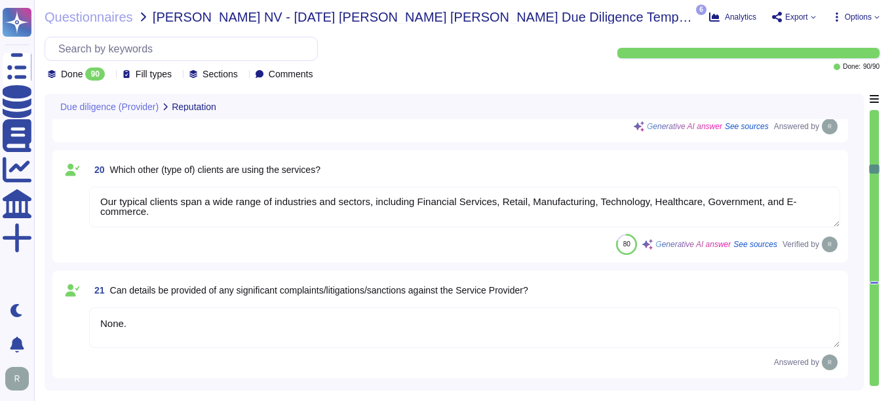
scroll to position [2687, 0]
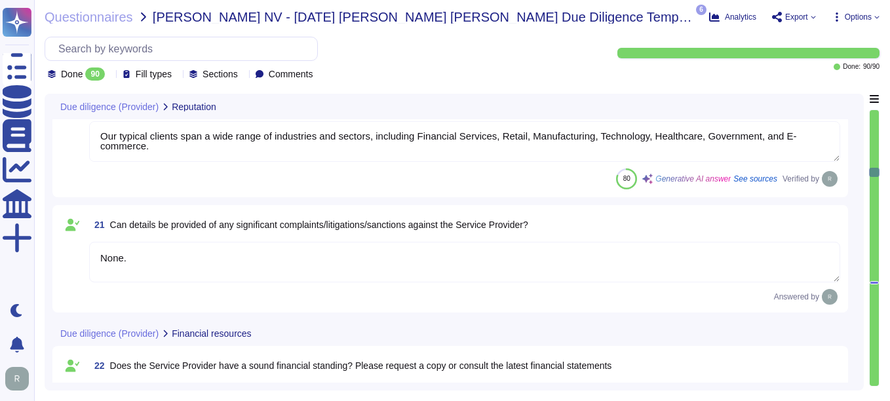
type textarea "We have been profitable each year, indicating a positive cash flow. However, we…"
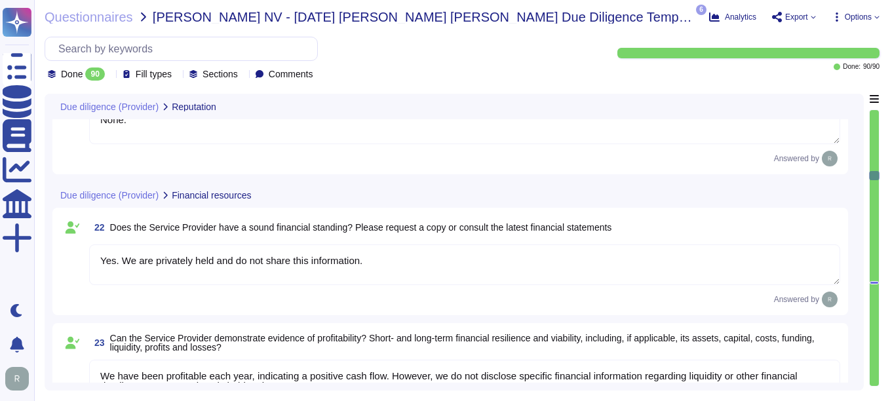
scroll to position [2818, 0]
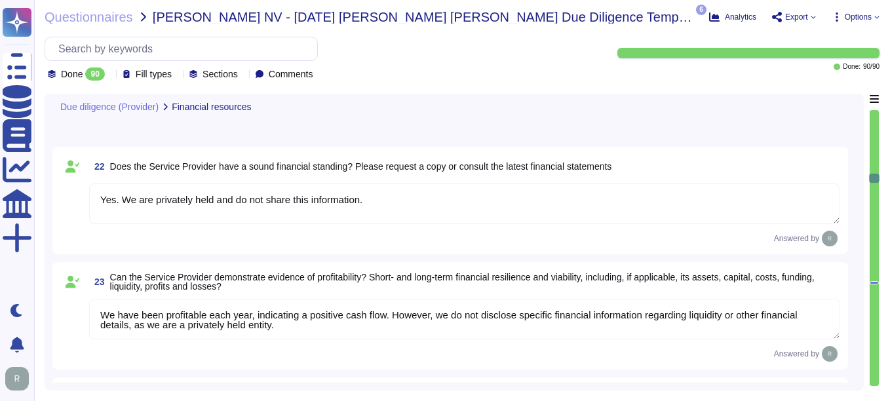
type textarea "Yes, Sectigo maintains insurance coverage for general liability, errors and omi…"
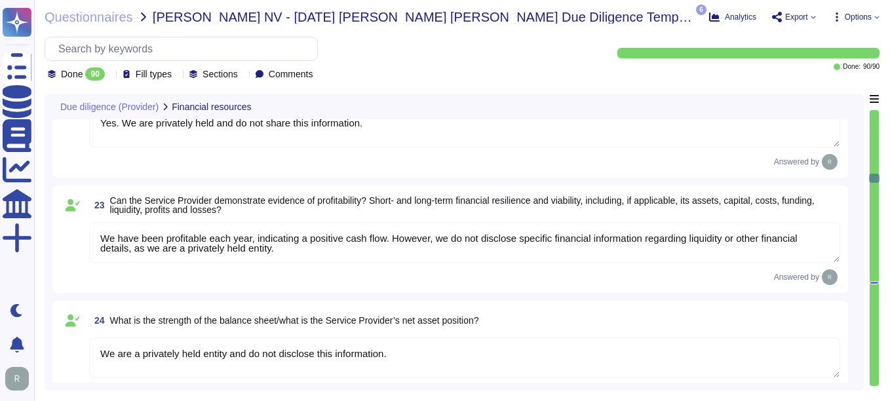
scroll to position [2949, 0]
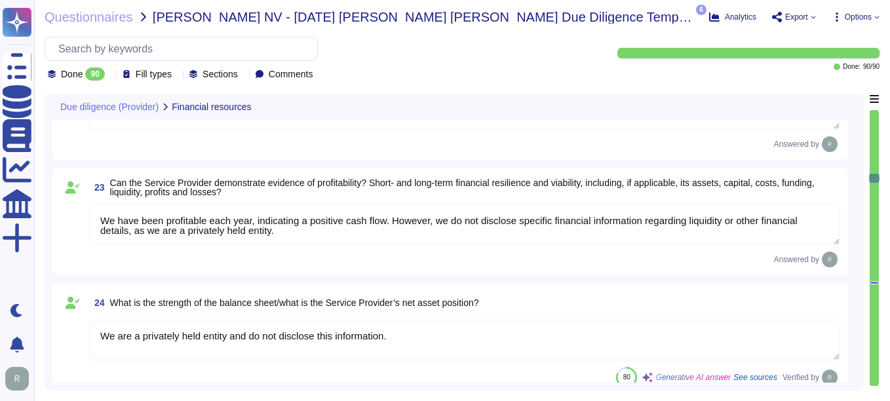
type textarea "Sectigo maintains insurance coverage for general liability, errors and omission…"
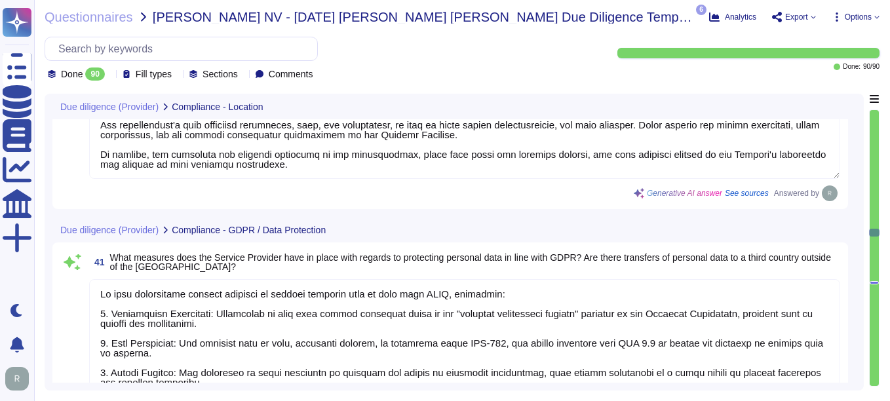
scroll to position [5375, 0]
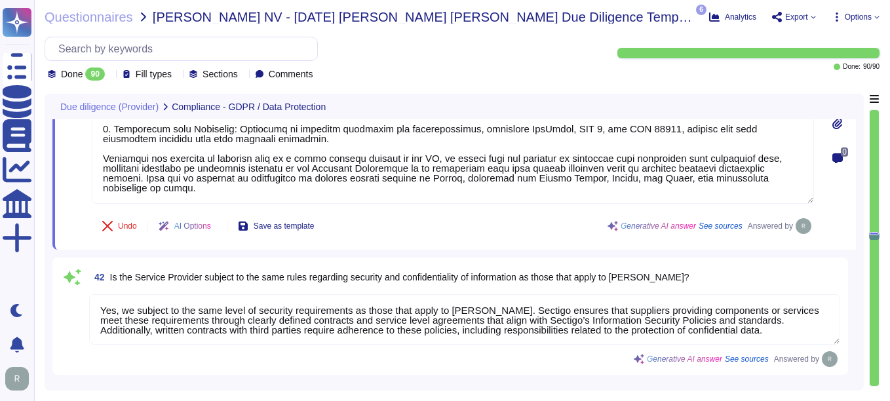
scroll to position [5702, 0]
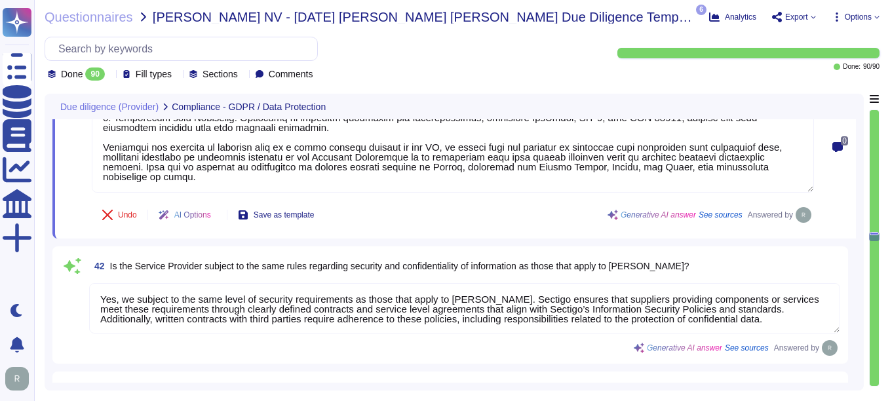
click at [342, 229] on div "Undo AI Options Save as template Generative AI answer See sources Answered by" at bounding box center [453, 214] width 722 height 31
click at [331, 296] on textarea "Yes, we subject to the same level of security requirements as those that apply …" at bounding box center [464, 308] width 751 height 50
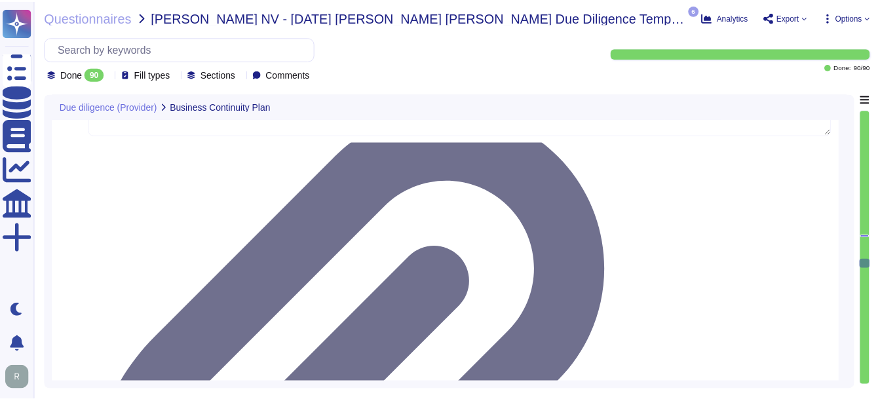
scroll to position [7144, 0]
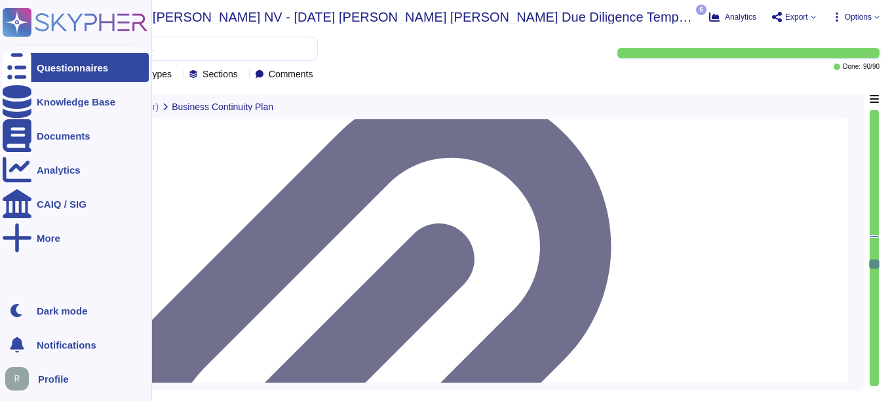
click at [43, 70] on div "Questionnaires" at bounding box center [72, 68] width 71 height 10
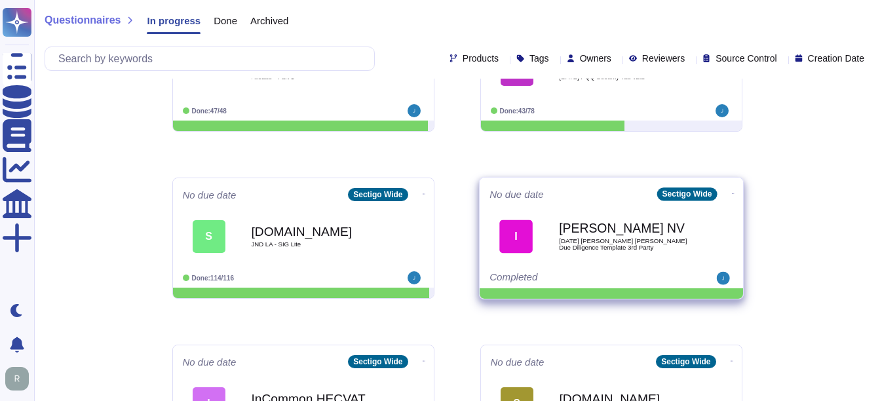
scroll to position [590, 0]
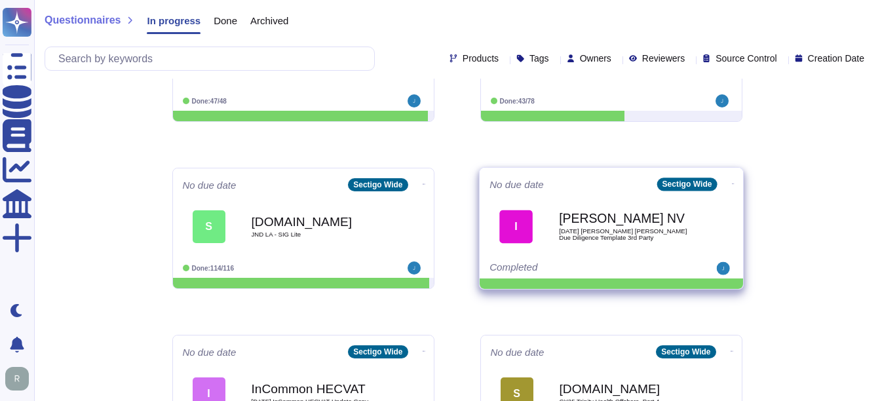
click at [596, 228] on span "[DATE] [PERSON_NAME] [PERSON_NAME] Due Diligence Template 3rd Party" at bounding box center [625, 234] width 132 height 12
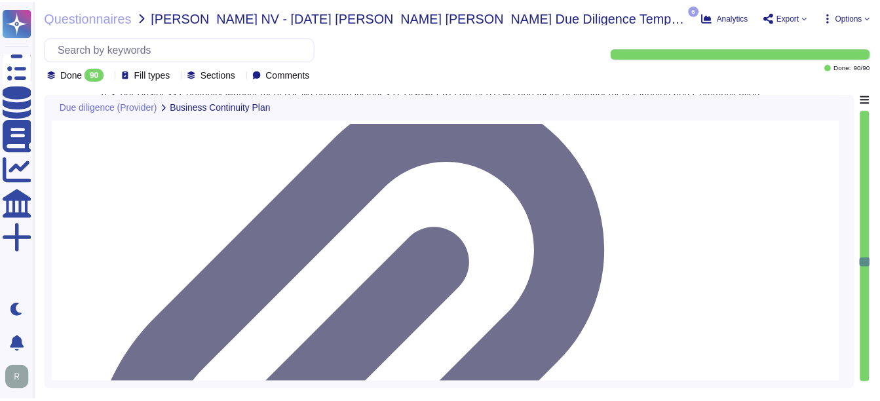
scroll to position [7079, 0]
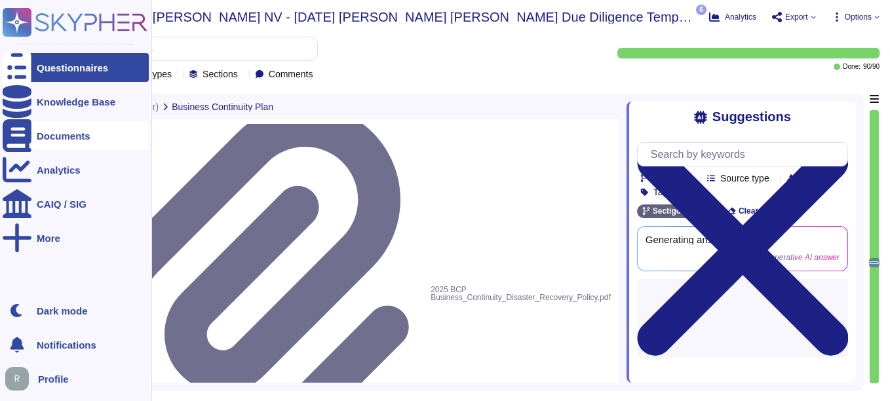
click at [38, 134] on div "Documents" at bounding box center [64, 136] width 54 height 10
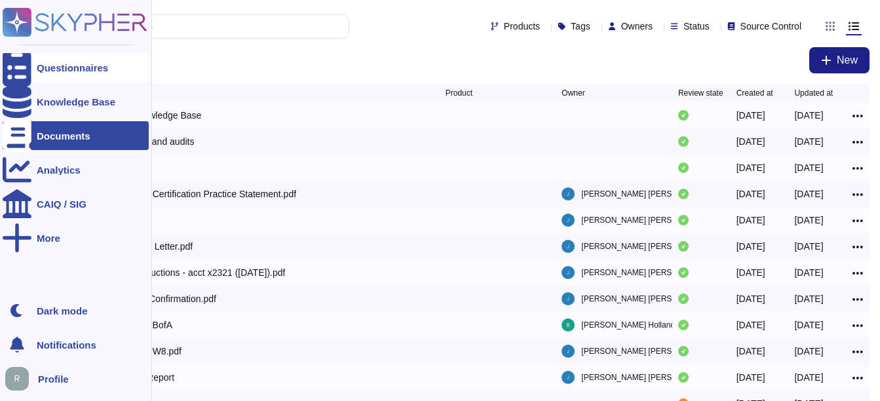
click at [69, 69] on div "Questionnaires" at bounding box center [72, 68] width 71 height 10
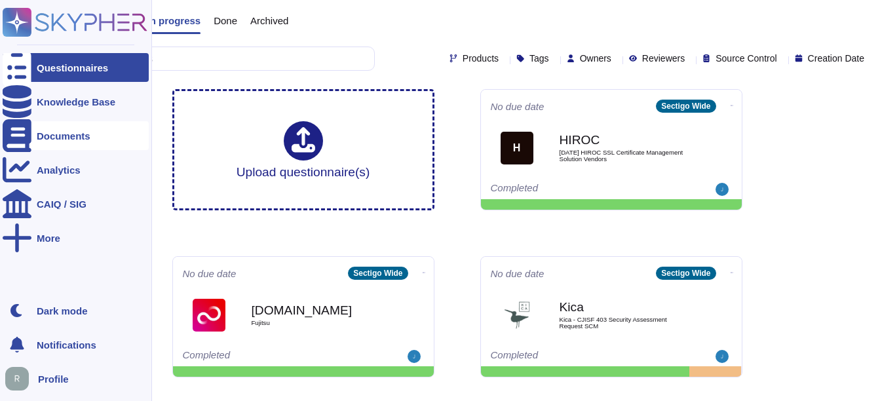
click at [60, 128] on div "Documents" at bounding box center [76, 135] width 146 height 29
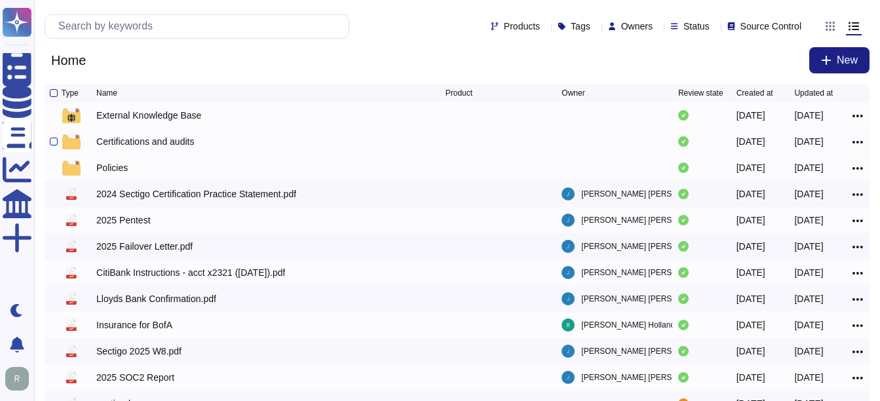
click at [144, 144] on div "Certifications and audits" at bounding box center [145, 141] width 98 height 13
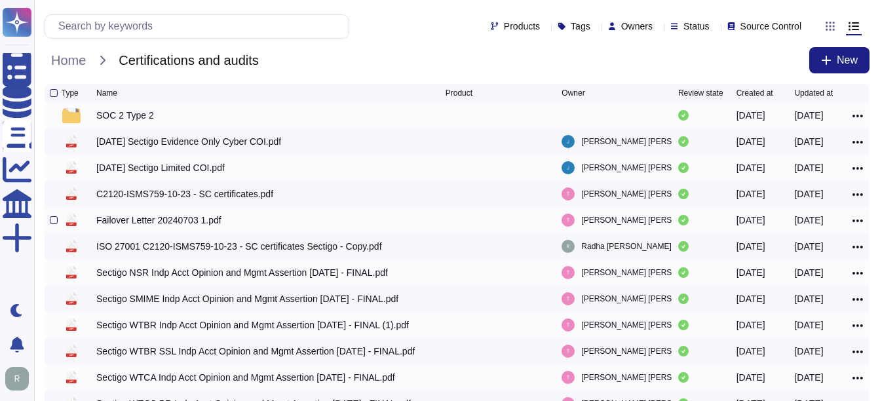
click at [174, 225] on div "Failover Letter 20240703 1.pdf" at bounding box center [158, 220] width 125 height 13
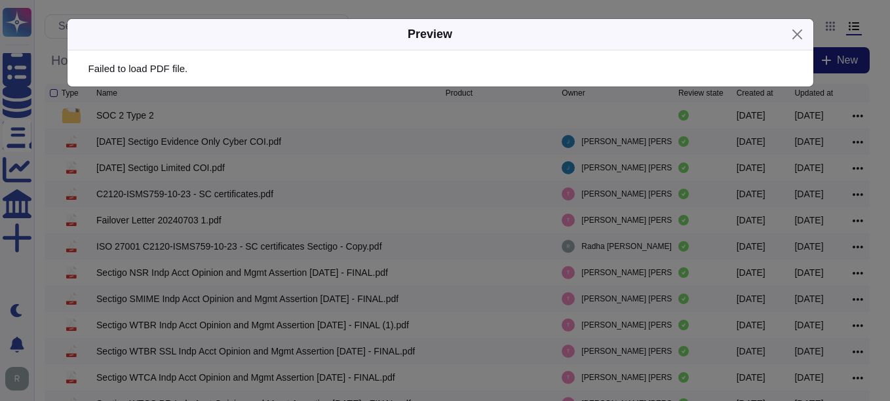
click at [285, 218] on div "Preview Failed to load PDF file." at bounding box center [445, 200] width 890 height 401
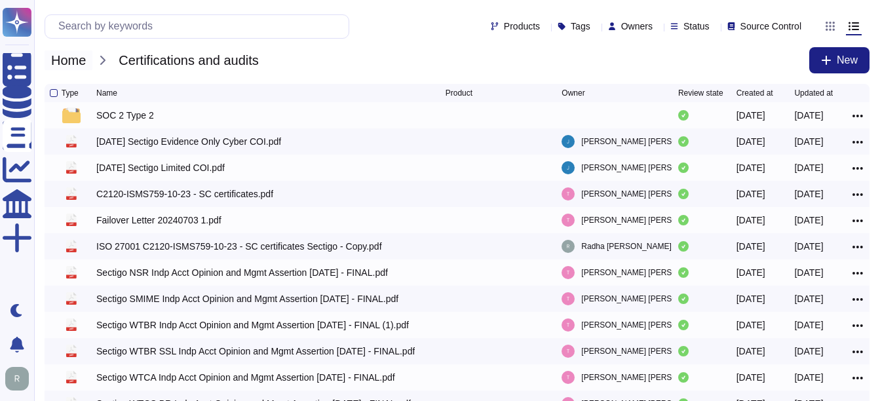
click at [69, 62] on span "Home" at bounding box center [69, 60] width 48 height 20
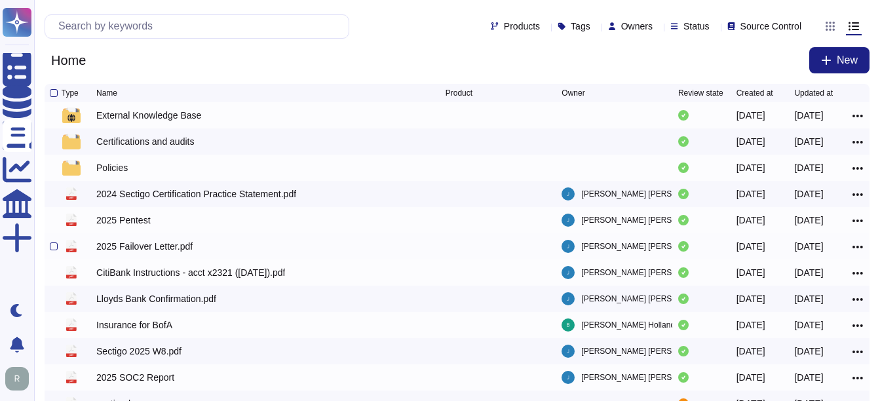
click at [861, 248] on icon at bounding box center [858, 247] width 10 height 3
click at [805, 309] on link "Download" at bounding box center [811, 305] width 104 height 18
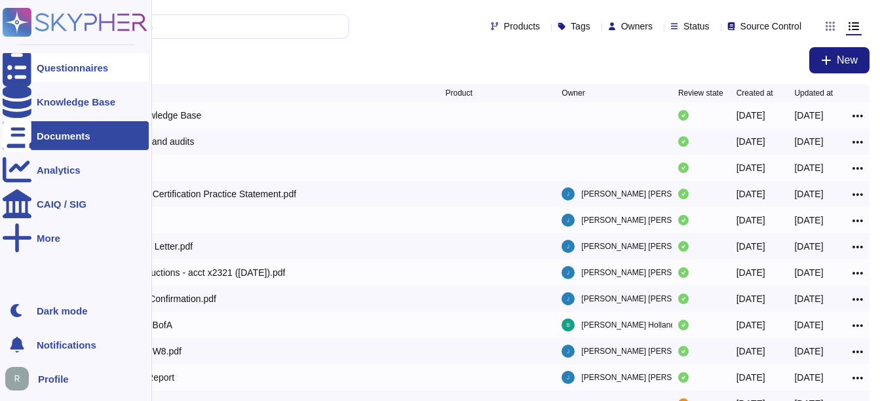
click at [113, 62] on div "Questionnaires" at bounding box center [76, 67] width 146 height 29
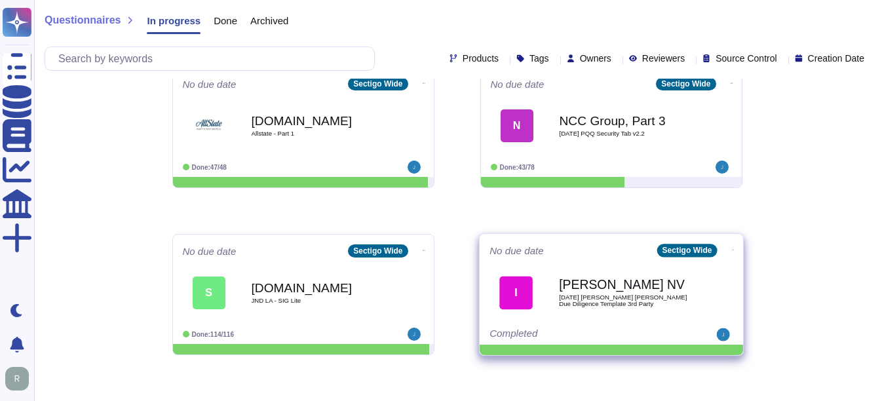
scroll to position [524, 0]
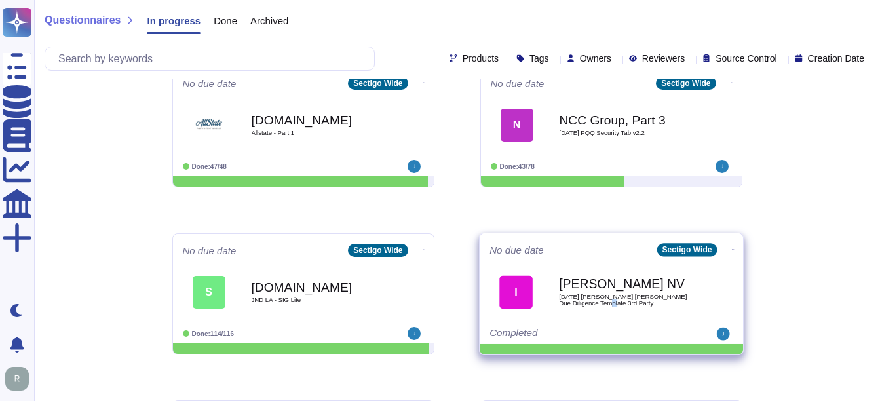
click at [608, 310] on div "[PERSON_NAME] NV [DATE] [PERSON_NAME] [PERSON_NAME] Due Diligence Template 3rd …" at bounding box center [625, 291] width 132 height 53
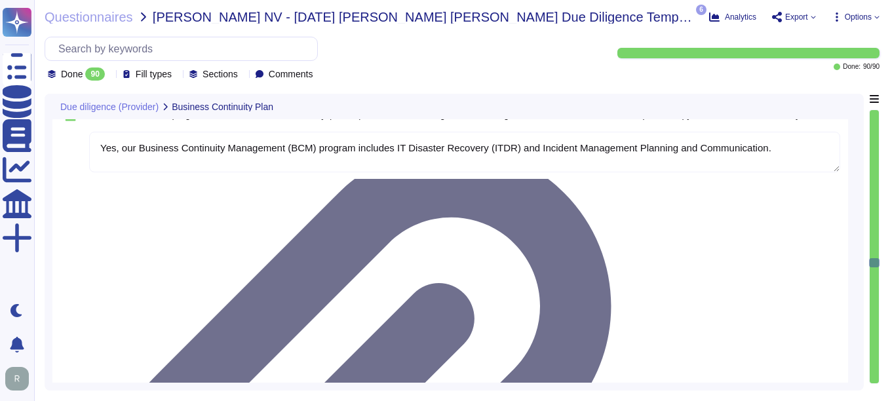
scroll to position [7013, 0]
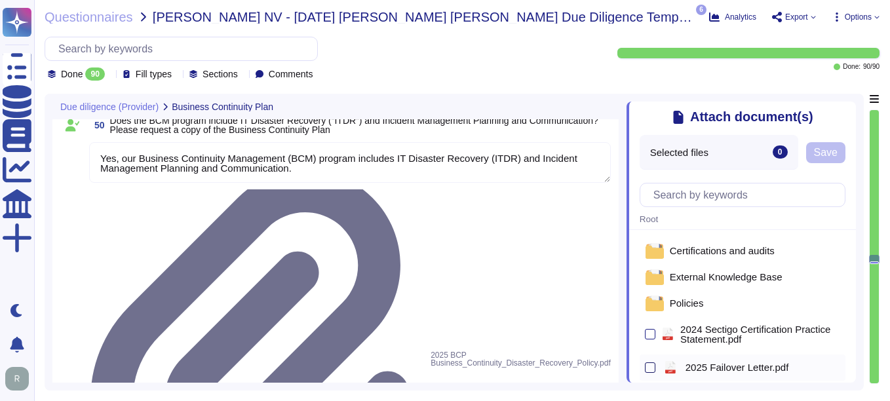
click at [653, 372] on div at bounding box center [650, 367] width 10 height 10
click at [0, 0] on input "checkbox" at bounding box center [0, 0] width 0 height 0
click at [825, 154] on span "Save" at bounding box center [826, 152] width 24 height 10
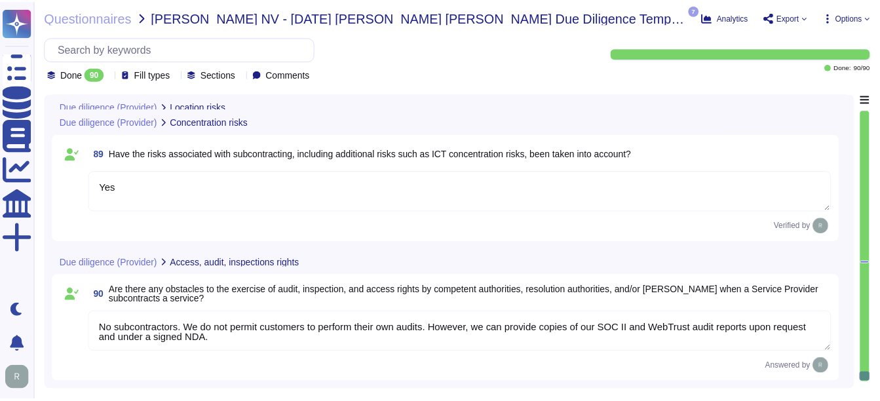
scroll to position [1, 0]
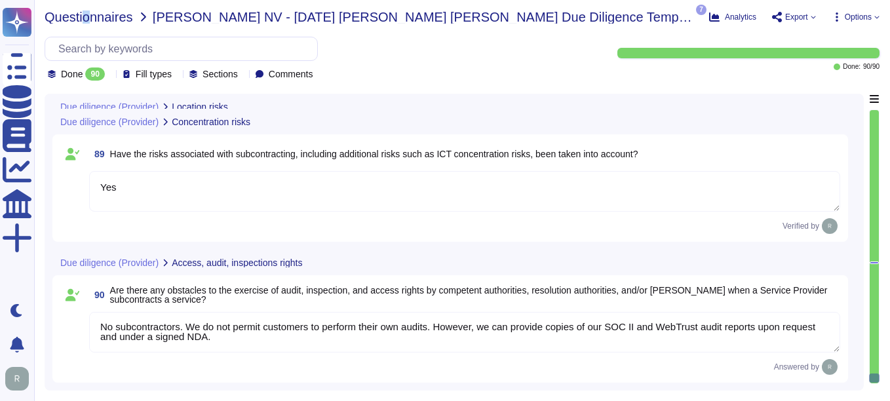
click at [86, 17] on span "Questionnaires" at bounding box center [89, 16] width 88 height 13
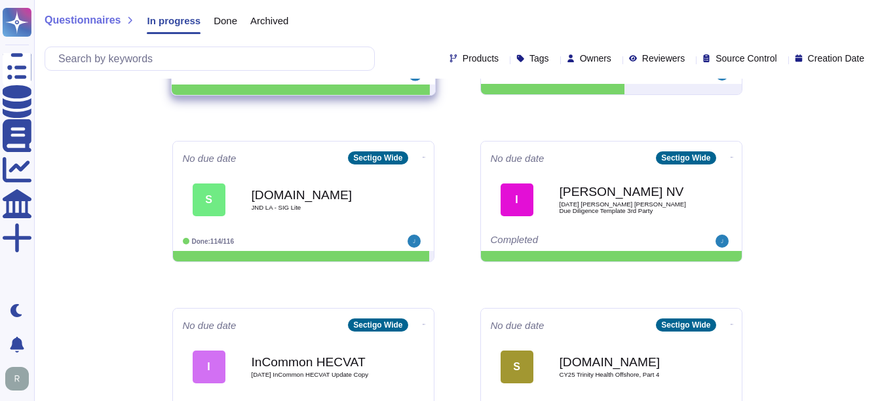
scroll to position [555, 0]
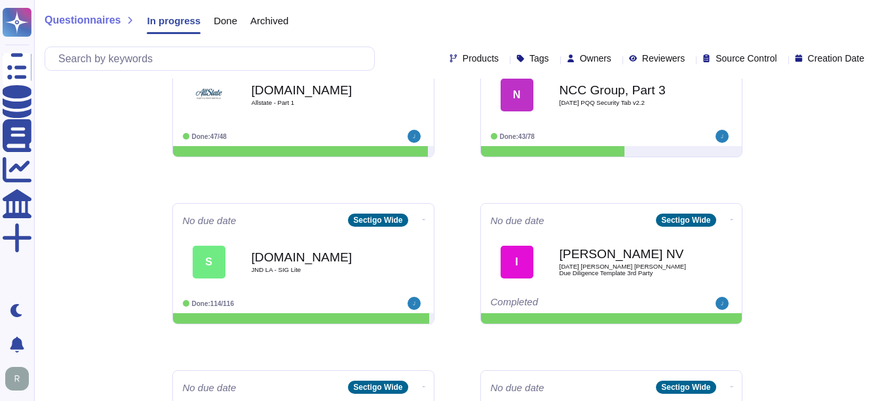
click at [229, 16] on span "Done" at bounding box center [226, 21] width 24 height 10
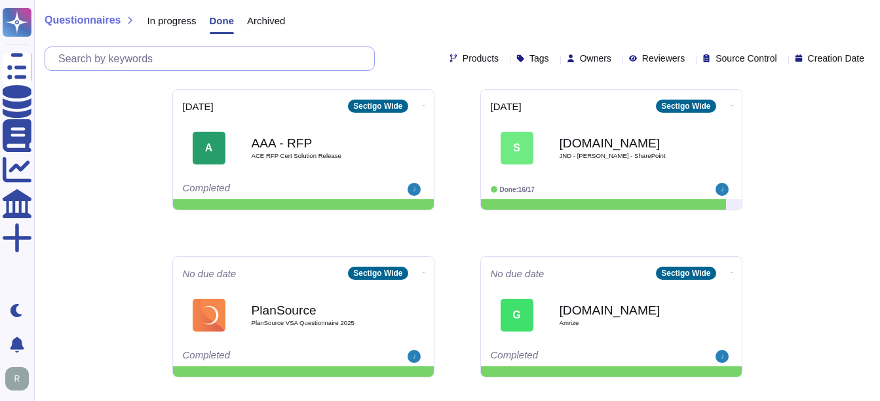
click at [131, 60] on input "text" at bounding box center [213, 58] width 322 height 23
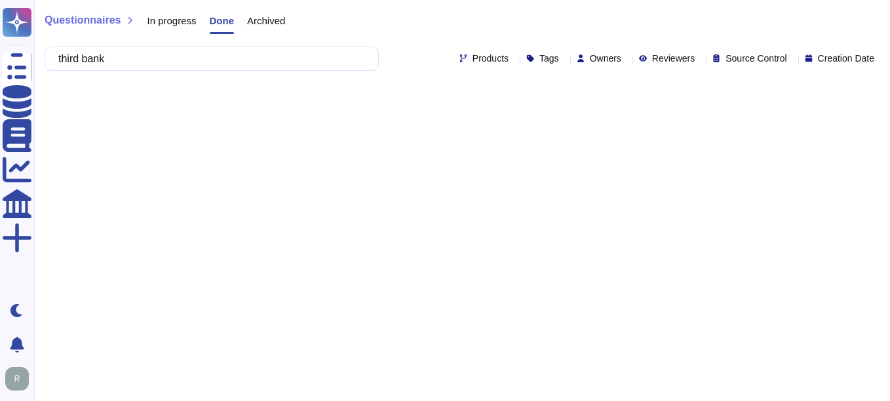
click at [277, 25] on span "Archived" at bounding box center [266, 21] width 38 height 10
click at [277, 25] on span "Archived" at bounding box center [267, 21] width 42 height 10
click at [147, 20] on span "In progress" at bounding box center [171, 21] width 49 height 10
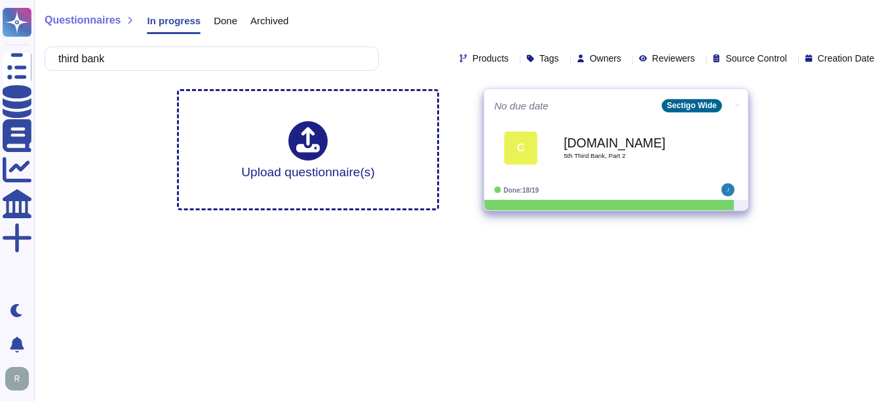
click at [583, 159] on div "[DOMAIN_NAME] 5th Third Bank, Part 2" at bounding box center [630, 147] width 132 height 53
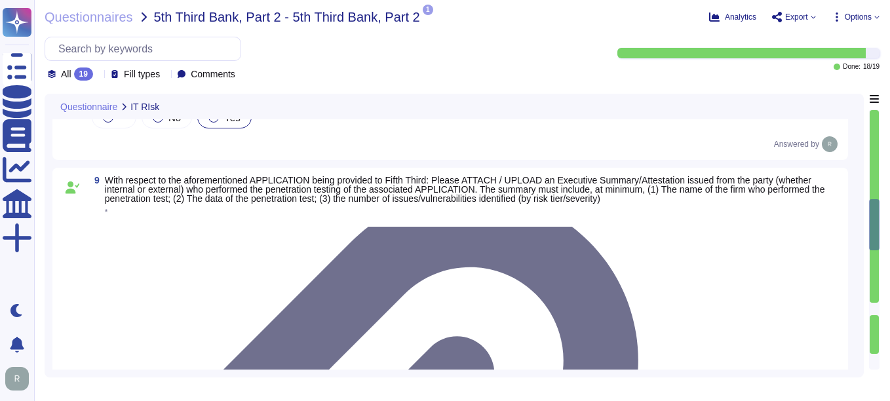
scroll to position [721, 0]
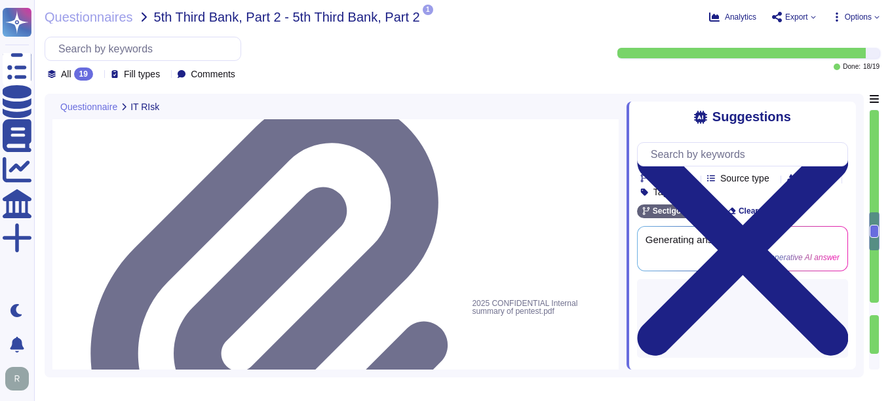
scroll to position [852, 0]
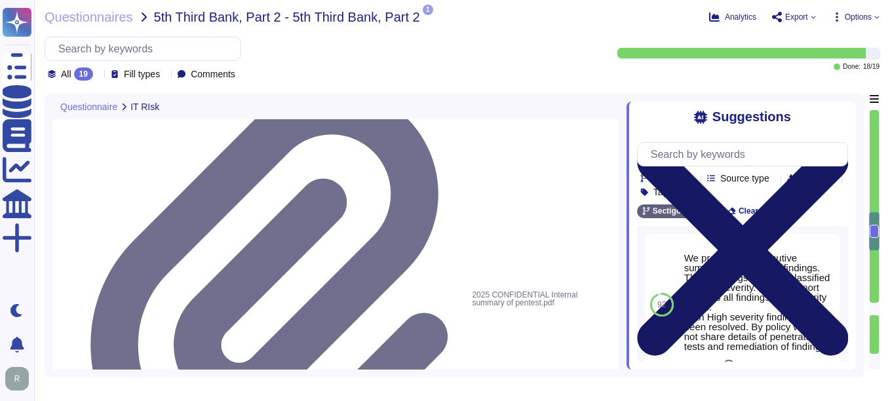
click at [840, 112] on icon at bounding box center [742, 250] width 211 height 282
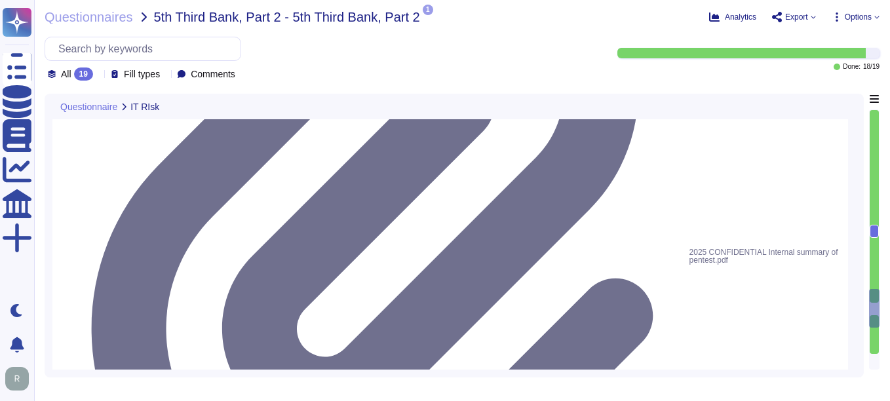
scroll to position [1442, 0]
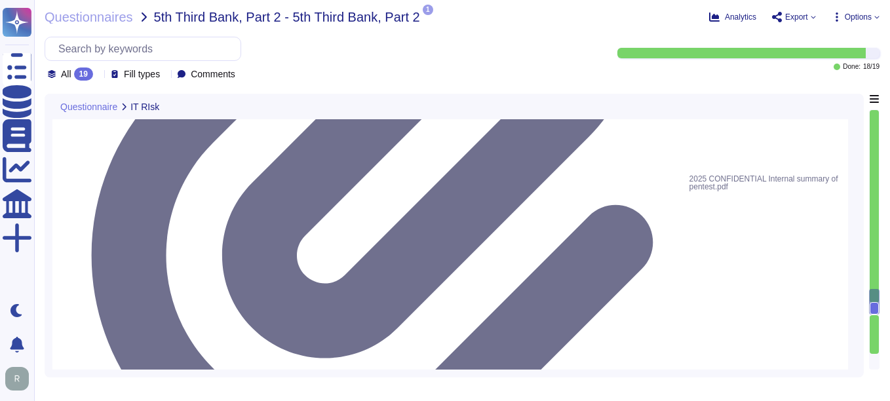
scroll to position [1508, 0]
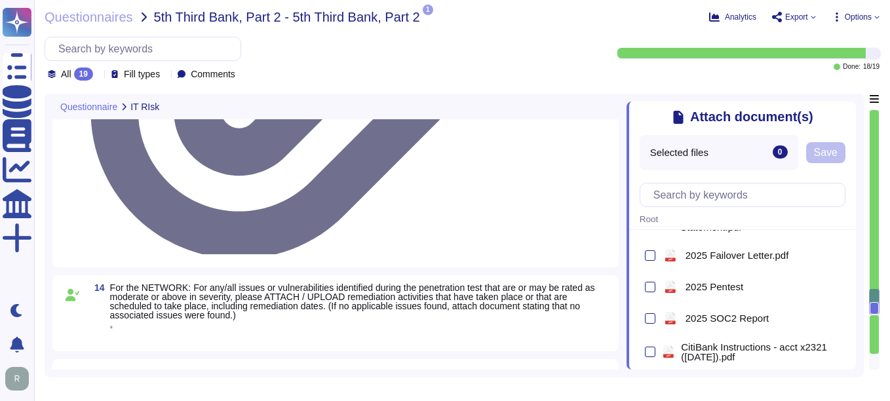
scroll to position [131, 0]
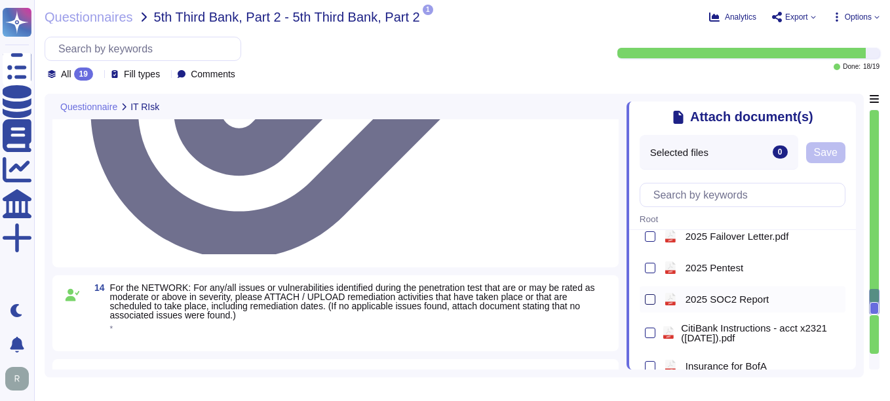
click at [653, 300] on div at bounding box center [650, 299] width 10 height 10
click at [0, 0] on input "checkbox" at bounding box center [0, 0] width 0 height 0
click at [832, 158] on span "Save" at bounding box center [826, 152] width 24 height 10
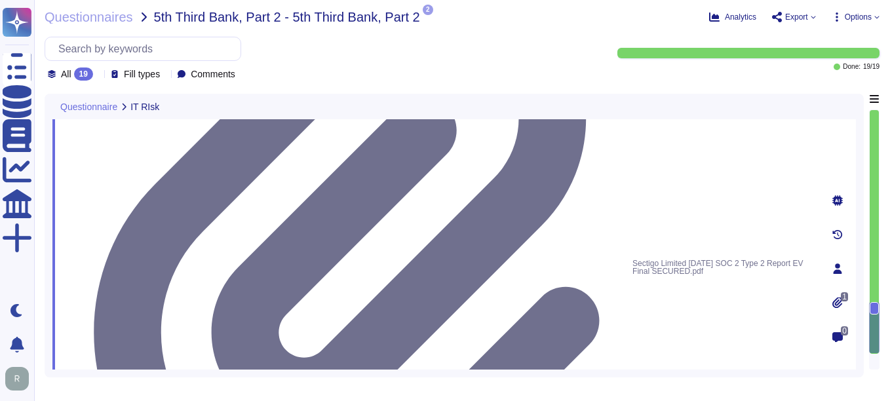
scroll to position [1770, 0]
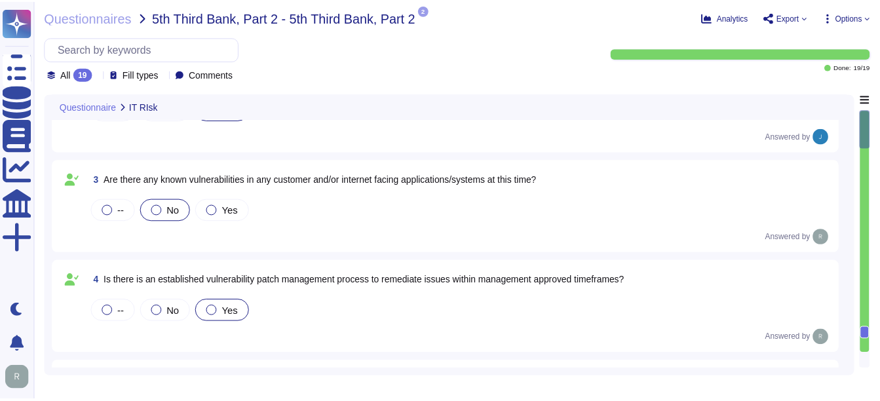
scroll to position [0, 0]
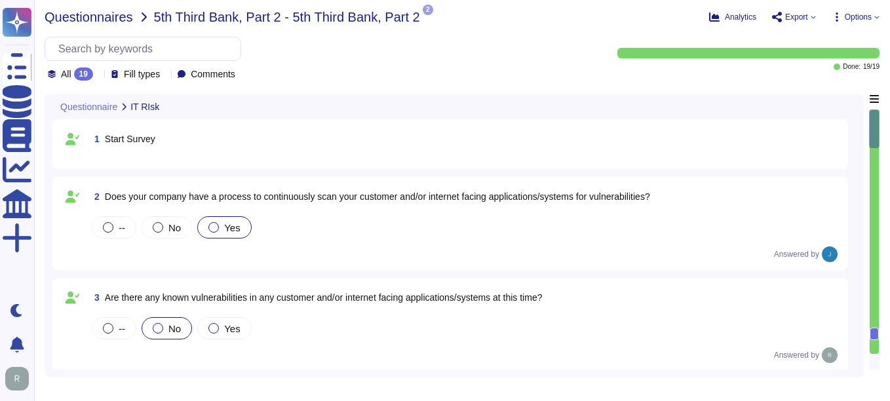
click at [89, 21] on span "Questionnaires" at bounding box center [89, 16] width 88 height 13
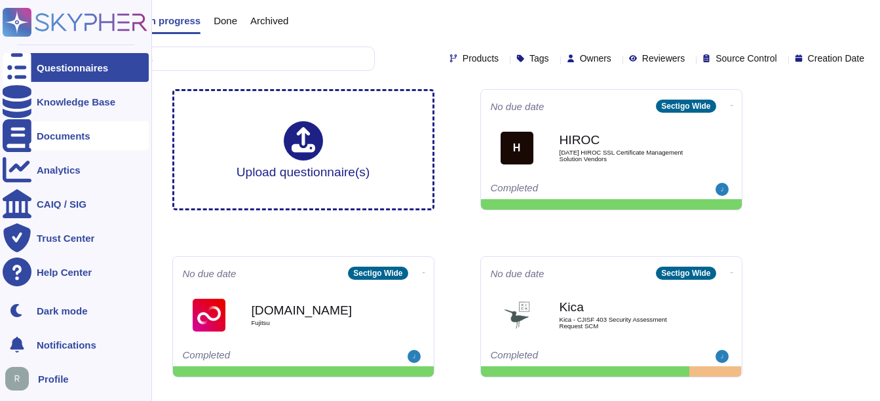
click at [68, 138] on div "Documents" at bounding box center [64, 136] width 54 height 10
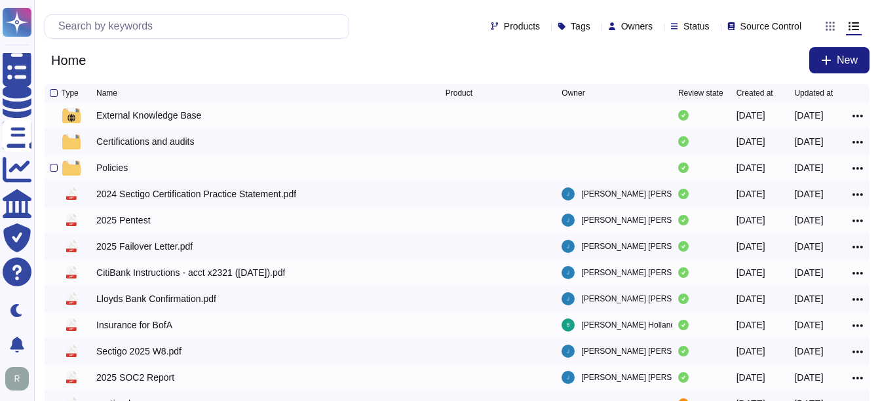
click at [122, 172] on div "Policies" at bounding box center [111, 167] width 31 height 13
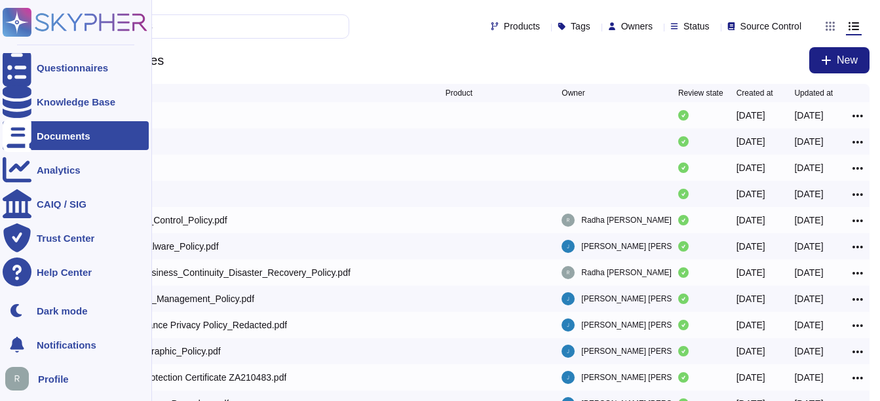
click at [38, 132] on div "Documents" at bounding box center [64, 136] width 54 height 10
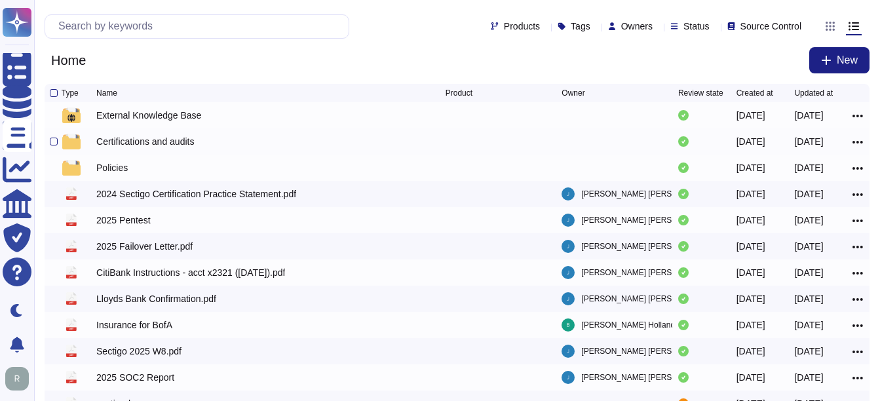
click at [142, 146] on div "Certifications and audits" at bounding box center [145, 141] width 98 height 13
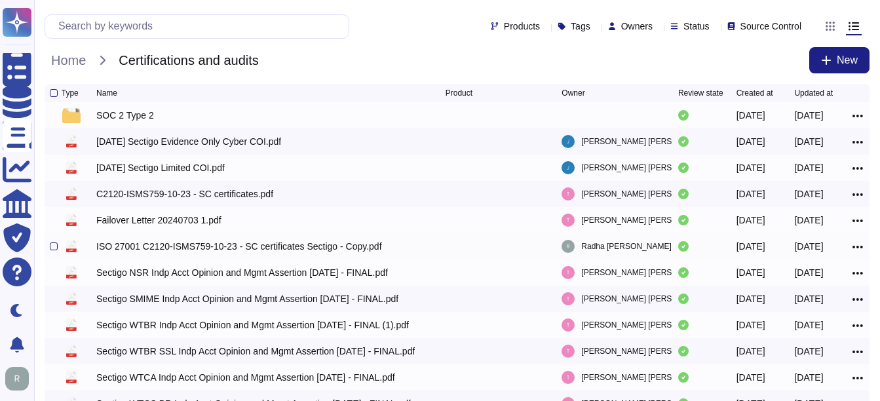
click at [211, 248] on div "ISO 27001 C2120-ISMS759-10-23 - SC certificates Sectigo - Copy.pdf" at bounding box center [239, 246] width 286 height 13
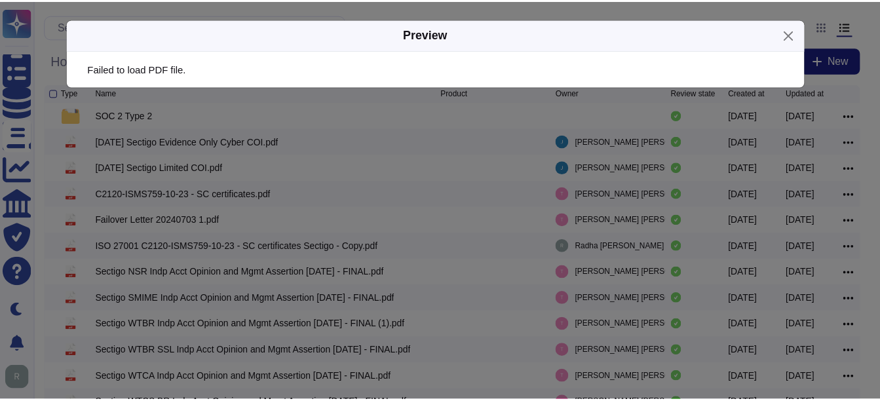
scroll to position [1, 0]
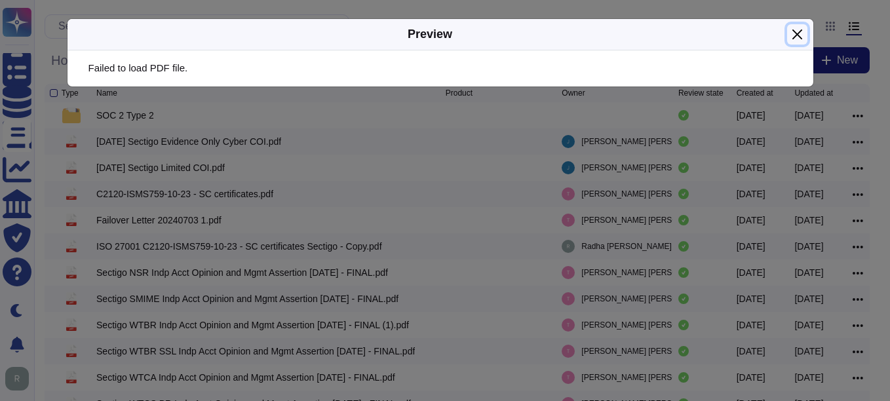
click at [636, 31] on button "Close" at bounding box center [797, 34] width 20 height 20
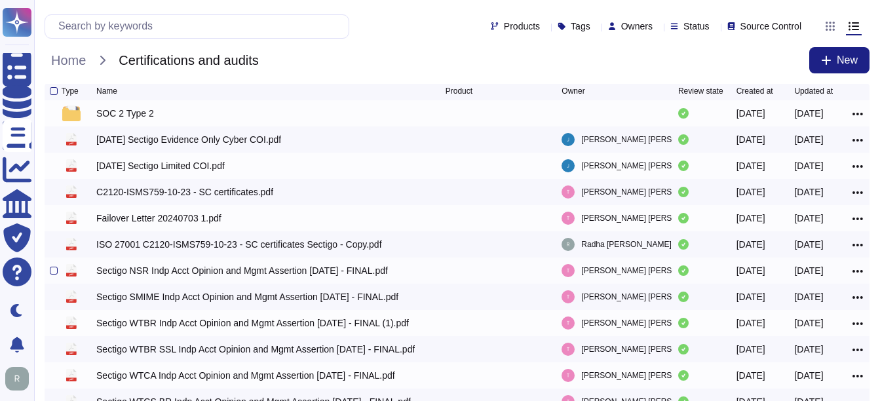
scroll to position [0, 0]
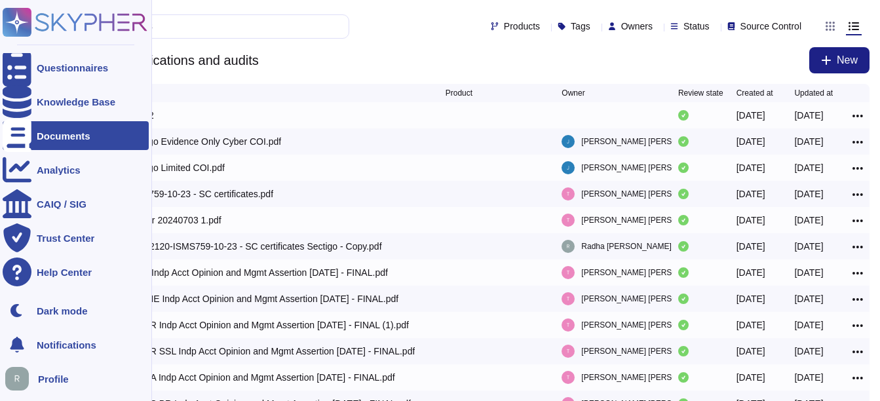
click at [60, 128] on div "Documents" at bounding box center [76, 135] width 146 height 29
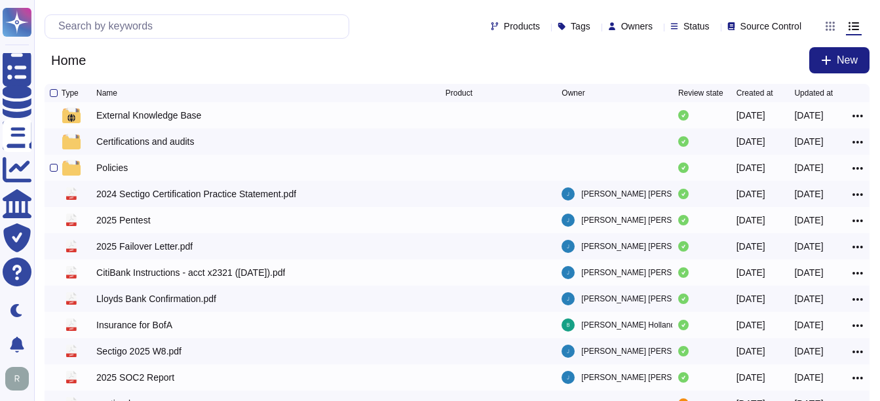
click at [114, 170] on div "Policies" at bounding box center [111, 167] width 31 height 13
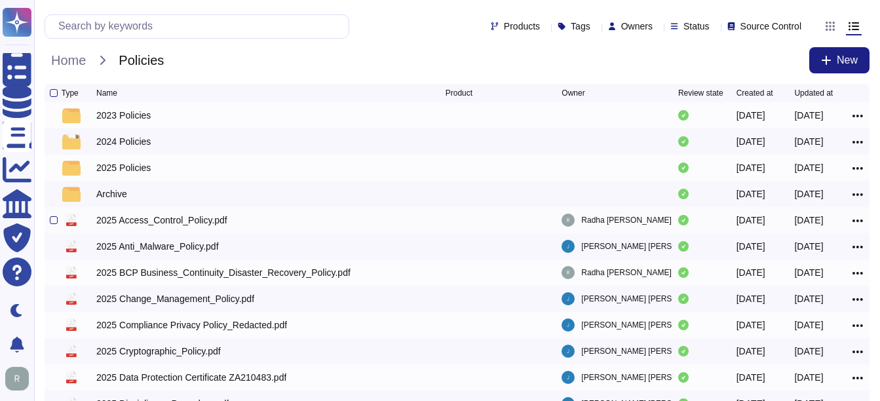
click at [155, 222] on div "2025 Access_Control_Policy.pdf" at bounding box center [161, 220] width 131 height 13
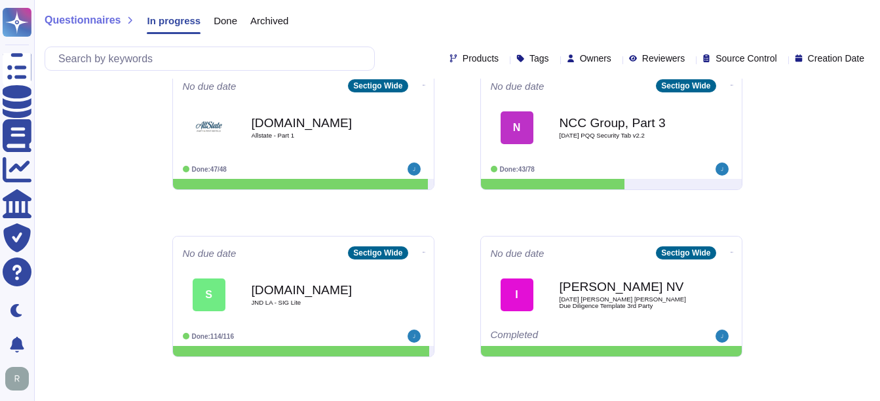
scroll to position [524, 0]
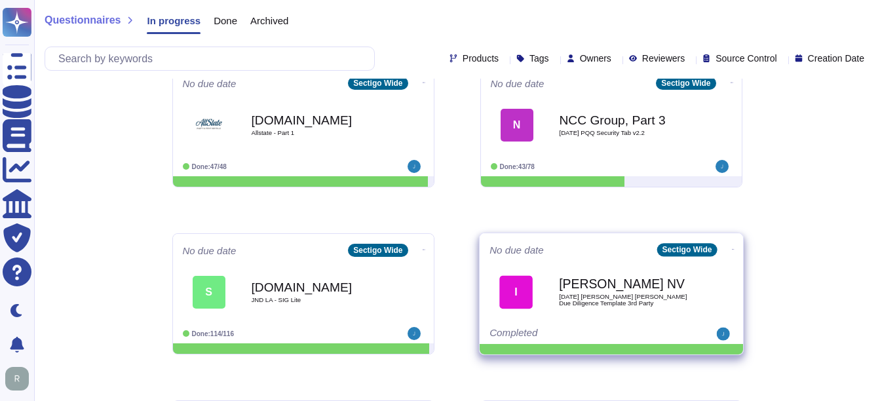
click at [564, 300] on span "[DATE] [PERSON_NAME] [PERSON_NAME] Due Diligence Template 3rd Party" at bounding box center [625, 300] width 132 height 12
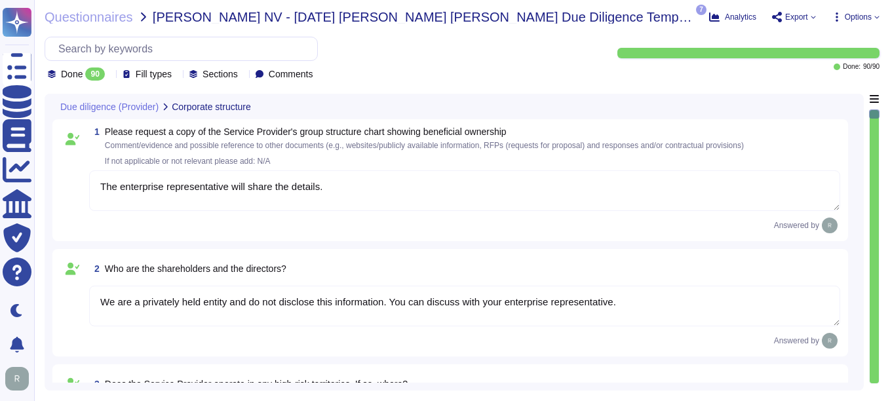
type textarea "The enterprise representative will share the details."
type textarea "We are a privately held entity and do not disclose this information. You can di…"
type textarea "No"
type textarea "Sectigo offers a comprehensive range of products and services, including: 1. Di…"
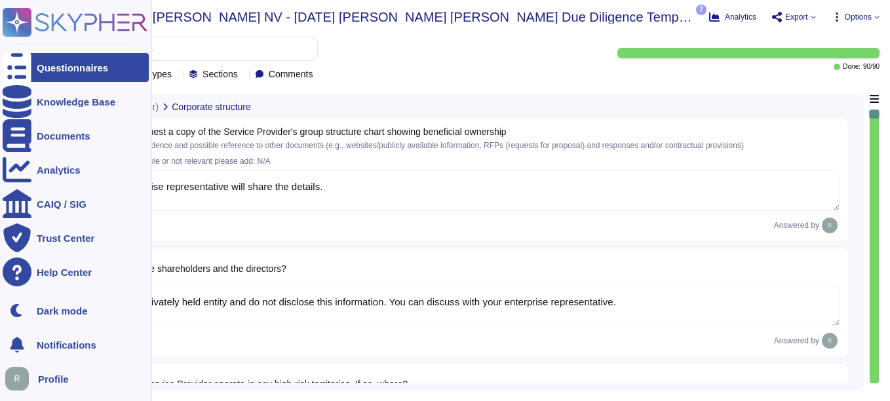
click at [29, 62] on div at bounding box center [17, 67] width 29 height 29
